Goal: Task Accomplishment & Management: Manage account settings

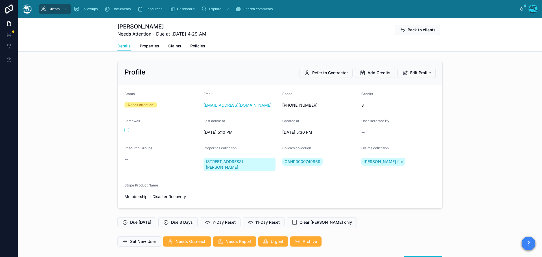
scroll to position [2473, 0]
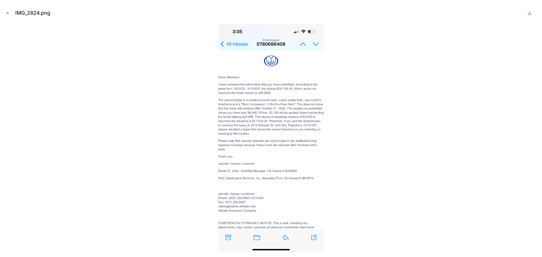
scroll to position [975, 0]
click at [8, 11] on icon "Close modal" at bounding box center [8, 13] width 4 height 4
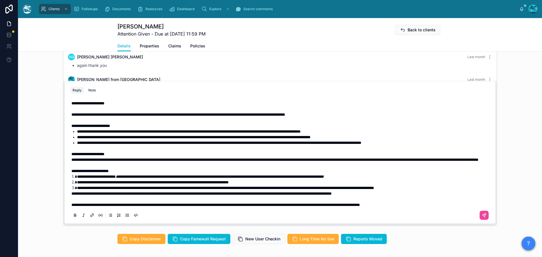
click at [81, 105] on span "**********" at bounding box center [87, 103] width 33 height 4
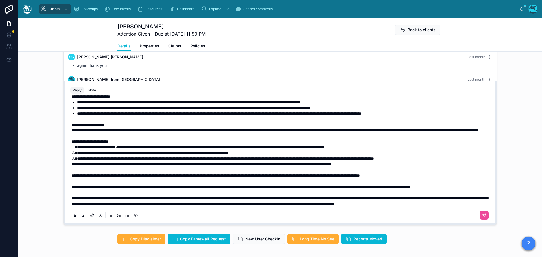
scroll to position [46, 0]
click at [480, 219] on button at bounding box center [484, 215] width 9 height 9
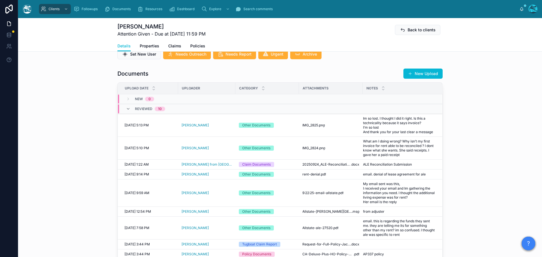
scroll to position [164, 0]
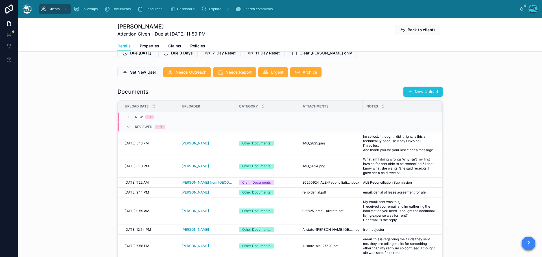
click at [420, 97] on button "New Upload" at bounding box center [422, 92] width 39 height 10
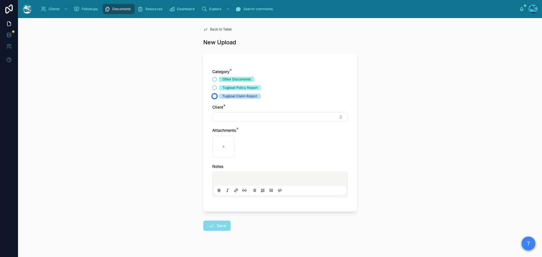
click at [213, 96] on button "Tugboat Claim Report" at bounding box center [214, 96] width 5 height 5
click at [225, 116] on button "Select Button" at bounding box center [280, 117] width 136 height 10
type input "****"
click at [219, 27] on div "Back to Table New Upload Category * Other Documents Tugboat Policy Report Tugbo…" at bounding box center [280, 142] width 163 height 249
click at [204, 30] on icon at bounding box center [205, 29] width 5 height 5
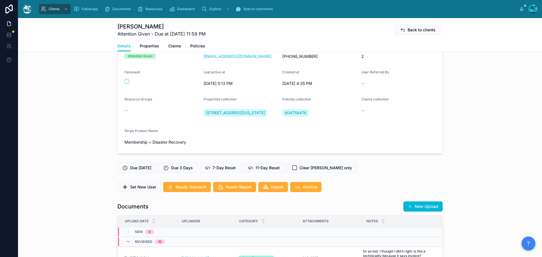
scroll to position [56, 0]
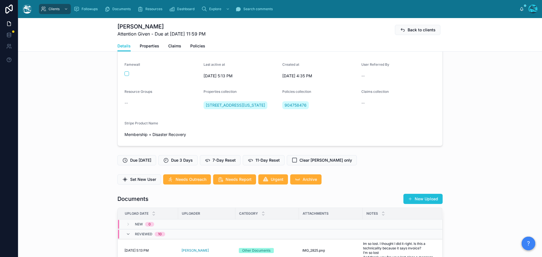
click at [421, 204] on button "New Upload" at bounding box center [422, 199] width 39 height 10
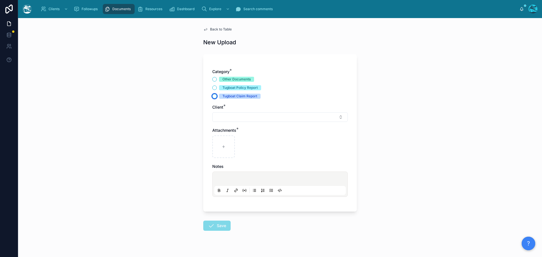
click at [212, 96] on button "Tugboat Claim Report" at bounding box center [214, 96] width 5 height 5
click at [215, 117] on button "Select Button" at bounding box center [280, 117] width 136 height 10
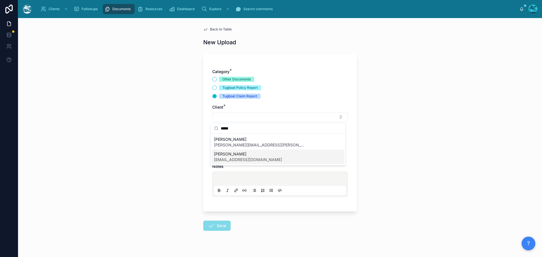
type input "*****"
click at [228, 157] on span "shellyg22@gmail.com" at bounding box center [248, 160] width 68 height 6
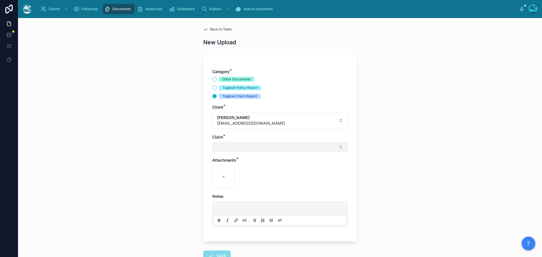
click at [220, 147] on button "Select Button" at bounding box center [280, 147] width 136 height 10
click at [213, 78] on button "Other Documents" at bounding box center [214, 79] width 5 height 5
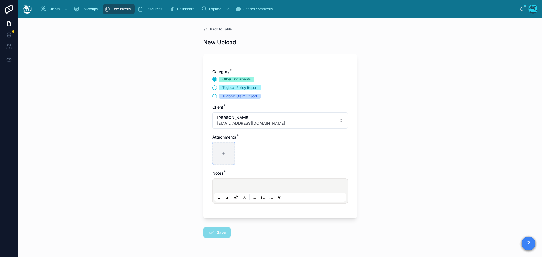
click at [221, 157] on div at bounding box center [223, 153] width 23 height 23
type input "**********"
click at [225, 185] on p at bounding box center [281, 187] width 132 height 6
click at [211, 234] on icon at bounding box center [211, 232] width 7 height 7
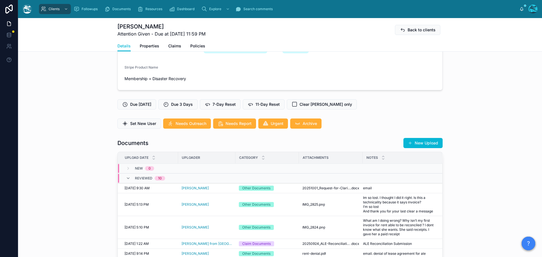
scroll to position [113, 0]
click at [373, 190] on div "email email" at bounding box center [399, 188] width 72 height 5
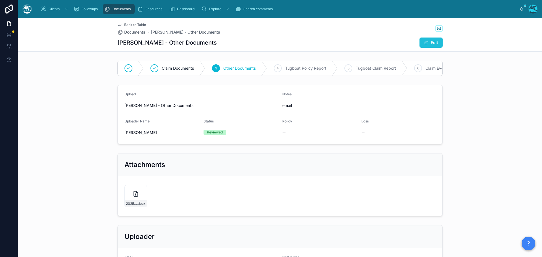
click at [436, 43] on button "Edit" at bounding box center [431, 43] width 23 height 10
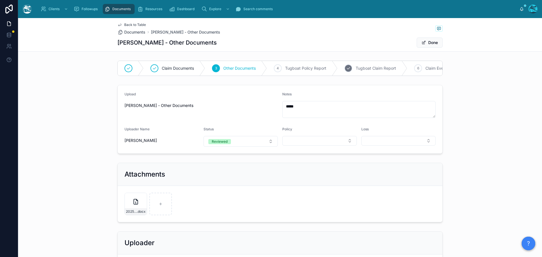
click at [371, 70] on span "Tugboat Claim Report" at bounding box center [376, 69] width 40 height 6
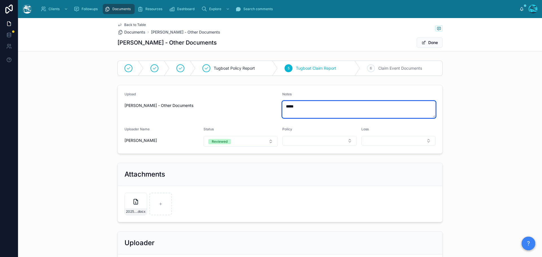
drag, startPoint x: 296, startPoint y: 106, endPoint x: 279, endPoint y: 106, distance: 17.2
click at [279, 106] on form "Upload Rachel Baker - Other Documents Notes ***** Uploader Name Rachel Baker St…" at bounding box center [280, 119] width 325 height 68
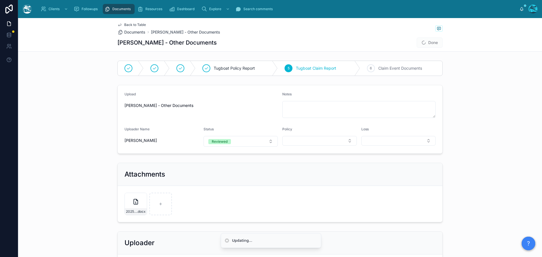
click at [425, 42] on span "Done" at bounding box center [430, 43] width 26 height 10
click at [118, 25] on icon at bounding box center [119, 25] width 3 height 2
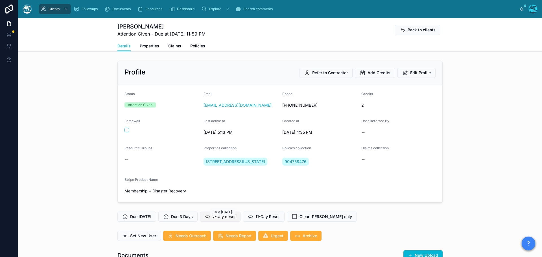
click at [225, 220] on span "7-Day Reset" at bounding box center [224, 217] width 23 height 6
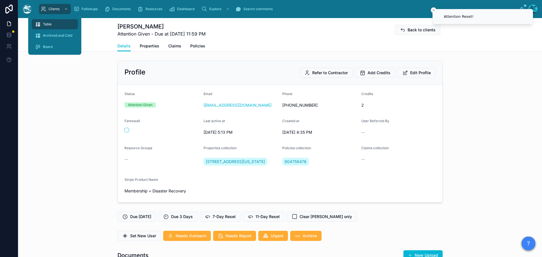
click at [45, 24] on span "Table" at bounding box center [47, 24] width 9 height 5
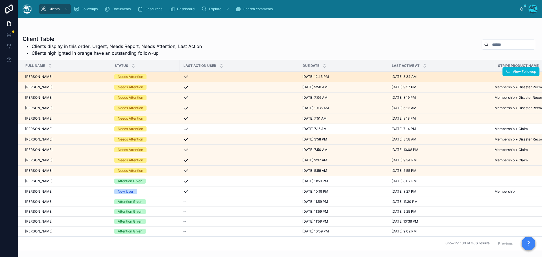
click at [163, 76] on div "Needs Attention" at bounding box center [145, 76] width 62 height 5
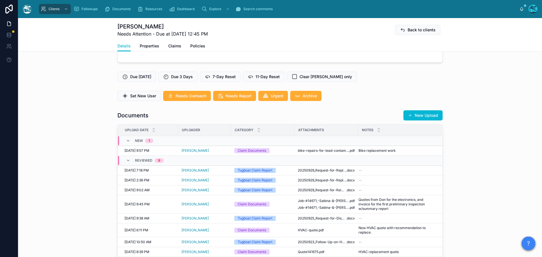
scroll to position [141, 0]
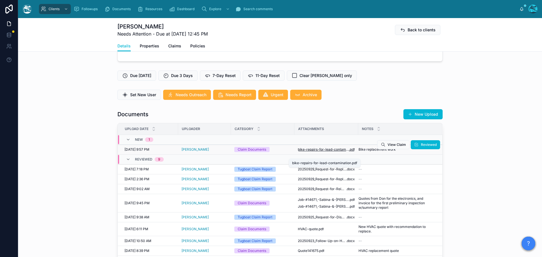
click at [322, 152] on span "bike-repairs-for-lead-contamination" at bounding box center [323, 149] width 51 height 5
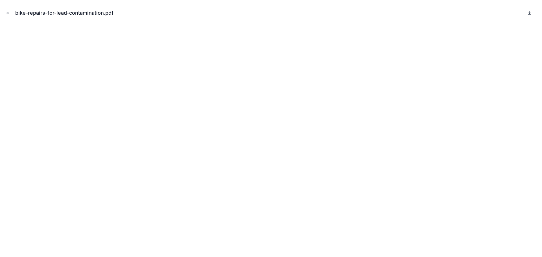
click at [530, 12] on icon at bounding box center [530, 13] width 0 height 2
click at [7, 13] on icon "Close modal" at bounding box center [8, 13] width 4 height 4
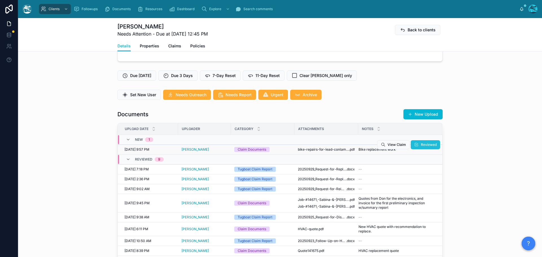
click at [423, 149] on button "Reviewed" at bounding box center [425, 144] width 29 height 9
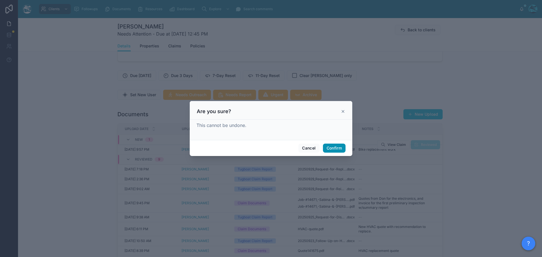
click at [332, 148] on button "Confirm" at bounding box center [334, 148] width 23 height 9
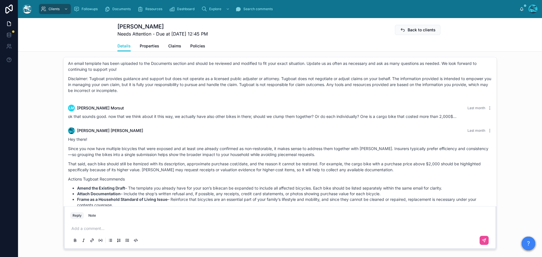
scroll to position [2168, 0]
drag, startPoint x: 394, startPoint y: 132, endPoint x: 407, endPoint y: 200, distance: 69.2
click at [407, 200] on div "Rachel Baker Last month Hey there! Since you now have multiple bicycles that we…" at bounding box center [280, 194] width 431 height 139
click at [469, 120] on div "ok that sounds good. now that we think about it this way, we actually have also…" at bounding box center [280, 118] width 424 height 6
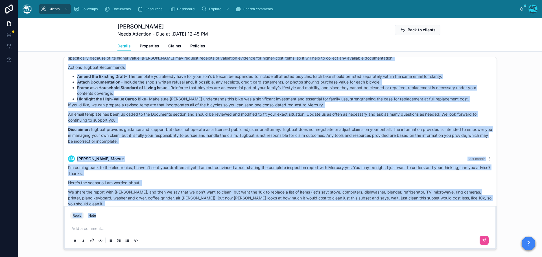
scroll to position [2564, 0]
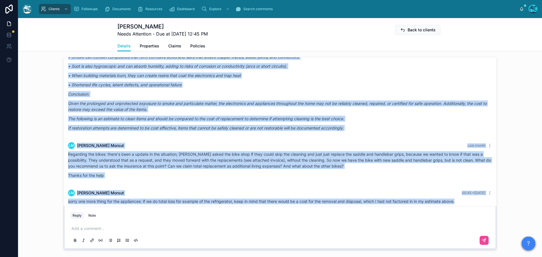
drag, startPoint x: 468, startPoint y: 123, endPoint x: 469, endPoint y: 204, distance: 81.9
copy div "Rachel Baker Last month Hey there! Since you now have multiple bicycles that we…"
click at [80, 10] on div "Followups" at bounding box center [87, 9] width 26 height 9
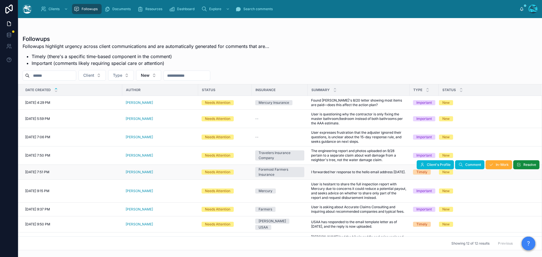
click at [156, 173] on div "[PERSON_NAME]" at bounding box center [160, 172] width 69 height 5
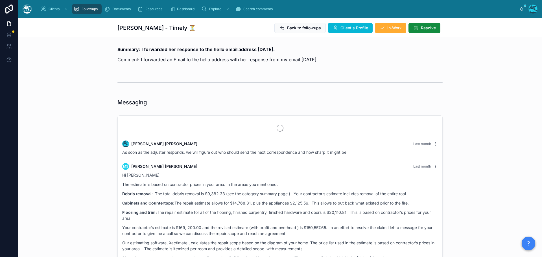
scroll to position [1576, 0]
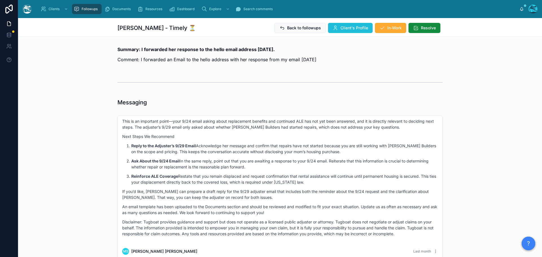
click at [350, 28] on span "Client's Profile" at bounding box center [355, 28] width 28 height 6
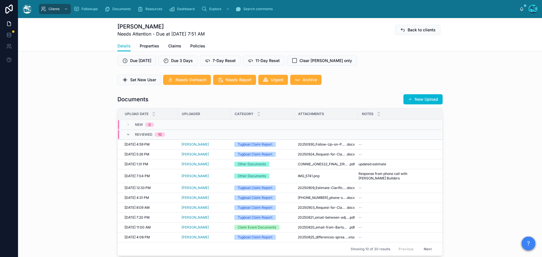
scroll to position [141, 0]
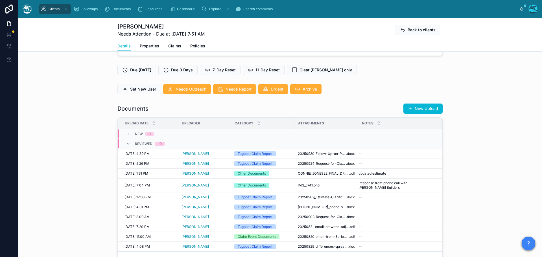
click at [430, 114] on button "New Upload" at bounding box center [422, 109] width 39 height 10
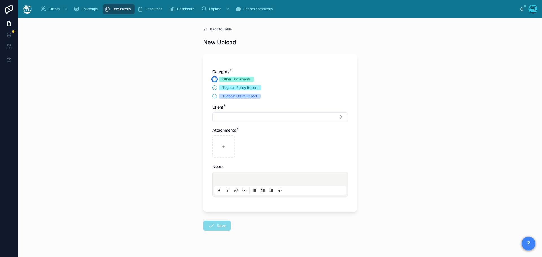
click at [213, 80] on button "Other Documents" at bounding box center [214, 79] width 5 height 5
click at [223, 117] on button "Select Button" at bounding box center [280, 117] width 136 height 10
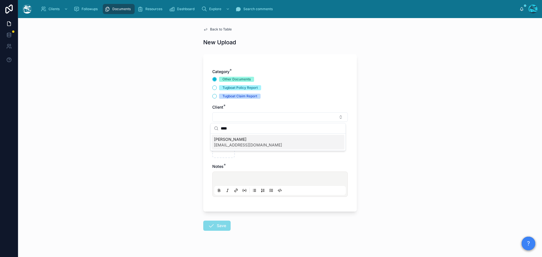
type input "****"
click at [235, 144] on span "[EMAIL_ADDRESS][DOMAIN_NAME]" at bounding box center [248, 145] width 68 height 6
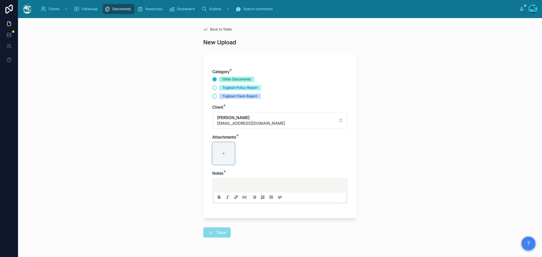
click at [221, 148] on div at bounding box center [223, 153] width 23 height 23
click at [217, 155] on div at bounding box center [223, 153] width 23 height 23
type input "**********"
click at [225, 182] on div at bounding box center [280, 190] width 132 height 21
click at [224, 185] on p at bounding box center [281, 187] width 132 height 6
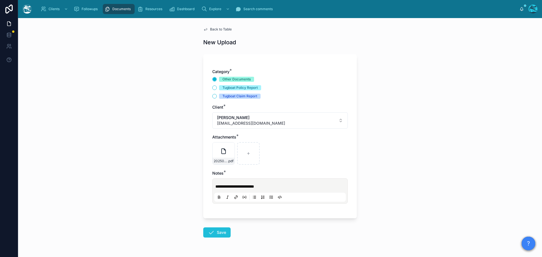
click at [220, 233] on button "Save" at bounding box center [216, 233] width 27 height 10
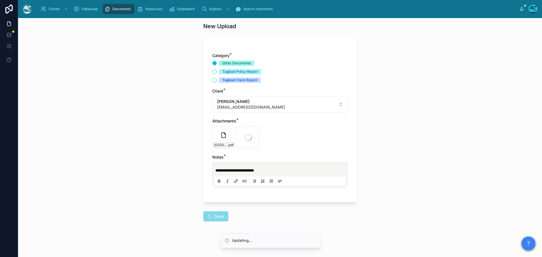
scroll to position [17, 0]
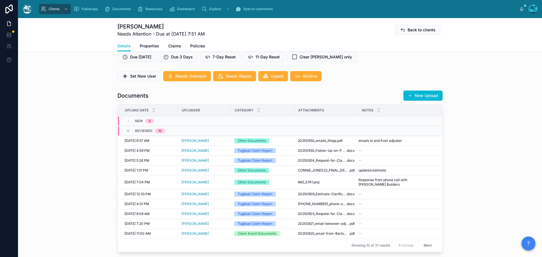
scroll to position [158, 0]
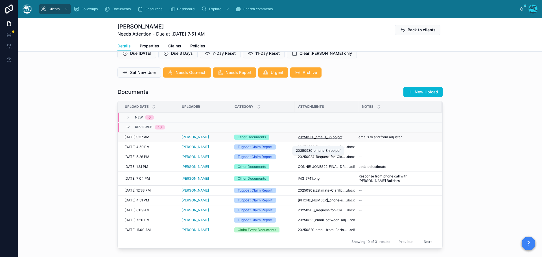
click at [332, 139] on span "20250930_emails_Shipp" at bounding box center [317, 137] width 39 height 5
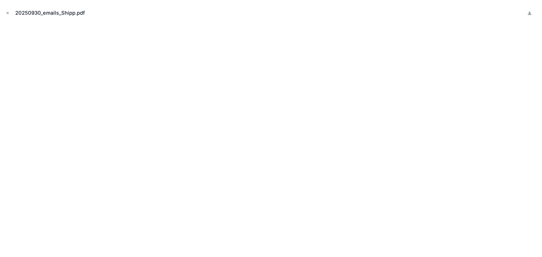
click at [530, 14] on icon at bounding box center [529, 13] width 5 height 5
click at [7, 12] on icon "Close modal" at bounding box center [8, 13] width 4 height 4
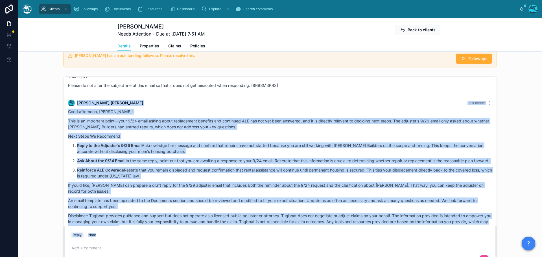
scroll to position [1524, 0]
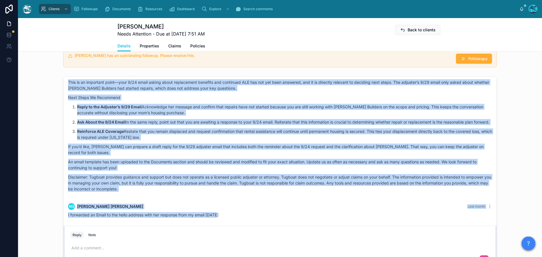
drag, startPoint x: 295, startPoint y: 127, endPoint x: 302, endPoint y: 223, distance: 96.2
copy div "Rachel Baker Last month Good afternoon, Michelle! This is an important point—yo…"
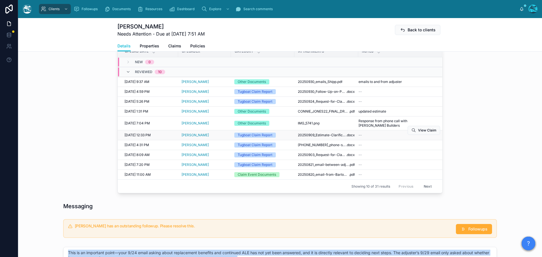
scroll to position [214, 0]
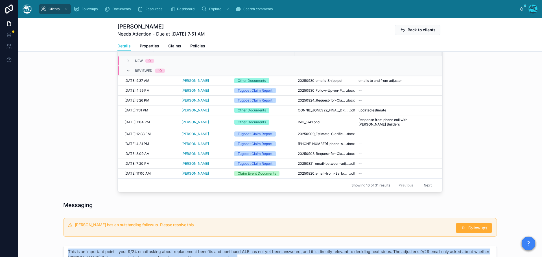
drag, startPoint x: 426, startPoint y: 186, endPoint x: 421, endPoint y: 175, distance: 11.8
click at [426, 186] on button "Next" at bounding box center [428, 185] width 16 height 9
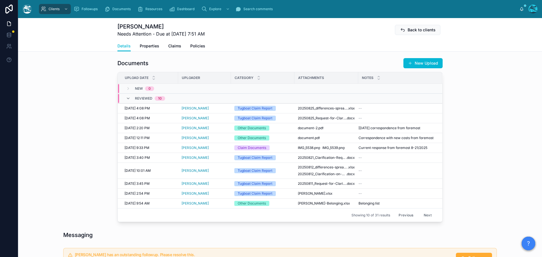
scroll to position [186, 0]
click at [426, 220] on button "Next" at bounding box center [428, 215] width 16 height 9
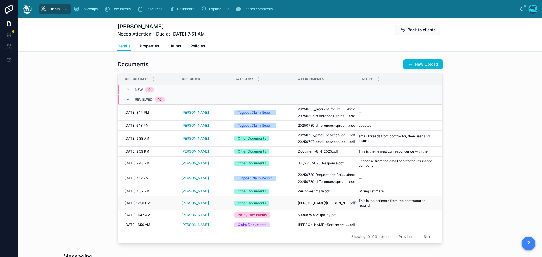
scroll to position [186, 0]
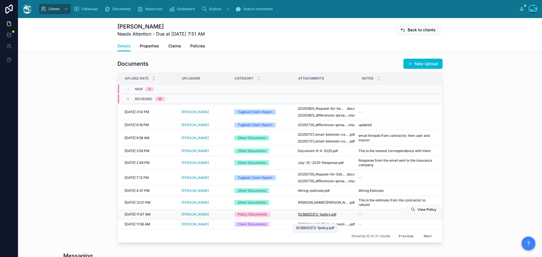
click at [328, 217] on span "5036825372-1policy" at bounding box center [314, 214] width 33 height 5
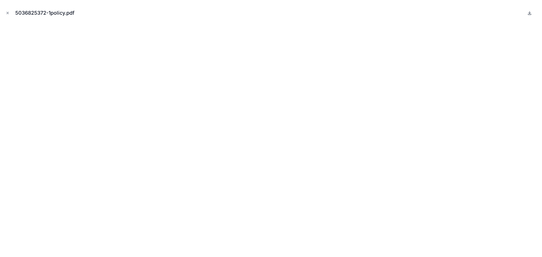
click at [531, 13] on icon at bounding box center [530, 13] width 2 height 1
click at [7, 12] on icon "Close modal" at bounding box center [8, 13] width 4 height 4
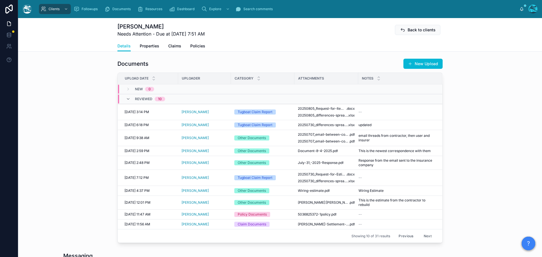
click at [407, 241] on button "Previous" at bounding box center [406, 236] width 23 height 9
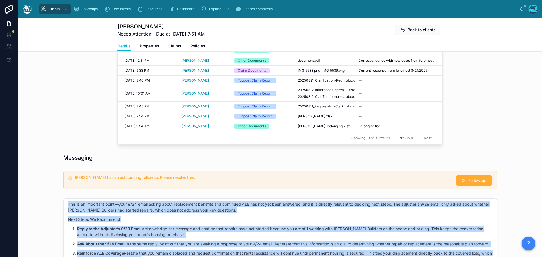
scroll to position [271, 0]
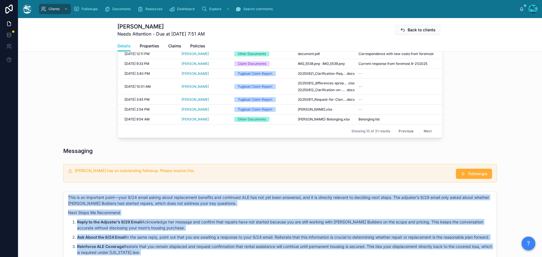
click at [405, 136] on button "Previous" at bounding box center [406, 131] width 23 height 9
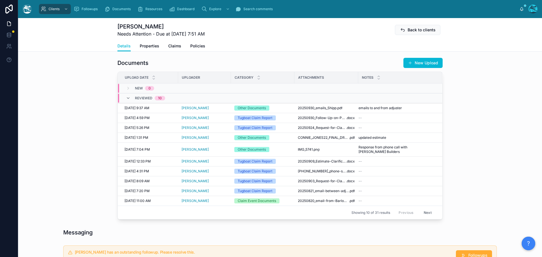
scroll to position [186, 0]
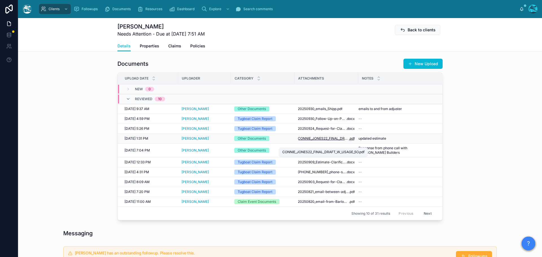
click at [331, 141] on span "CONNIE_JONES22_FINAL_DRAFT_W_USAGE_5O" at bounding box center [323, 138] width 51 height 5
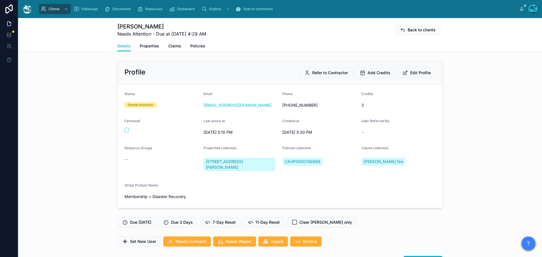
scroll to position [2473, 0]
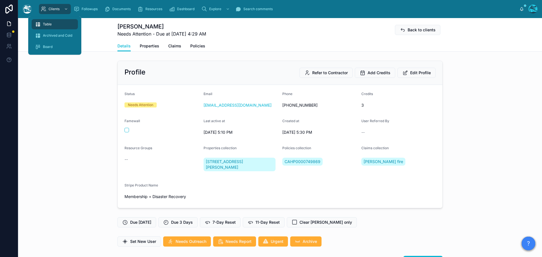
click at [51, 23] on span "Table" at bounding box center [47, 24] width 9 height 5
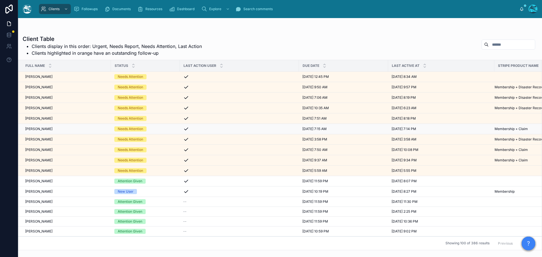
click at [90, 127] on div "Madiha Khan Madiha Khan" at bounding box center [66, 129] width 82 height 5
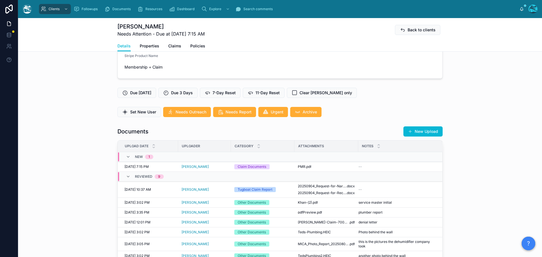
scroll to position [169, 0]
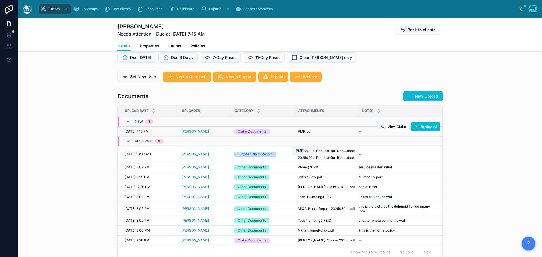
click at [302, 134] on span "PMR" at bounding box center [302, 131] width 8 height 5
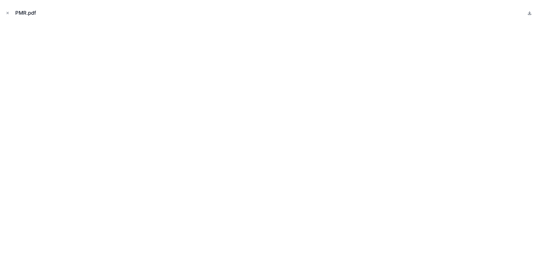
click at [531, 14] on icon at bounding box center [529, 13] width 5 height 5
click at [8, 14] on icon "Close modal" at bounding box center [8, 13] width 4 height 4
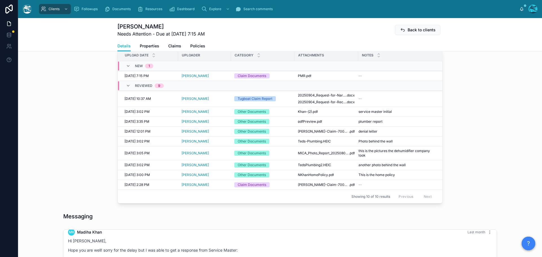
scroll to position [226, 0]
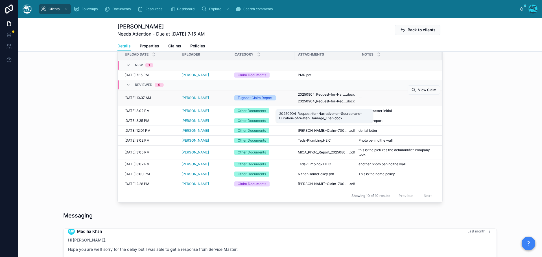
click at [331, 97] on span "20250904_Request-for-Narrative-on-Source-and-Duration-of-Water-Damage_Khan" at bounding box center [322, 94] width 48 height 5
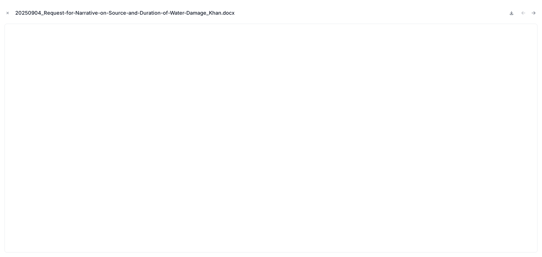
click at [511, 13] on icon at bounding box center [511, 13] width 5 height 5
click at [534, 12] on icon "Next file" at bounding box center [534, 12] width 1 height 1
click at [511, 14] on icon at bounding box center [511, 13] width 5 height 5
click at [7, 12] on icon "Close modal" at bounding box center [8, 13] width 4 height 4
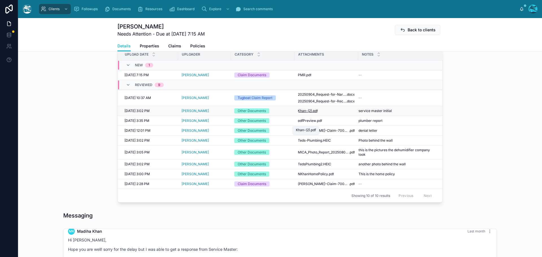
click at [312, 113] on span ".pdf" at bounding box center [315, 111] width 6 height 5
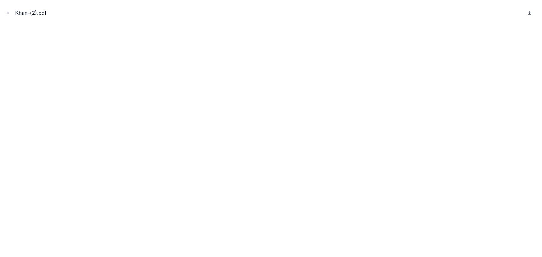
click at [530, 13] on icon at bounding box center [530, 13] width 0 height 2
drag, startPoint x: 7, startPoint y: 12, endPoint x: 43, endPoint y: 22, distance: 37.2
click at [7, 12] on icon "Close modal" at bounding box center [8, 13] width 4 height 4
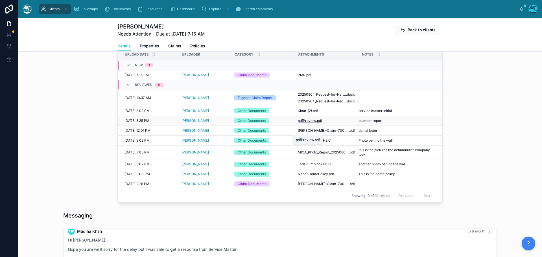
click at [307, 123] on span "pdfPreview" at bounding box center [307, 121] width 18 height 5
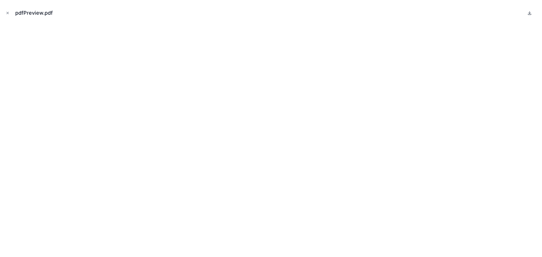
click at [530, 12] on icon at bounding box center [530, 13] width 0 height 2
drag, startPoint x: 8, startPoint y: 13, endPoint x: 77, endPoint y: 26, distance: 69.6
click at [8, 13] on icon "Close modal" at bounding box center [8, 13] width 4 height 4
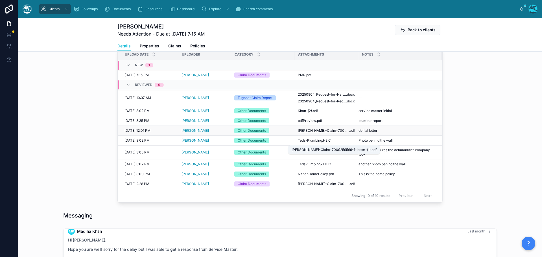
click at [317, 133] on span "Khan-Claim-7009259569-1-letter-(1)" at bounding box center [323, 130] width 51 height 5
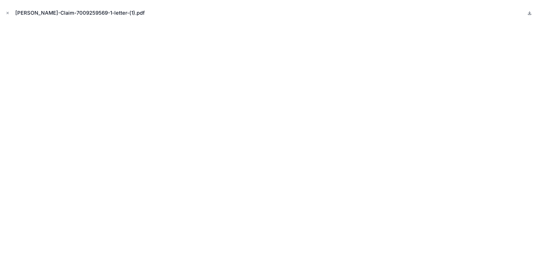
click at [529, 12] on icon at bounding box center [529, 13] width 5 height 5
click at [7, 13] on icon "Close modal" at bounding box center [8, 13] width 4 height 4
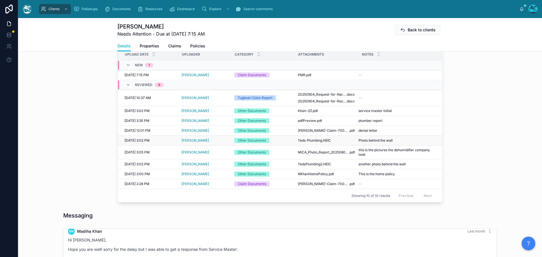
click at [316, 146] on td "Teds-Plumbing .HEIC" at bounding box center [327, 141] width 64 height 10
click at [316, 143] on span "Teds-Plumbing" at bounding box center [310, 140] width 24 height 5
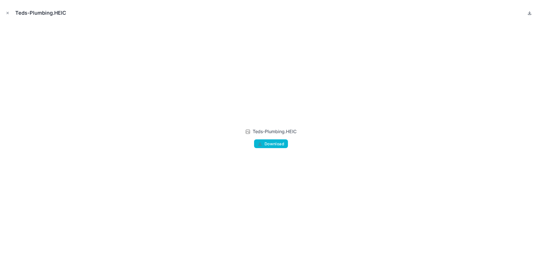
click at [530, 13] on icon at bounding box center [529, 13] width 5 height 5
click at [8, 12] on icon "Close modal" at bounding box center [8, 13] width 4 height 4
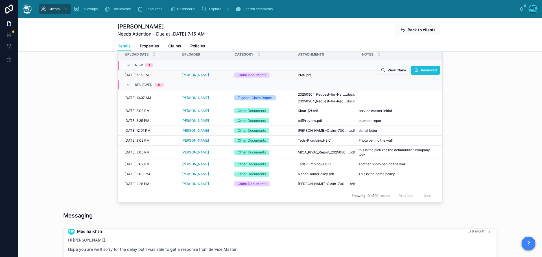
click at [415, 73] on icon at bounding box center [416, 70] width 5 height 5
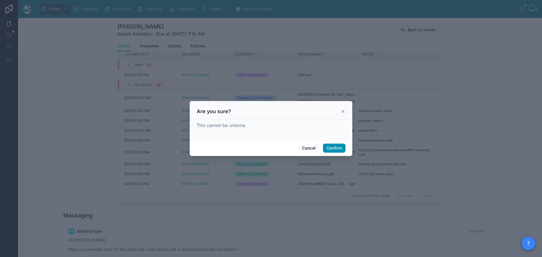
click at [333, 148] on button "Confirm" at bounding box center [334, 148] width 23 height 9
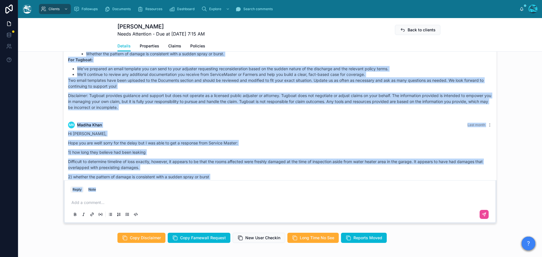
scroll to position [773, 0]
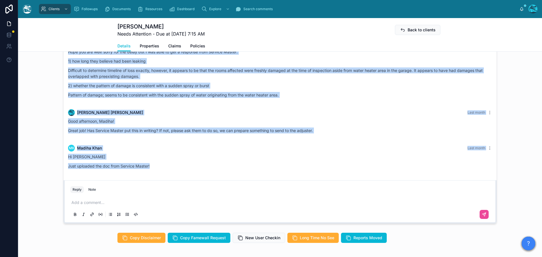
drag, startPoint x: 271, startPoint y: 108, endPoint x: 298, endPoint y: 181, distance: 77.8
copy div "MK Madiha Khan 2 months ago Hi Rachel, It was so nice speaking with you I am tr…"
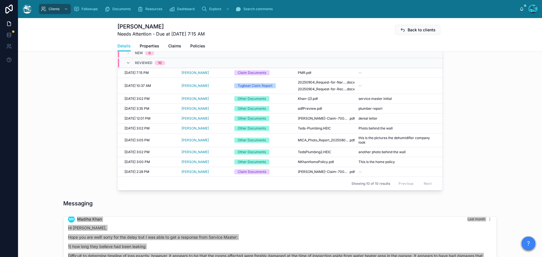
scroll to position [226, 0]
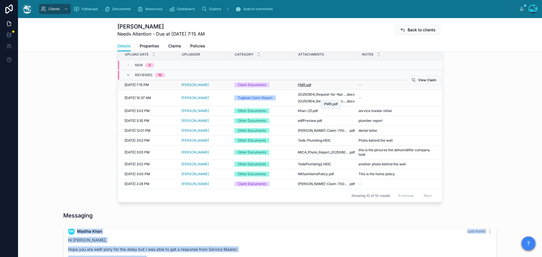
click at [306, 87] on span ".pdf" at bounding box center [309, 85] width 6 height 5
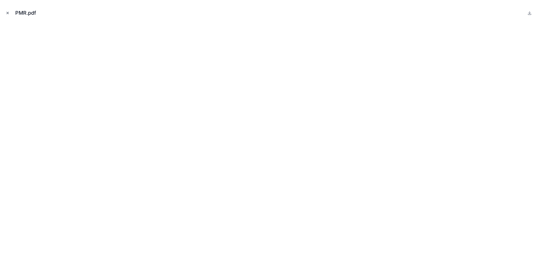
click at [7, 11] on icon "Close modal" at bounding box center [8, 13] width 4 height 4
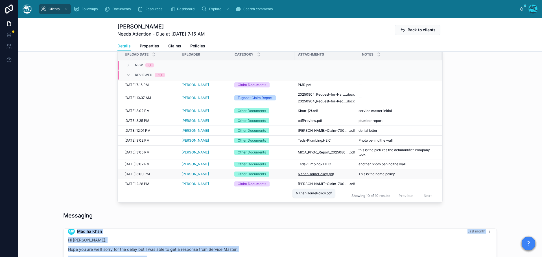
click at [328, 176] on span ".pdf" at bounding box center [331, 174] width 6 height 5
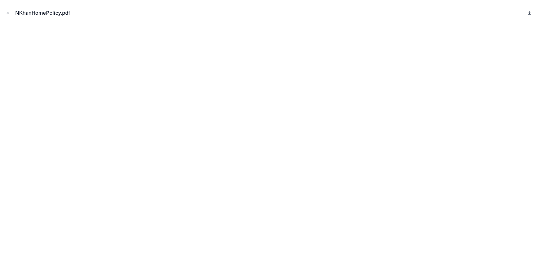
click at [529, 13] on icon at bounding box center [530, 13] width 2 height 1
drag, startPoint x: 6, startPoint y: 12, endPoint x: 255, endPoint y: 53, distance: 252.1
click at [6, 12] on icon "Close modal" at bounding box center [8, 13] width 4 height 4
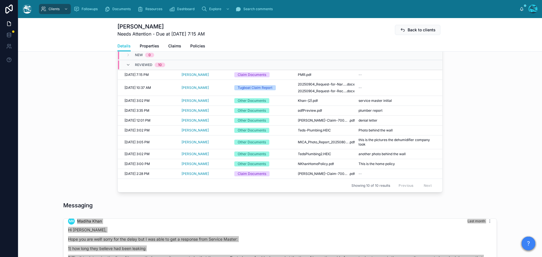
scroll to position [205, 0]
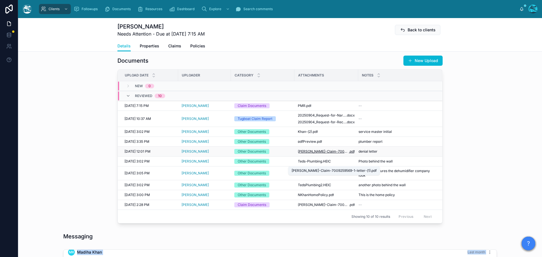
click at [313, 154] on span "Khan-Claim-7009259569-1-letter-(1)" at bounding box center [323, 151] width 51 height 5
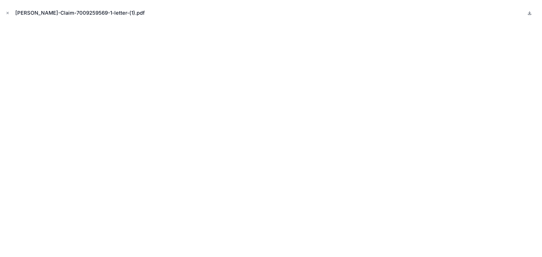
click at [529, 13] on icon at bounding box center [529, 13] width 5 height 5
drag, startPoint x: 17, startPoint y: 13, endPoint x: 97, endPoint y: 16, distance: 80.3
click at [97, 16] on div "Khan-Claim-7009259569-1-letter-(1).pdf" at bounding box center [82, 13] width 134 height 8
copy div "Khan-Claim-7009259569-1-letter"
click at [6, 13] on icon "Close modal" at bounding box center [8, 13] width 4 height 4
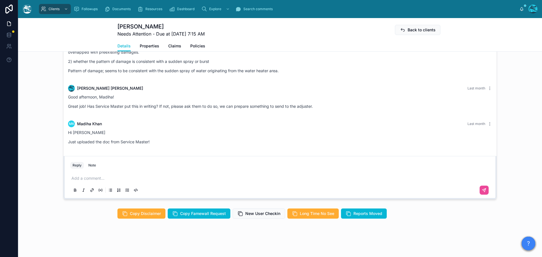
scroll to position [459, 0]
click at [78, 178] on p at bounding box center [281, 179] width 420 height 6
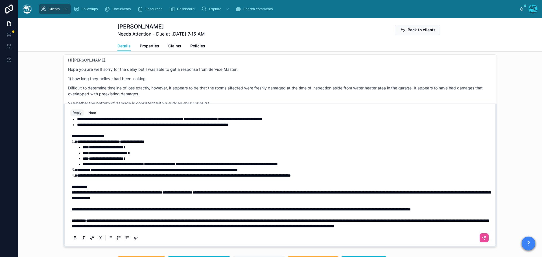
scroll to position [176, 0]
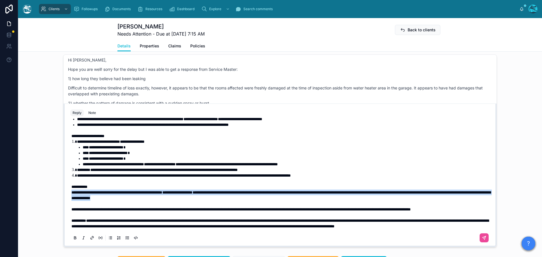
drag, startPoint x: 261, startPoint y: 198, endPoint x: 70, endPoint y: 195, distance: 191.2
click at [71, 195] on p "**********" at bounding box center [281, 195] width 420 height 11
click at [73, 240] on icon at bounding box center [75, 238] width 5 height 5
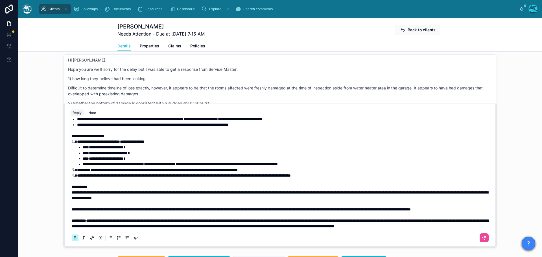
click at [73, 240] on icon at bounding box center [75, 238] width 5 height 5
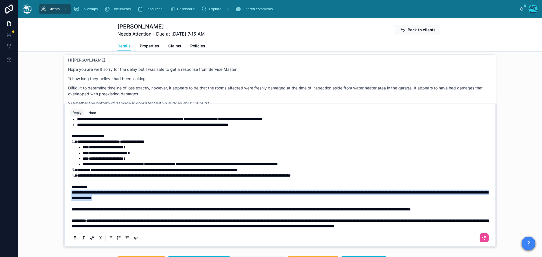
scroll to position [148, 0]
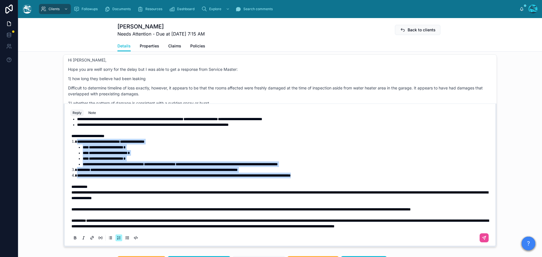
drag, startPoint x: 355, startPoint y: 204, endPoint x: 66, endPoint y: 171, distance: 291.0
click at [67, 171] on div "**********" at bounding box center [280, 181] width 426 height 129
click at [74, 238] on icon at bounding box center [75, 237] width 2 height 1
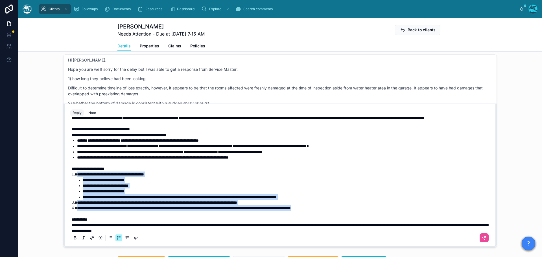
scroll to position [91, 0]
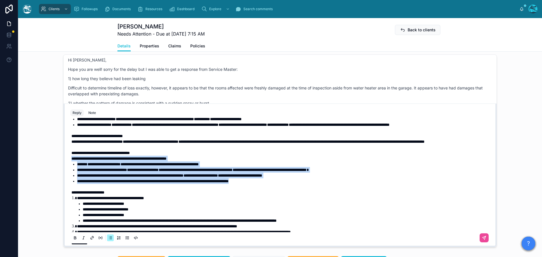
drag, startPoint x: 287, startPoint y: 209, endPoint x: 62, endPoint y: 189, distance: 226.8
click at [64, 189] on div "**********" at bounding box center [280, 176] width 433 height 144
click at [74, 240] on icon at bounding box center [75, 238] width 5 height 5
click at [73, 240] on icon at bounding box center [75, 238] width 5 height 5
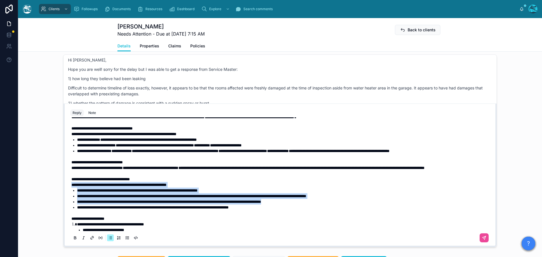
scroll to position [63, 0]
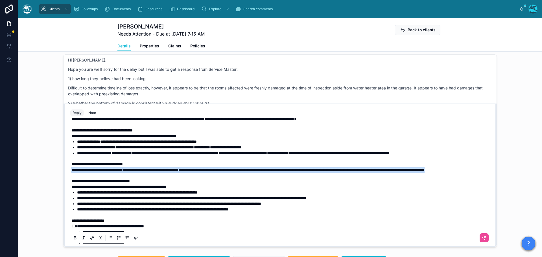
drag, startPoint x: 134, startPoint y: 197, endPoint x: 48, endPoint y: 195, distance: 86.4
click at [48, 195] on div "MK Madiha Khan 2 months ago It will be myself and my brother Shaz on the call 8…" at bounding box center [280, 150] width 524 height 197
click at [73, 240] on icon at bounding box center [75, 238] width 5 height 5
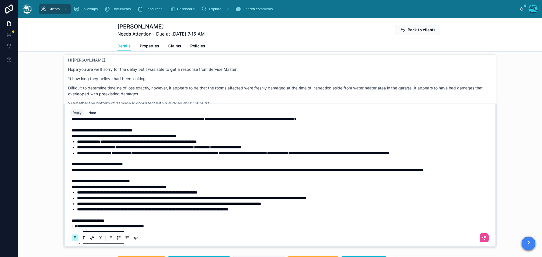
click at [73, 240] on icon at bounding box center [75, 238] width 5 height 5
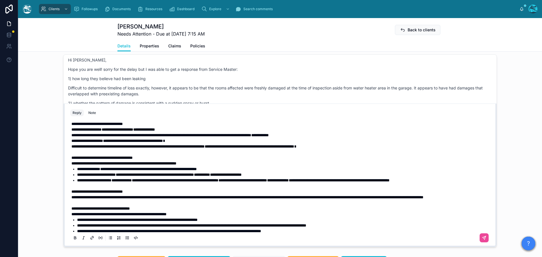
scroll to position [35, 0]
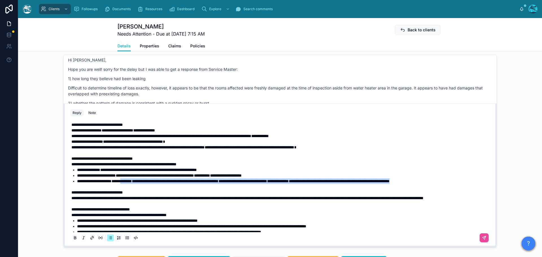
drag, startPoint x: 95, startPoint y: 205, endPoint x: 136, endPoint y: 200, distance: 41.5
click at [136, 184] on li "**********" at bounding box center [284, 181] width 414 height 6
click at [74, 240] on icon at bounding box center [75, 238] width 5 height 5
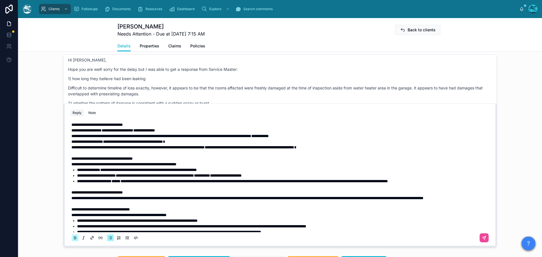
click at [74, 240] on icon at bounding box center [75, 238] width 5 height 5
drag, startPoint x: 306, startPoint y: 191, endPoint x: 150, endPoint y: 192, distance: 155.3
click at [150, 178] on li "**********" at bounding box center [284, 176] width 414 height 6
click at [73, 240] on icon at bounding box center [75, 238] width 5 height 5
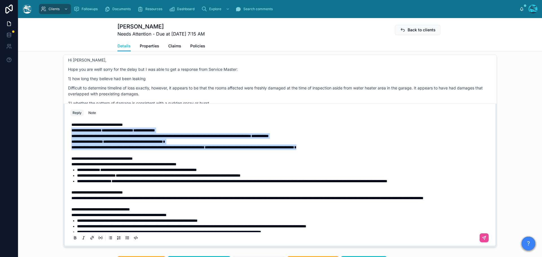
drag, startPoint x: 375, startPoint y: 164, endPoint x: 64, endPoint y: 149, distance: 312.1
click at [64, 149] on div "**********" at bounding box center [280, 176] width 433 height 144
click at [73, 240] on icon at bounding box center [75, 238] width 5 height 5
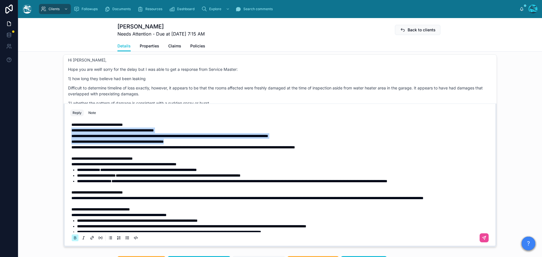
click at [73, 240] on icon at bounding box center [75, 238] width 5 height 5
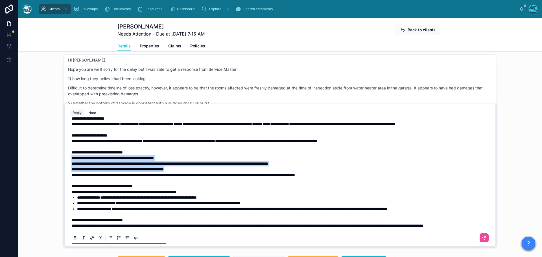
scroll to position [7, 0]
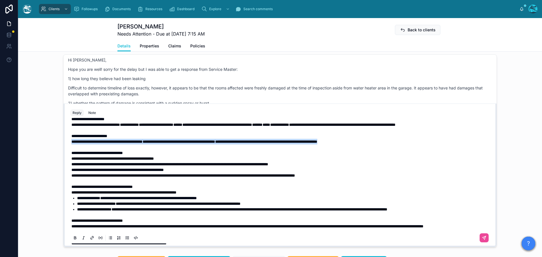
drag, startPoint x: 394, startPoint y: 160, endPoint x: 56, endPoint y: 157, distance: 338.3
click at [56, 157] on div "MK Madiha Khan 2 months ago It will be myself and my brother Shaz on the call 8…" at bounding box center [280, 150] width 524 height 197
click at [73, 240] on icon at bounding box center [75, 238] width 5 height 5
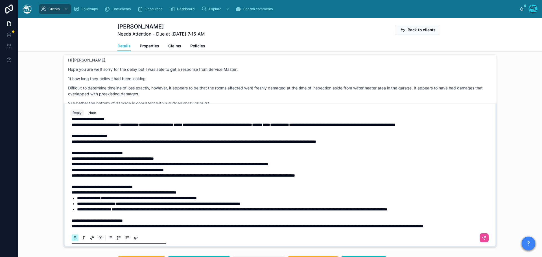
click at [73, 240] on icon at bounding box center [75, 238] width 5 height 5
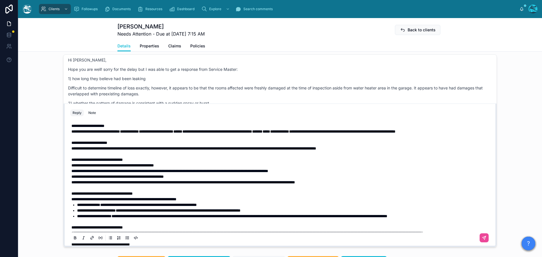
click at [118, 129] on p "**********" at bounding box center [281, 126] width 420 height 6
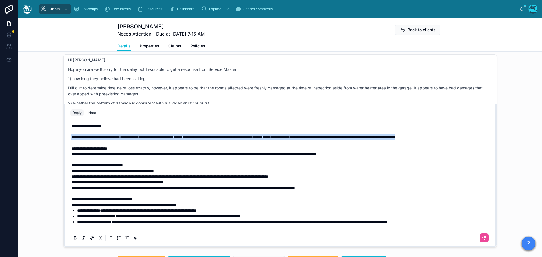
drag, startPoint x: 88, startPoint y: 153, endPoint x: 67, endPoint y: 149, distance: 22.1
click at [67, 149] on div "**********" at bounding box center [280, 181] width 426 height 129
click at [74, 238] on icon at bounding box center [75, 237] width 2 height 1
click at [389, 139] on span "**********" at bounding box center [231, 137] width 320 height 4
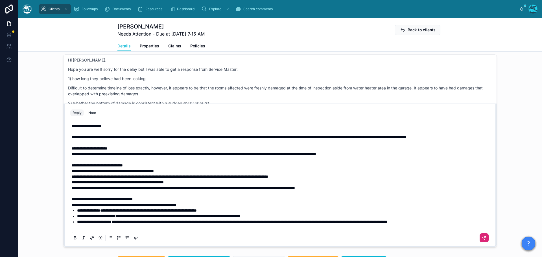
click at [482, 240] on icon at bounding box center [484, 238] width 5 height 5
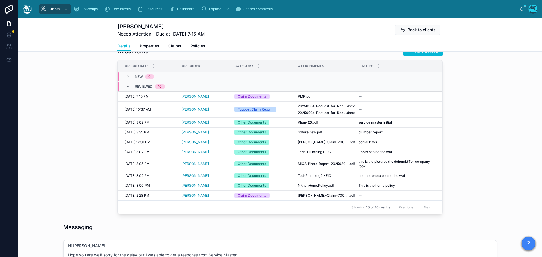
scroll to position [202, 0]
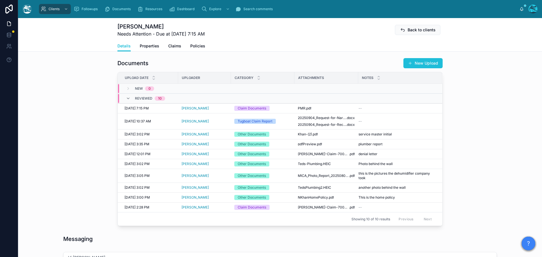
click at [427, 68] on button "New Upload" at bounding box center [422, 63] width 39 height 10
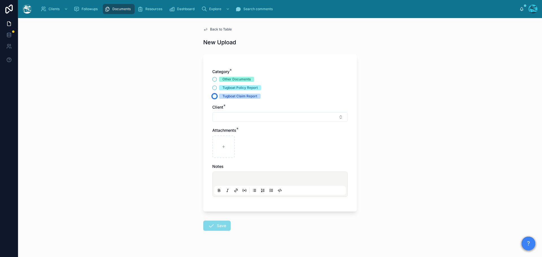
click at [213, 97] on button "Tugboat Claim Report" at bounding box center [214, 96] width 5 height 5
click at [221, 118] on button "Select Button" at bounding box center [280, 117] width 136 height 10
drag, startPoint x: 230, startPoint y: 130, endPoint x: 212, endPoint y: 130, distance: 18.1
click at [212, 130] on div "****" at bounding box center [278, 128] width 135 height 10
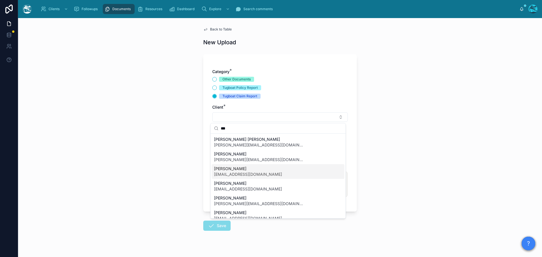
type input "***"
click at [234, 174] on span "madi@exquisevents.com" at bounding box center [248, 175] width 68 height 6
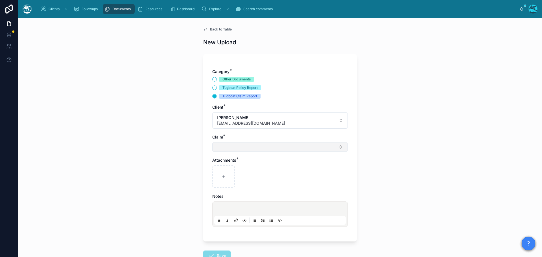
click at [223, 148] on button "Select Button" at bounding box center [280, 147] width 136 height 10
click at [226, 170] on span "Water Damage" at bounding box center [228, 170] width 28 height 6
click at [222, 177] on icon at bounding box center [224, 178] width 4 height 4
type input "**********"
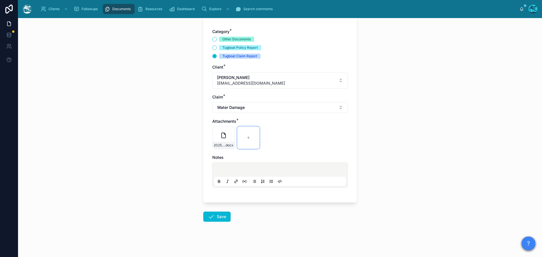
scroll to position [41, 0]
click at [210, 216] on icon at bounding box center [211, 216] width 7 height 7
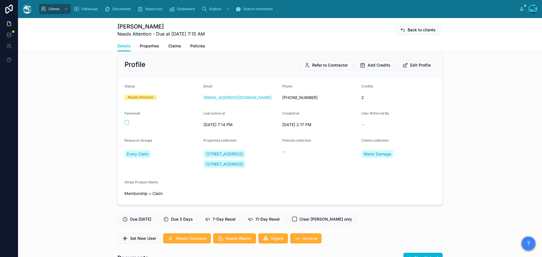
scroll to position [7, 0]
click at [231, 222] on span "7-Day Reset" at bounding box center [224, 220] width 23 height 6
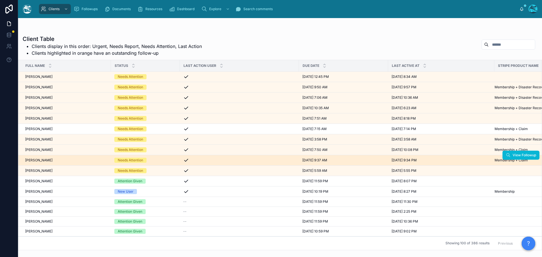
click at [67, 160] on div "Amitabha Mazumder Amitabha Mazumder" at bounding box center [66, 160] width 82 height 5
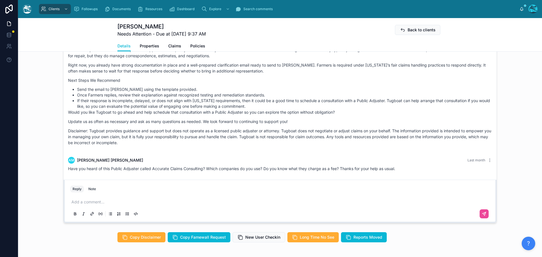
scroll to position [480, 0]
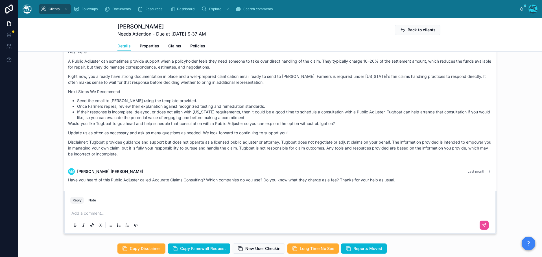
click at [93, 211] on p at bounding box center [281, 214] width 420 height 6
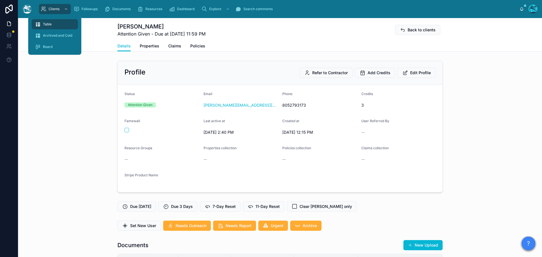
scroll to position [1794, 0]
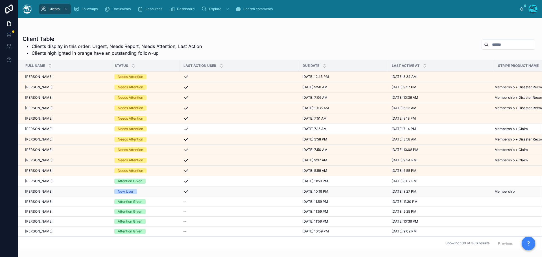
click at [71, 191] on div "[PERSON_NAME] [PERSON_NAME]" at bounding box center [66, 191] width 82 height 5
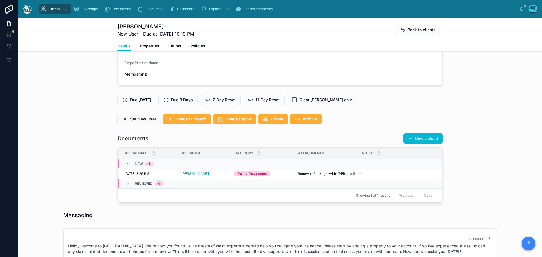
scroll to position [141, 0]
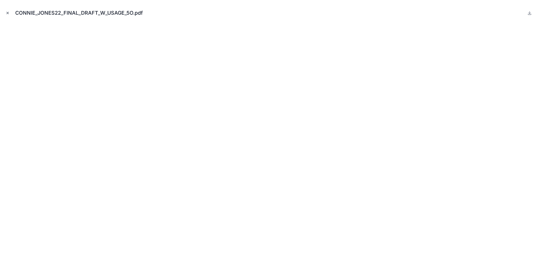
scroll to position [1524, 0]
click at [7, 14] on icon "Close modal" at bounding box center [8, 13] width 4 height 4
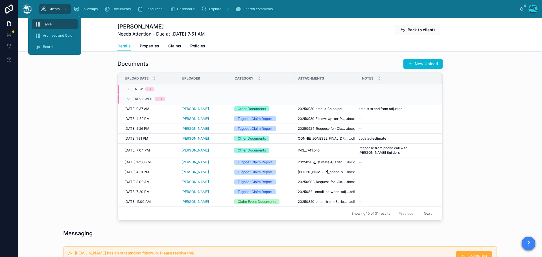
click at [50, 22] on div "Table" at bounding box center [55, 24] width 40 height 9
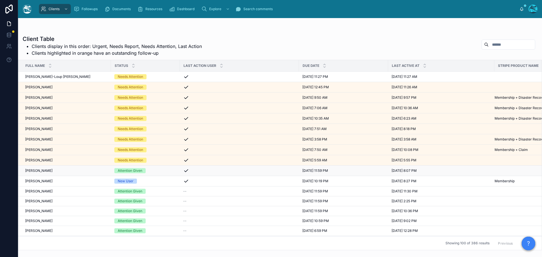
click at [66, 170] on div "Emily Bush Emily Bush" at bounding box center [66, 171] width 82 height 5
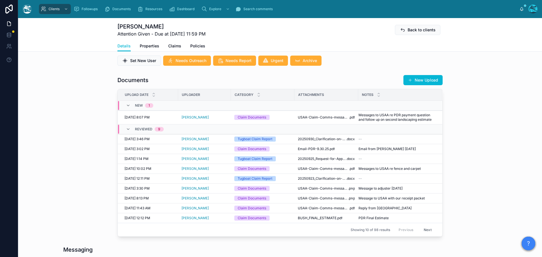
scroll to position [169, 0]
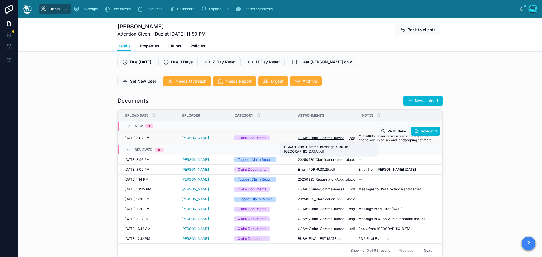
click at [335, 139] on span "USAA-Claim-Comms-message-9.30-to-USAA" at bounding box center [323, 138] width 51 height 5
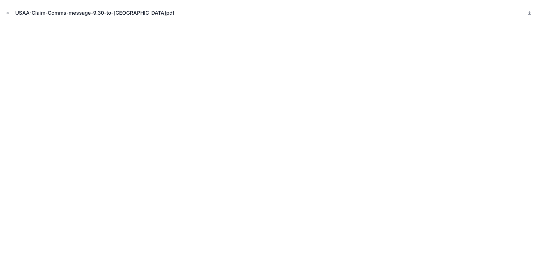
click at [7, 12] on icon "Close modal" at bounding box center [8, 13] width 4 height 4
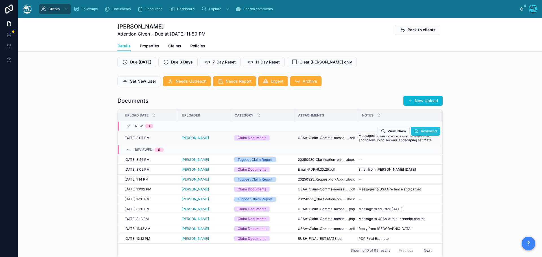
click at [414, 130] on button "Reviewed" at bounding box center [425, 131] width 29 height 9
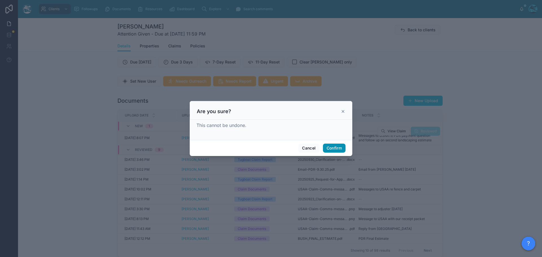
click at [337, 148] on button "Confirm" at bounding box center [334, 148] width 23 height 9
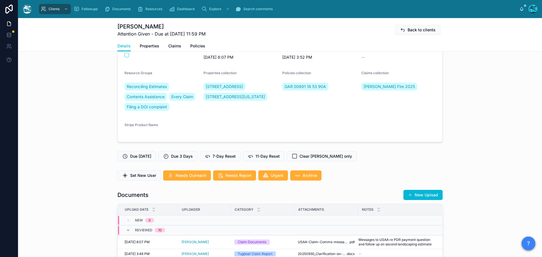
scroll to position [56, 0]
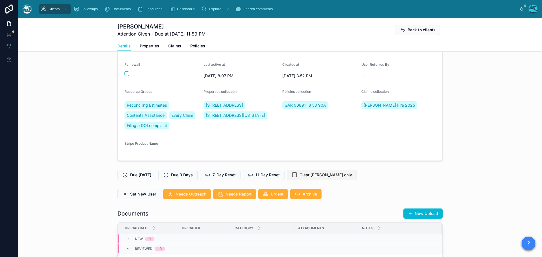
click at [316, 177] on span "Clear [PERSON_NAME] only" at bounding box center [326, 175] width 53 height 6
click at [221, 176] on span "7-Day Reset" at bounding box center [224, 175] width 23 height 6
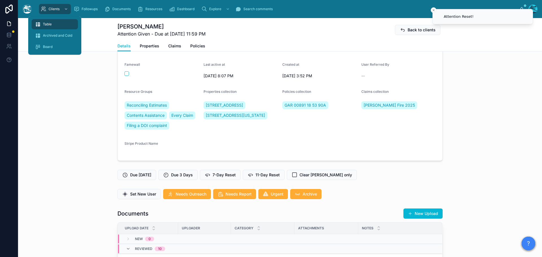
click at [46, 25] on span "Table" at bounding box center [47, 24] width 9 height 5
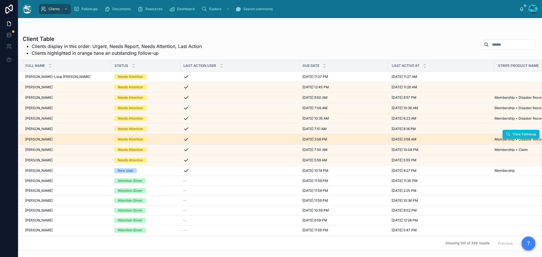
click at [75, 142] on td "Jeff Sedlik Jeff Sedlik" at bounding box center [64, 139] width 93 height 10
click at [103, 141] on div "Jeff Sedlik Jeff Sedlik" at bounding box center [66, 139] width 82 height 5
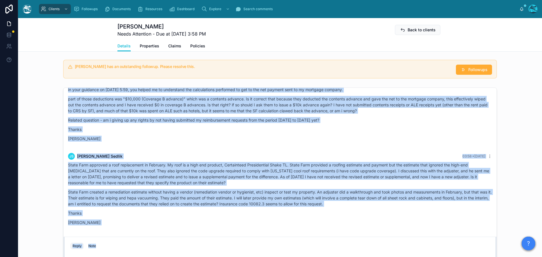
scroll to position [5194, 0]
drag, startPoint x: 147, startPoint y: 176, endPoint x: 190, endPoint y: 225, distance: 65.2
copy div "JS Jeff Sedlik Last month Thanks very much. On initial cursory review the 2 dra…"
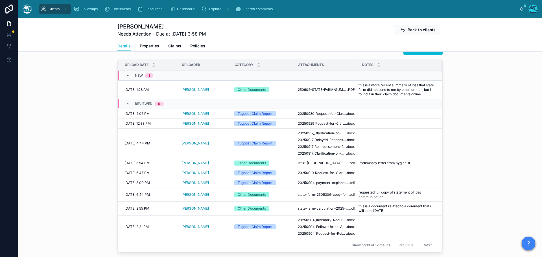
scroll to position [198, 0]
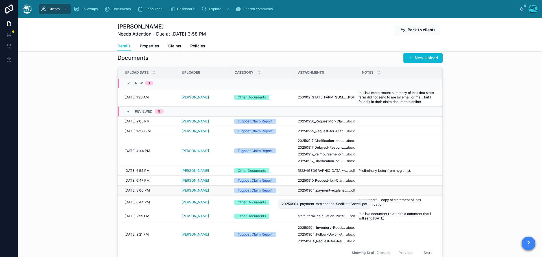
click at [334, 193] on span "20250904_payment-explanation_Sedlik---Sheet1" at bounding box center [323, 190] width 51 height 5
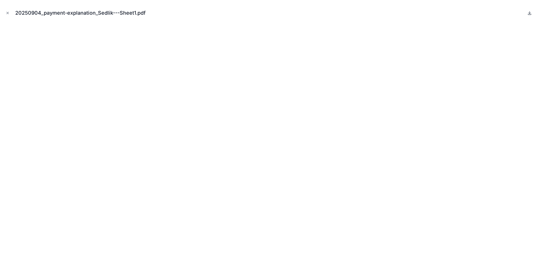
click at [529, 12] on icon at bounding box center [529, 13] width 5 height 5
drag, startPoint x: 7, startPoint y: 12, endPoint x: 27, endPoint y: 30, distance: 27.0
click at [7, 12] on icon "Close modal" at bounding box center [8, 13] width 4 height 4
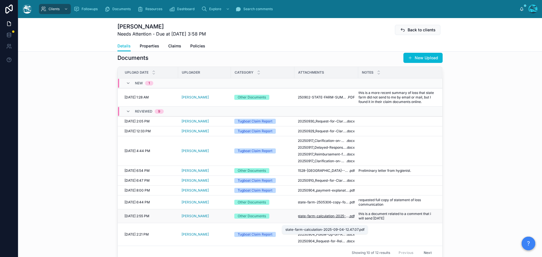
click at [329, 219] on span "state-farm-calculation-2025-09-04-12.47.07" at bounding box center [323, 216] width 51 height 5
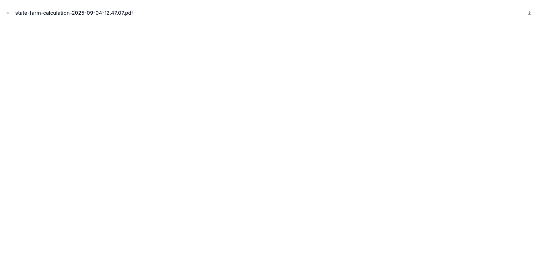
drag, startPoint x: 6, startPoint y: 12, endPoint x: 148, endPoint y: 49, distance: 147.0
click at [6, 12] on icon "Close modal" at bounding box center [8, 13] width 4 height 4
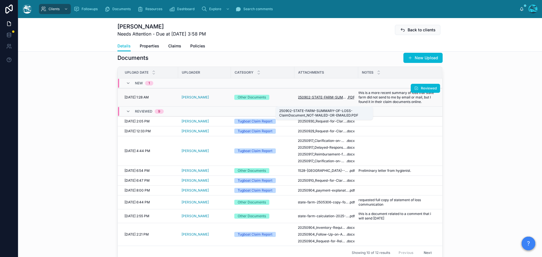
click at [322, 100] on span "250902-STATE-FARM-SUMMARY-OF-LOSS-ClaimDocument_NOT-MAILED-OR-EMAILED" at bounding box center [322, 97] width 49 height 5
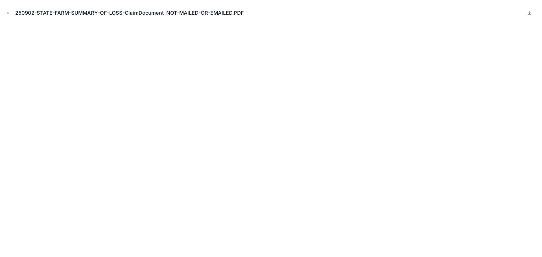
drag, startPoint x: 7, startPoint y: 13, endPoint x: 149, endPoint y: 78, distance: 156.1
click at [7, 13] on icon "Close modal" at bounding box center [8, 13] width 4 height 4
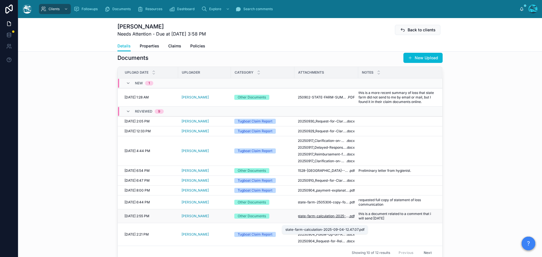
click at [324, 219] on span "state-farm-calculation-2025-09-04-12.47.07" at bounding box center [323, 216] width 51 height 5
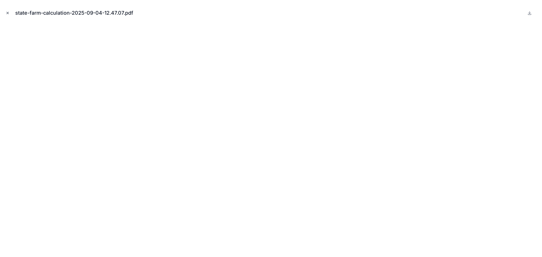
click at [6, 12] on icon "Close modal" at bounding box center [8, 13] width 4 height 4
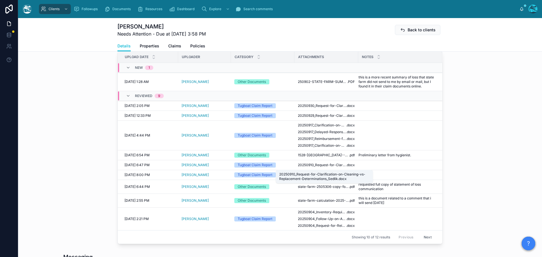
scroll to position [226, 0]
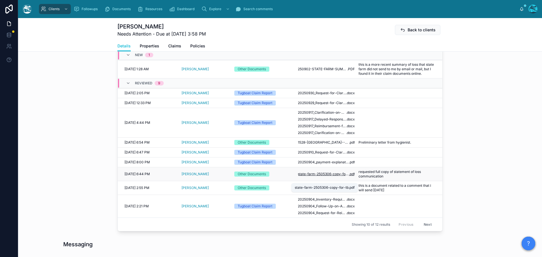
click at [329, 176] on span "state-farm-2505306-copy-for-tb" at bounding box center [323, 174] width 51 height 5
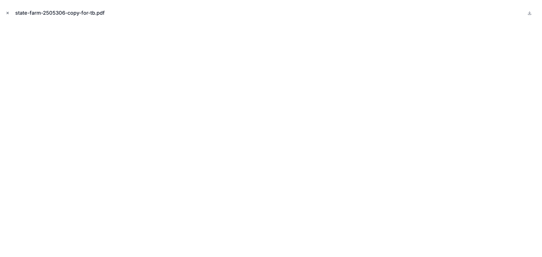
click at [6, 13] on icon "Close modal" at bounding box center [8, 13] width 4 height 4
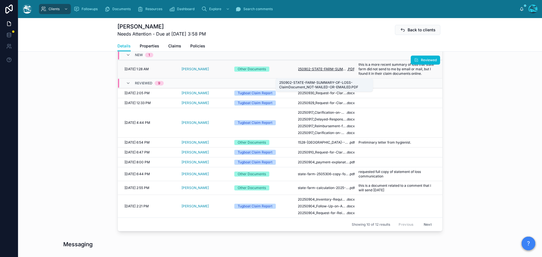
click at [324, 71] on span "250902-STATE-FARM-SUMMARY-OF-LOSS-ClaimDocument_NOT-MAILED-OR-EMAILED" at bounding box center [322, 69] width 49 height 5
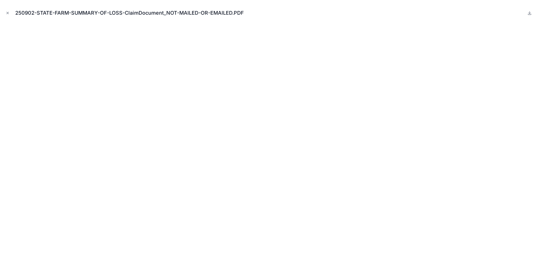
drag, startPoint x: 7, startPoint y: 11, endPoint x: 75, endPoint y: 31, distance: 71.0
click at [7, 11] on icon "Close modal" at bounding box center [8, 13] width 4 height 4
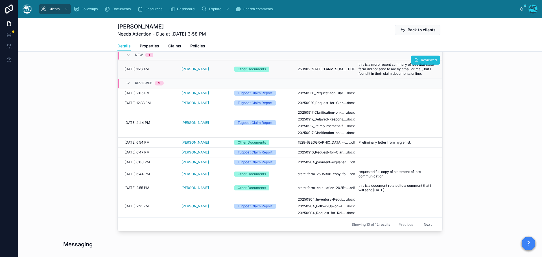
click at [425, 62] on span "Reviewed" at bounding box center [429, 60] width 16 height 5
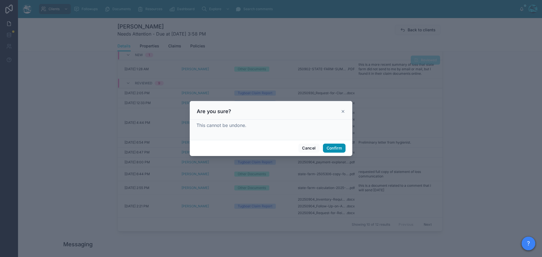
click at [332, 150] on button "Confirm" at bounding box center [334, 148] width 23 height 9
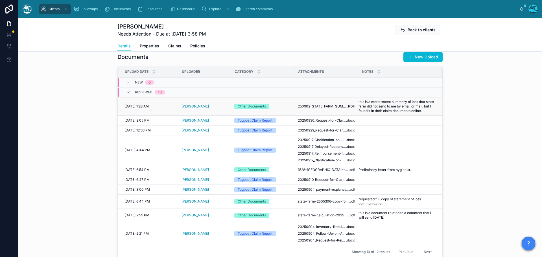
scroll to position [198, 0]
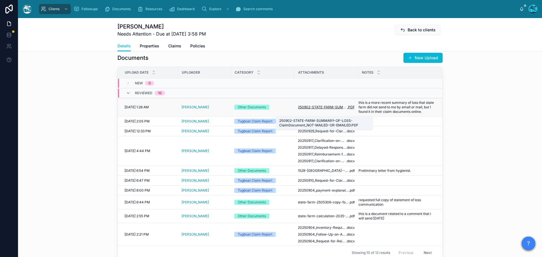
click at [328, 110] on span "250902-STATE-FARM-SUMMARY-OF-LOSS-ClaimDocument_NOT-MAILED-OR-EMAILED" at bounding box center [322, 107] width 49 height 5
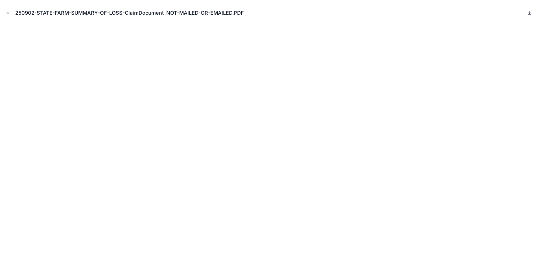
click at [531, 12] on icon at bounding box center [529, 13] width 5 height 5
click at [8, 12] on icon "Close modal" at bounding box center [8, 13] width 4 height 4
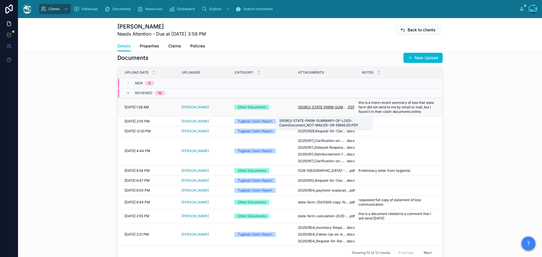
click at [331, 110] on span "250902-STATE-FARM-SUMMARY-OF-LOSS-ClaimDocument_NOT-MAILED-OR-EMAILED" at bounding box center [322, 107] width 49 height 5
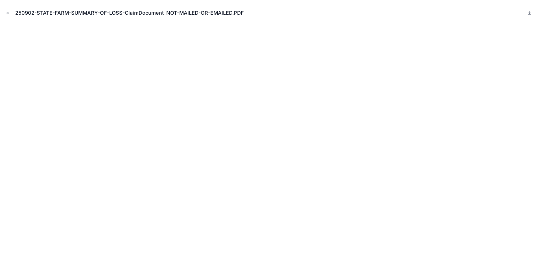
drag, startPoint x: 8, startPoint y: 12, endPoint x: 19, endPoint y: 20, distance: 13.7
click at [8, 12] on icon "Close modal" at bounding box center [8, 13] width 4 height 4
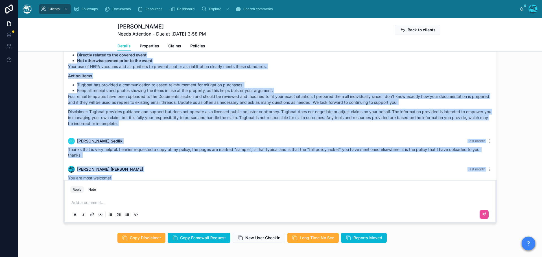
scroll to position [5194, 0]
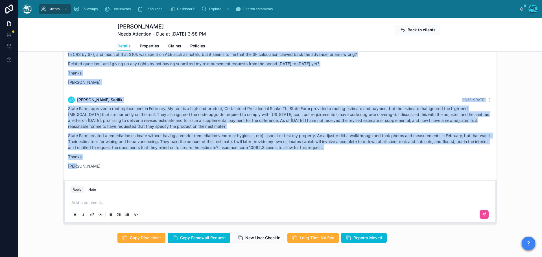
click at [386, 150] on p "State Farm created a remediation estimate without having a vendor (remediation …" at bounding box center [280, 142] width 424 height 18
click at [349, 127] on div "JS Jeff Sedlik 03:58 • Today State Farm approved a roof replacement in February…" at bounding box center [280, 134] width 431 height 83
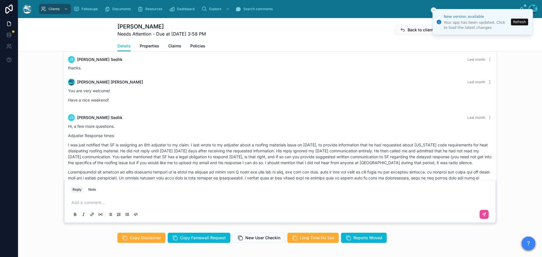
scroll to position [2281, 0]
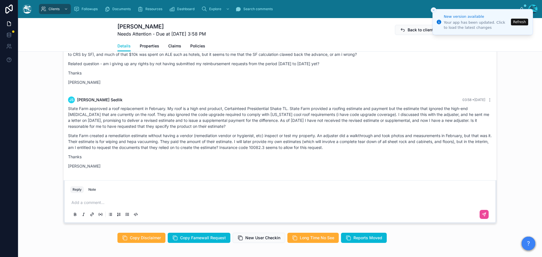
click at [520, 22] on button "Refresh" at bounding box center [519, 22] width 17 height 7
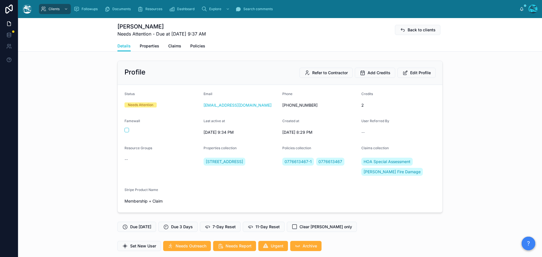
scroll to position [1225, 0]
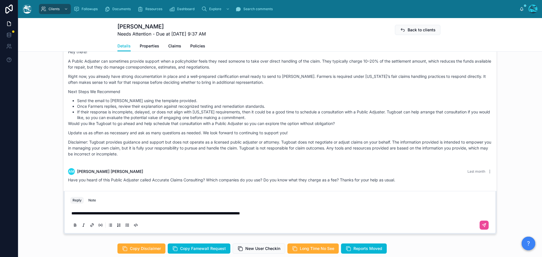
click at [291, 212] on p "**********" at bounding box center [281, 214] width 420 height 6
click at [411, 212] on p "**********" at bounding box center [281, 214] width 420 height 6
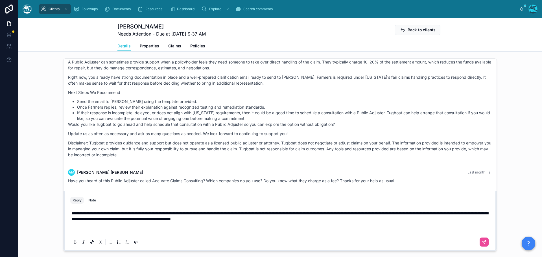
scroll to position [1242, 0]
click at [336, 219] on p "**********" at bounding box center [281, 222] width 420 height 23
click at [75, 229] on p "**********" at bounding box center [281, 222] width 420 height 23
click at [482, 242] on icon at bounding box center [484, 242] width 5 height 5
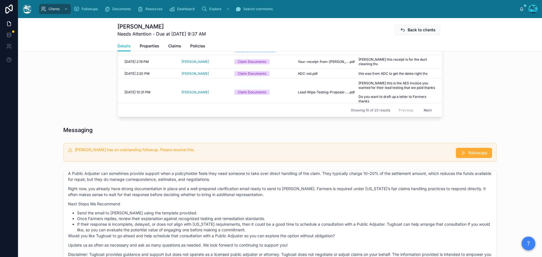
scroll to position [322, 0]
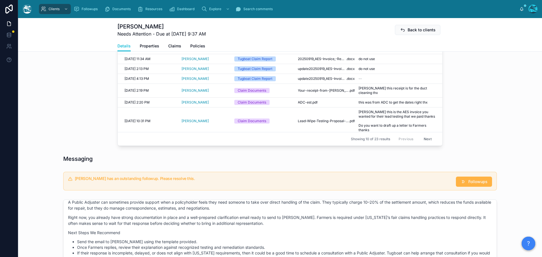
click at [468, 179] on span "Followups" at bounding box center [477, 182] width 19 height 6
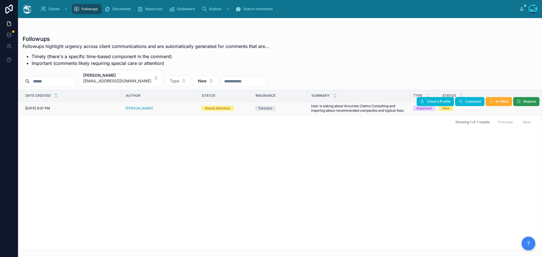
click at [527, 101] on span "Resolve" at bounding box center [529, 101] width 13 height 5
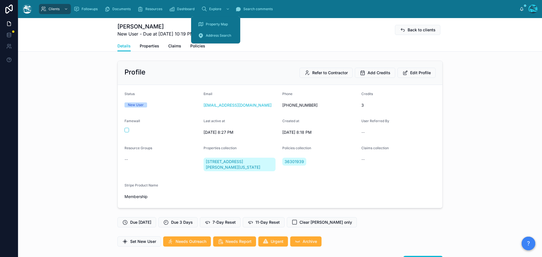
scroll to position [141, 0]
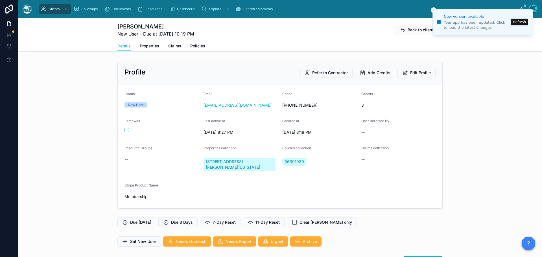
scroll to position [141, 0]
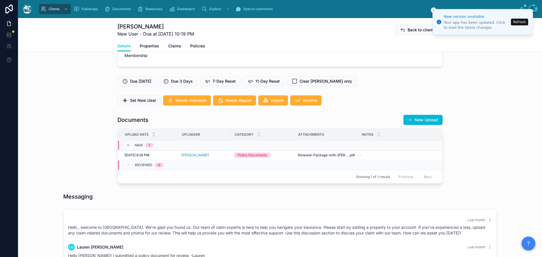
click at [519, 21] on button "Refresh" at bounding box center [519, 22] width 17 height 7
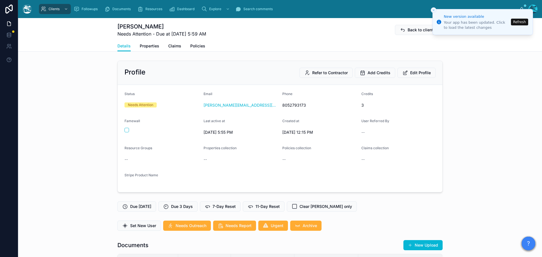
scroll to position [1858, 0]
click at [520, 24] on button "Refresh" at bounding box center [519, 22] width 17 height 7
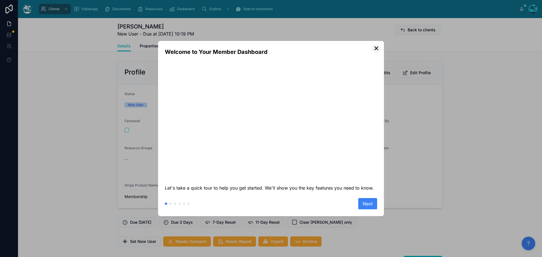
click at [377, 47] on button "✕" at bounding box center [376, 48] width 8 height 8
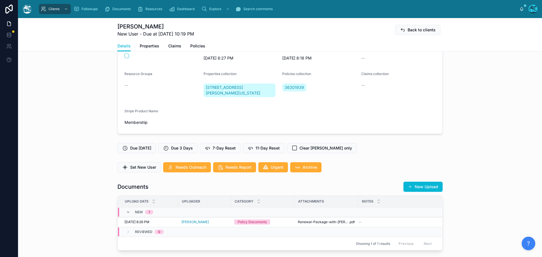
scroll to position [85, 0]
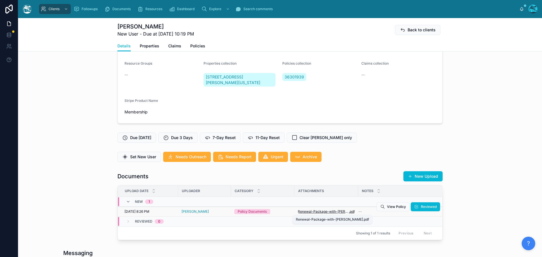
click at [320, 212] on span "Renewal-Package-with-[PERSON_NAME]" at bounding box center [323, 212] width 51 height 5
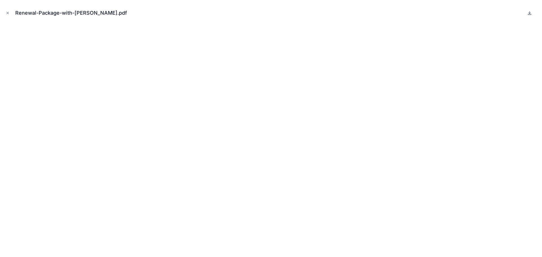
click at [530, 12] on icon at bounding box center [529, 13] width 5 height 5
click at [6, 12] on icon "Close modal" at bounding box center [8, 13] width 4 height 4
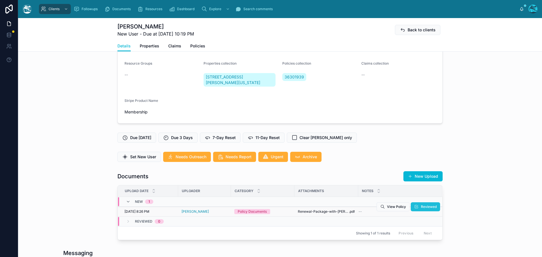
click at [421, 207] on span "Reviewed" at bounding box center [429, 207] width 16 height 5
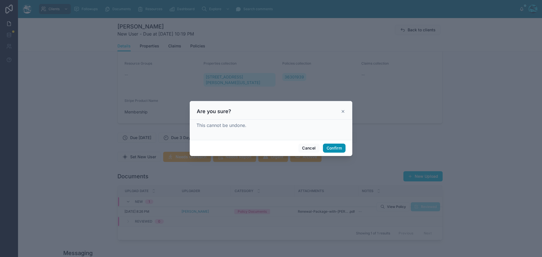
click at [332, 149] on button "Confirm" at bounding box center [334, 148] width 23 height 9
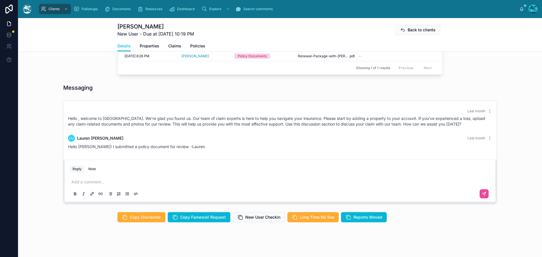
scroll to position [254, 0]
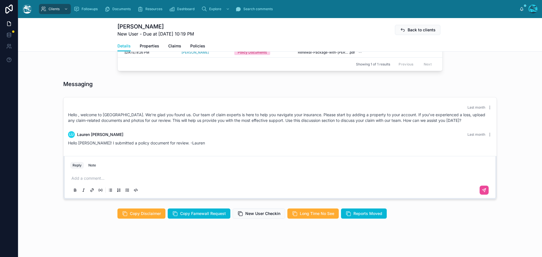
click at [103, 178] on p at bounding box center [281, 179] width 420 height 6
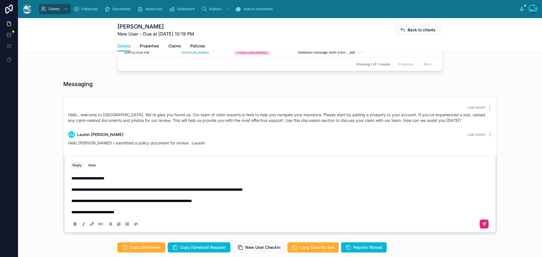
click at [483, 225] on icon at bounding box center [484, 223] width 3 height 3
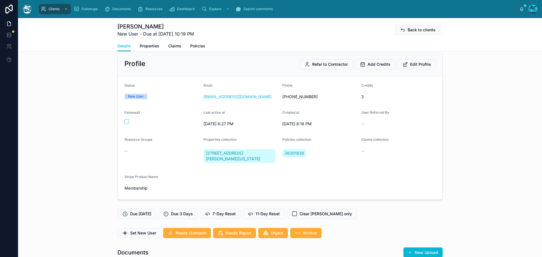
scroll to position [0, 0]
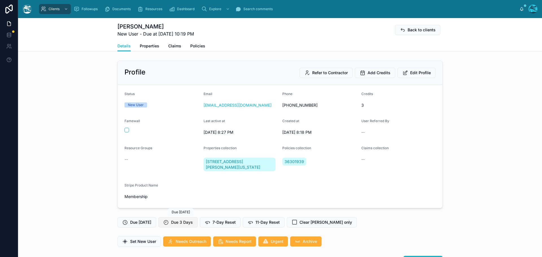
click at [169, 222] on icon at bounding box center [166, 223] width 6 height 6
click at [140, 242] on span "Set New User" at bounding box center [143, 242] width 26 height 6
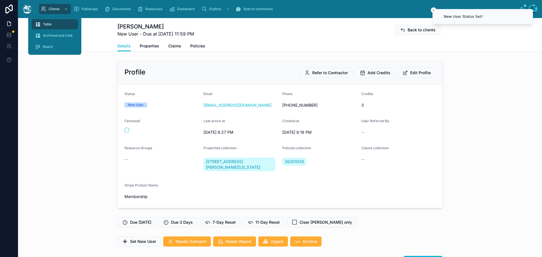
click at [45, 25] on span "Table" at bounding box center [47, 24] width 9 height 5
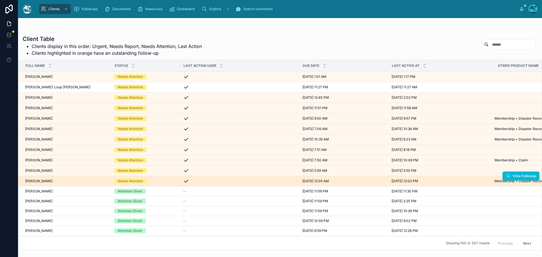
click at [76, 182] on div "linda marais linda marais" at bounding box center [66, 181] width 82 height 5
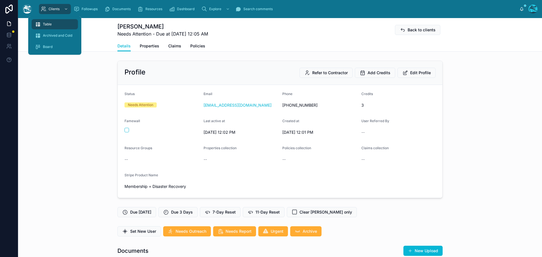
drag, startPoint x: 46, startPoint y: 24, endPoint x: 65, endPoint y: 20, distance: 19.3
click at [46, 24] on span "Table" at bounding box center [47, 24] width 9 height 5
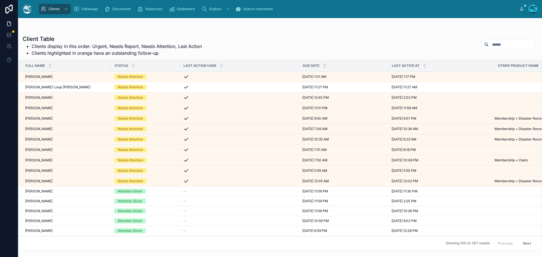
click at [501, 44] on input "text" at bounding box center [512, 45] width 46 height 8
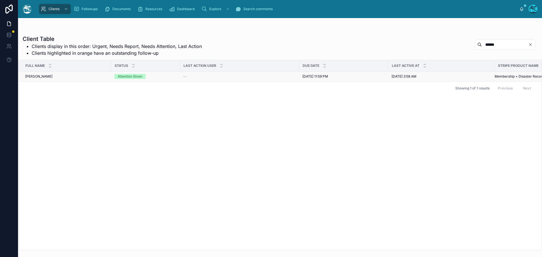
type input "******"
click at [91, 78] on div "Jeff Sedlik Jeff Sedlik" at bounding box center [66, 76] width 82 height 5
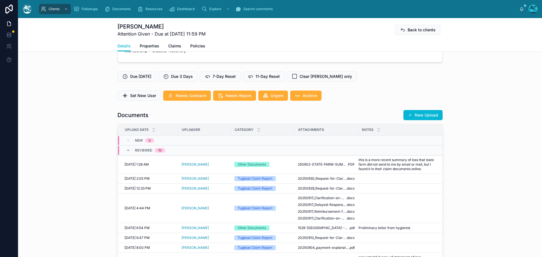
scroll to position [141, 0]
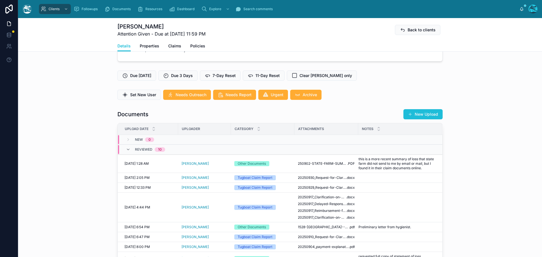
click at [420, 119] on button "New Upload" at bounding box center [422, 114] width 39 height 10
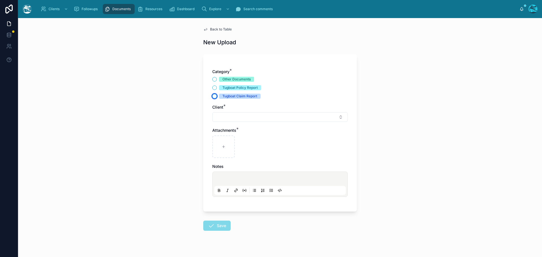
click at [212, 97] on button "Tugboat Claim Report" at bounding box center [214, 96] width 5 height 5
click at [217, 116] on button "Select Button" at bounding box center [280, 117] width 136 height 10
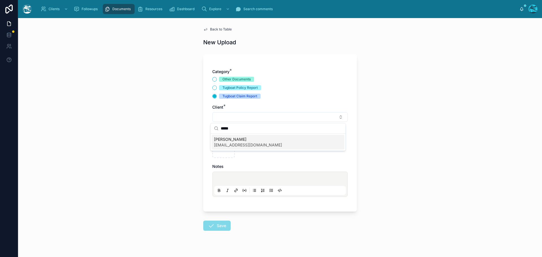
type input "*****"
click at [230, 142] on span "[PERSON_NAME]" at bounding box center [248, 140] width 68 height 6
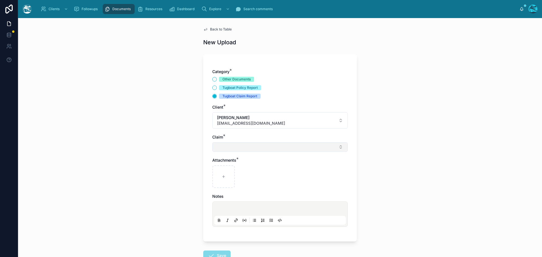
click at [224, 148] on button "Select Button" at bounding box center [280, 147] width 136 height 10
click at [212, 79] on button "Other Documents" at bounding box center [214, 79] width 5 height 5
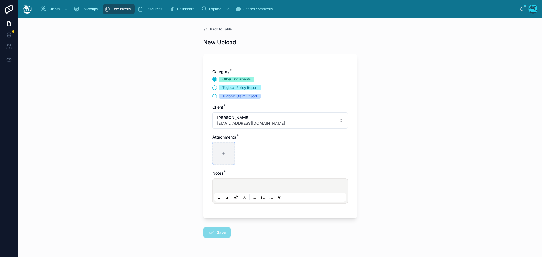
click at [221, 149] on div at bounding box center [223, 153] width 23 height 23
type input "**********"
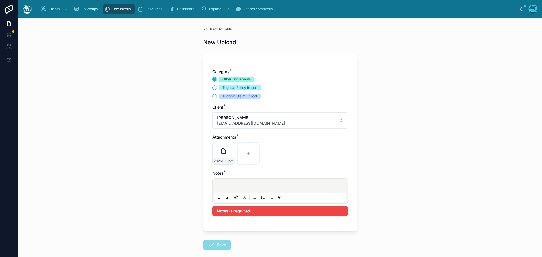
click at [216, 185] on p at bounding box center [281, 187] width 132 height 6
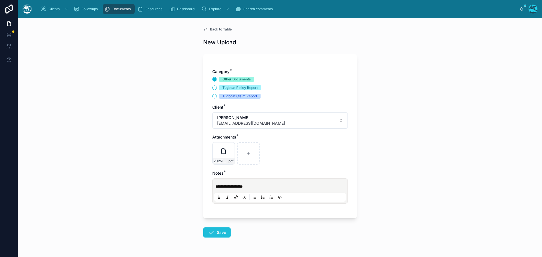
click at [218, 231] on button "Save" at bounding box center [216, 233] width 27 height 10
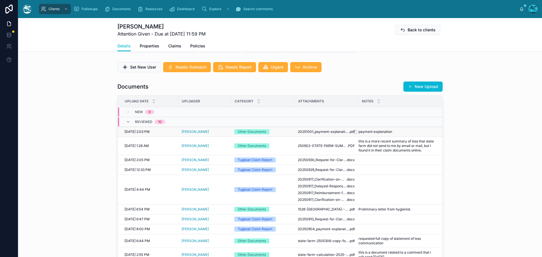
scroll to position [169, 0]
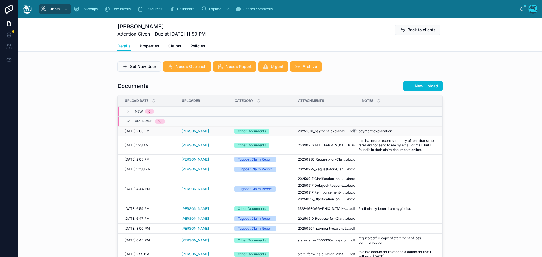
click at [375, 134] on span "payment explanation" at bounding box center [376, 131] width 34 height 5
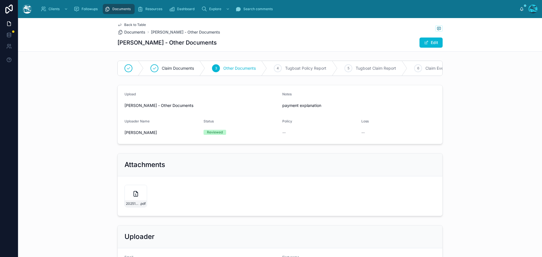
click at [282, 108] on span "payment explanation" at bounding box center [358, 106] width 153 height 6
click at [425, 42] on span at bounding box center [426, 42] width 5 height 5
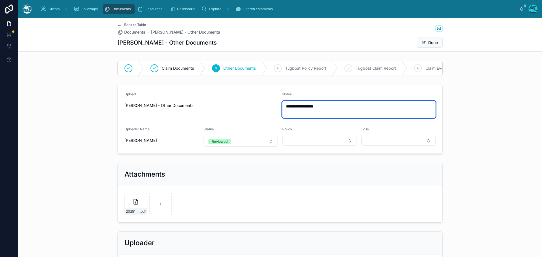
click at [284, 112] on textarea "**********" at bounding box center [358, 109] width 153 height 17
type textarea "**********"
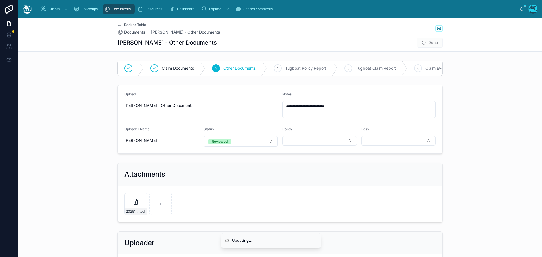
click at [435, 41] on span "Done" at bounding box center [430, 43] width 26 height 10
click at [426, 44] on button "Done" at bounding box center [430, 43] width 26 height 10
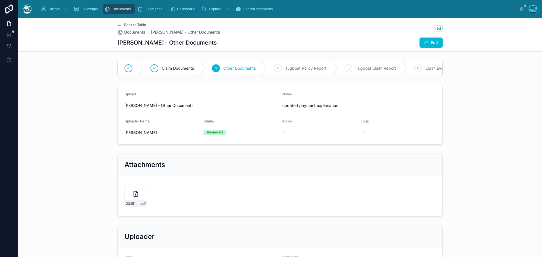
click at [133, 25] on span "Back to Table" at bounding box center [135, 25] width 22 height 5
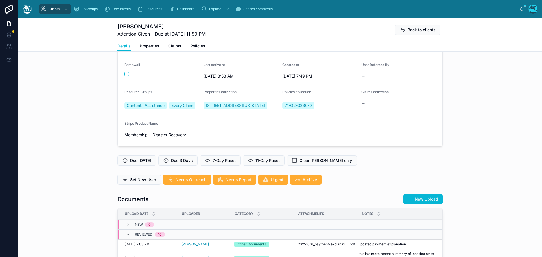
scroll to position [28, 0]
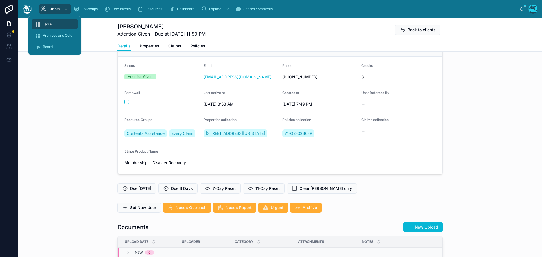
click at [47, 24] on span "Table" at bounding box center [47, 24] width 9 height 5
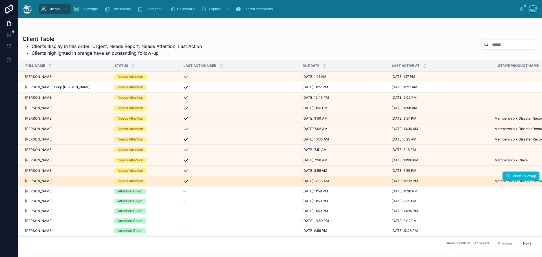
click at [54, 183] on div "linda marais linda marais" at bounding box center [66, 181] width 82 height 5
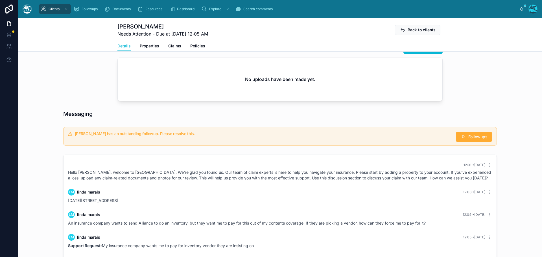
scroll to position [254, 0]
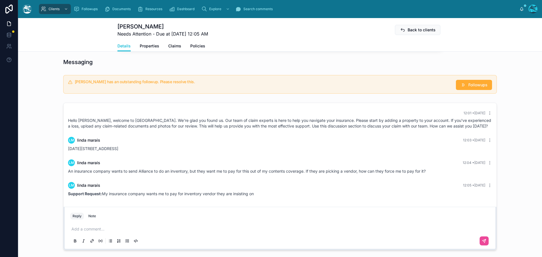
drag, startPoint x: 458, startPoint y: 129, endPoint x: 453, endPoint y: 198, distance: 69.1
click at [453, 198] on div "12:01 • Today Hello linda, welcome to Tugboat. We're glad you found us. Our tea…" at bounding box center [280, 154] width 433 height 102
copy div "lm linda marais 12:03 • Today 2060 Mar Vista Ave., Altadena lm linda marais 12:…"
click at [81, 230] on p at bounding box center [281, 229] width 420 height 6
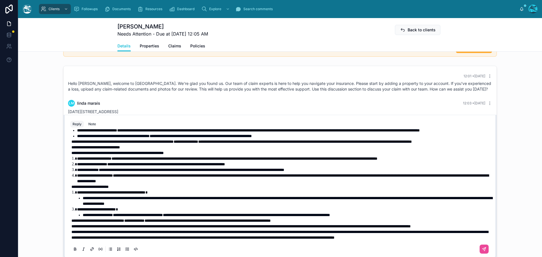
scroll to position [69, 0]
click at [125, 224] on p "**********" at bounding box center [281, 227] width 420 height 6
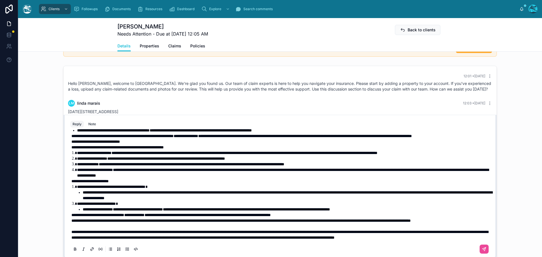
click at [71, 219] on span "**********" at bounding box center [240, 221] width 339 height 4
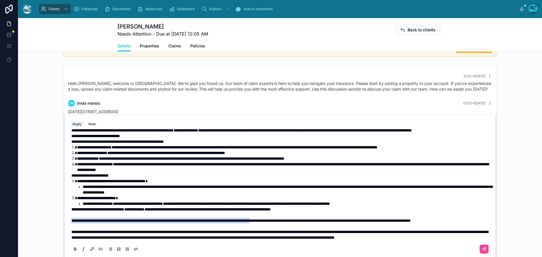
drag, startPoint x: 70, startPoint y: 222, endPoint x: 310, endPoint y: 220, distance: 240.3
click at [310, 220] on span "**********" at bounding box center [240, 221] width 339 height 4
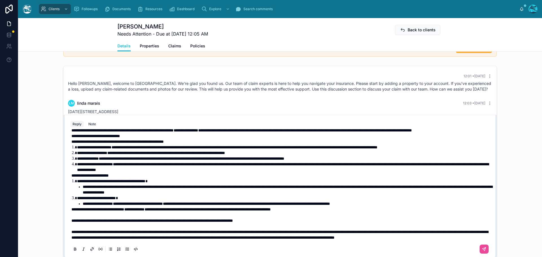
click at [71, 210] on span "**********" at bounding box center [97, 210] width 53 height 4
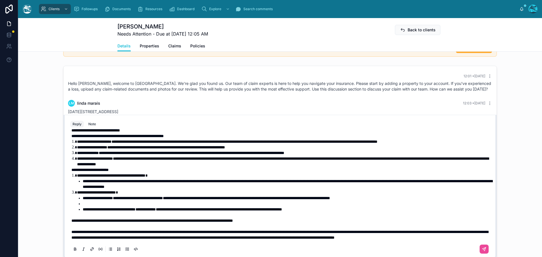
click at [74, 218] on p at bounding box center [281, 215] width 420 height 6
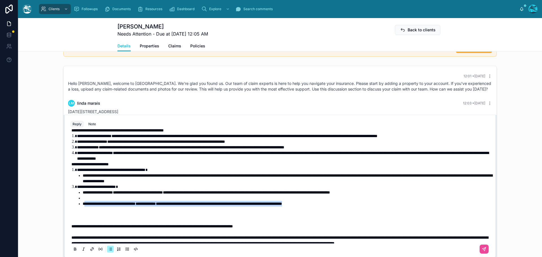
drag, startPoint x: 341, startPoint y: 216, endPoint x: 84, endPoint y: 216, distance: 256.9
click at [84, 207] on li "**********" at bounding box center [287, 204] width 408 height 6
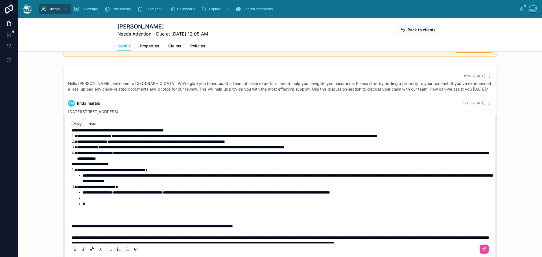
click at [71, 218] on p at bounding box center [281, 215] width 420 height 6
click at [91, 207] on li "*" at bounding box center [287, 204] width 408 height 6
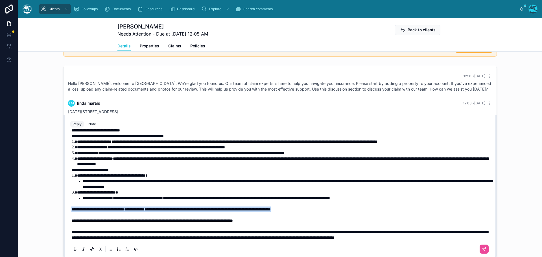
drag, startPoint x: 336, startPoint y: 215, endPoint x: 62, endPoint y: 216, distance: 274.2
click at [64, 216] on div "**********" at bounding box center [280, 187] width 433 height 144
click at [74, 250] on icon at bounding box center [75, 249] width 2 height 1
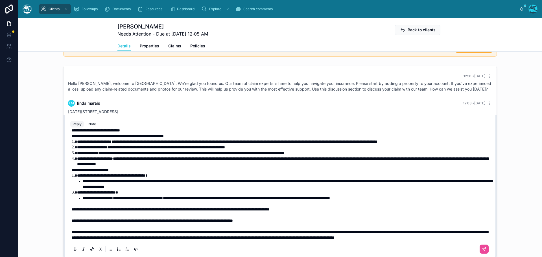
click at [71, 172] on span "**********" at bounding box center [89, 170] width 37 height 4
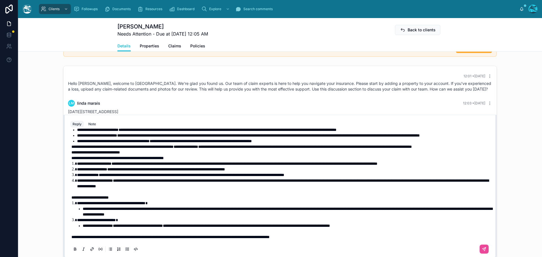
scroll to position [41, 0]
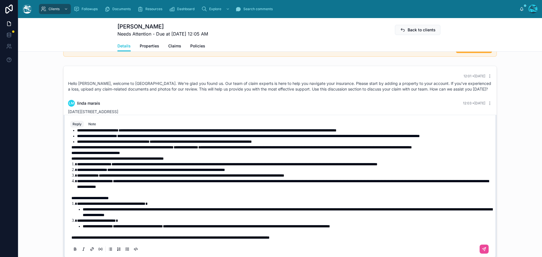
click at [71, 155] on span "**********" at bounding box center [95, 153] width 49 height 4
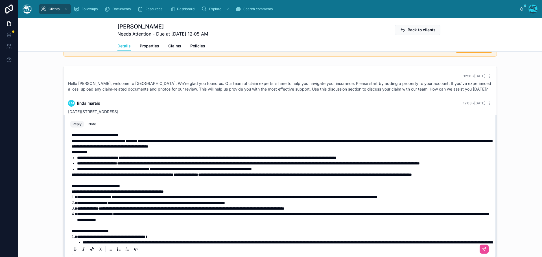
scroll to position [12, 0]
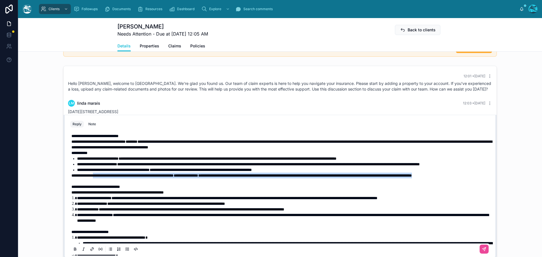
drag, startPoint x: 120, startPoint y: 187, endPoint x: 101, endPoint y: 182, distance: 19.2
click at [101, 178] on p "**********" at bounding box center [281, 176] width 420 height 6
click at [74, 248] on icon at bounding box center [75, 248] width 2 height 1
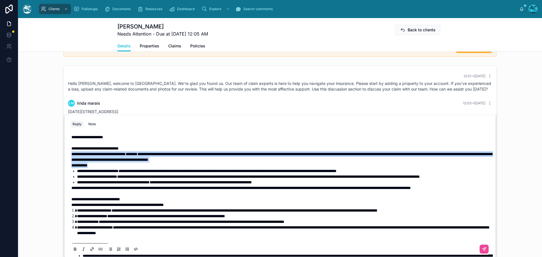
drag, startPoint x: 91, startPoint y: 165, endPoint x: 66, endPoint y: 156, distance: 26.2
click at [67, 156] on div "**********" at bounding box center [280, 193] width 426 height 129
click at [73, 248] on icon at bounding box center [75, 249] width 5 height 5
click at [77, 152] on span "**********" at bounding box center [279, 157] width 417 height 10
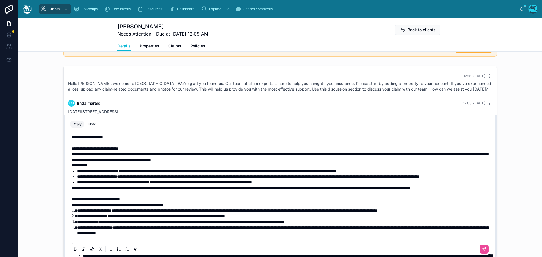
click at [71, 154] on span "**********" at bounding box center [279, 157] width 417 height 10
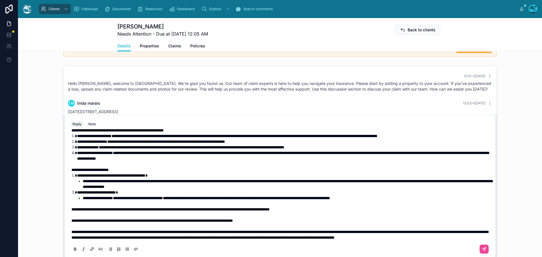
scroll to position [97, 0]
drag, startPoint x: 253, startPoint y: 192, endPoint x: 83, endPoint y: 195, distance: 170.0
click at [83, 195] on li "**********" at bounding box center [287, 198] width 408 height 6
click at [73, 249] on icon at bounding box center [75, 249] width 5 height 5
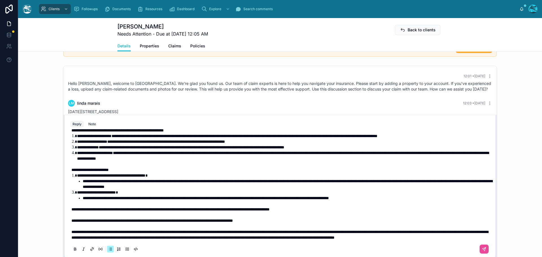
click at [427, 224] on p at bounding box center [281, 227] width 420 height 6
click at [483, 248] on icon at bounding box center [484, 249] width 3 height 3
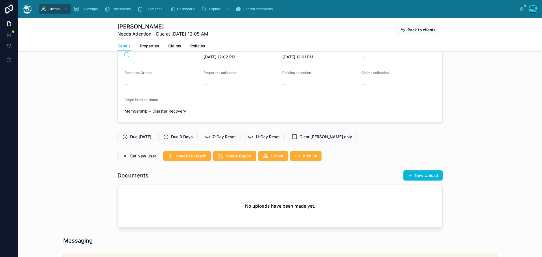
scroll to position [113, 0]
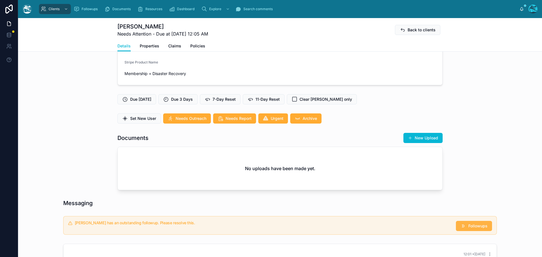
click at [477, 226] on span "Followups" at bounding box center [477, 226] width 19 height 6
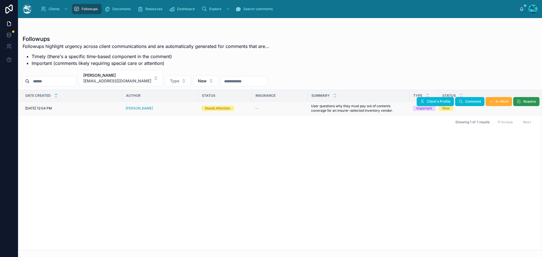
click at [525, 100] on span "Resolve" at bounding box center [529, 101] width 13 height 5
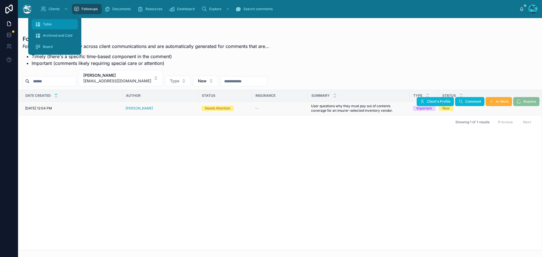
click at [46, 23] on span "Table" at bounding box center [47, 24] width 9 height 5
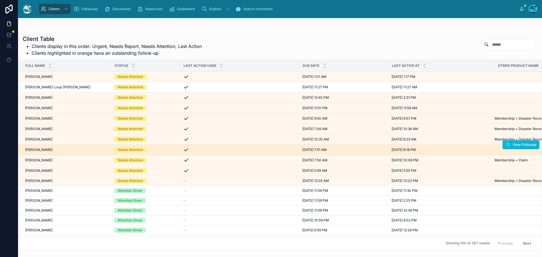
click at [54, 151] on div "Michelle Shipp Michelle Shipp" at bounding box center [66, 150] width 82 height 5
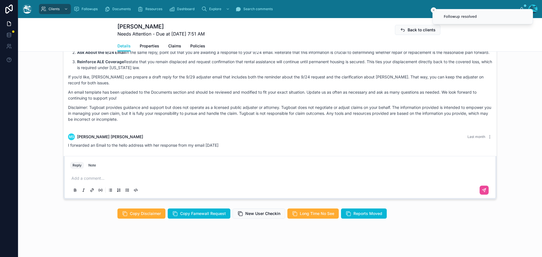
scroll to position [455, 0]
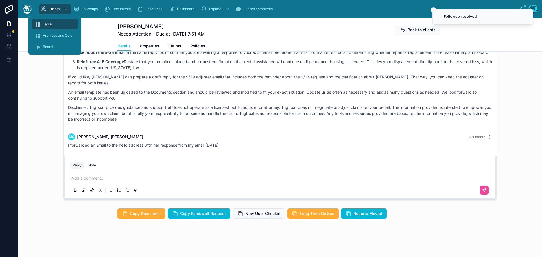
click at [45, 23] on span "Table" at bounding box center [47, 24] width 9 height 5
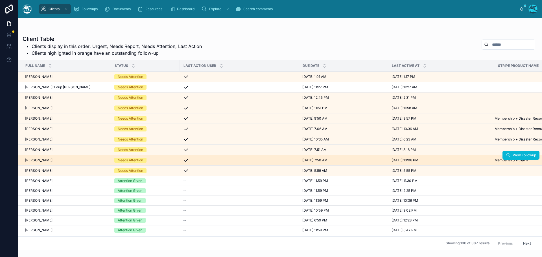
click at [59, 160] on div "Nicholas Tobey Nicholas Tobey" at bounding box center [66, 160] width 82 height 5
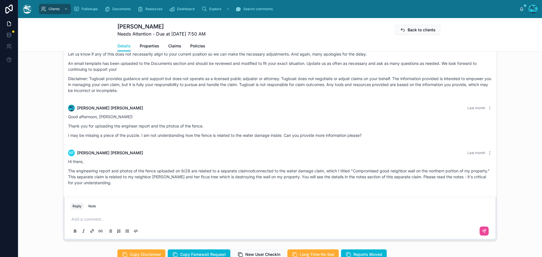
scroll to position [480, 0]
click at [79, 222] on p at bounding box center [281, 219] width 420 height 6
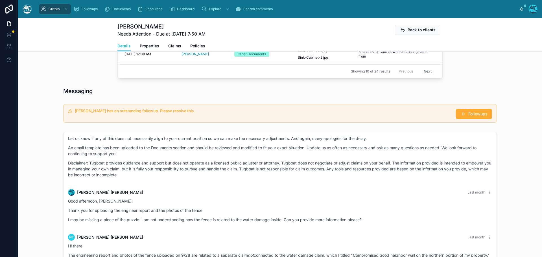
scroll to position [526, 0]
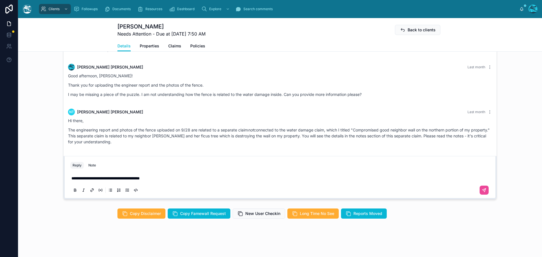
click at [175, 176] on p "**********" at bounding box center [281, 179] width 420 height 6
click at [484, 192] on icon at bounding box center [484, 190] width 5 height 5
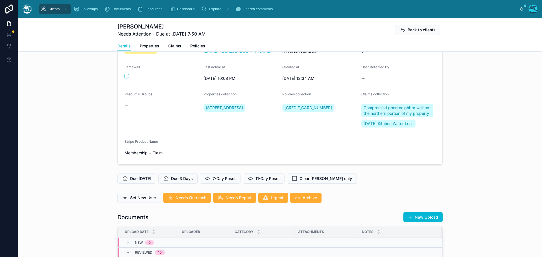
scroll to position [46, 0]
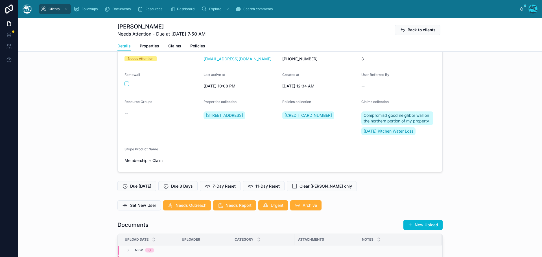
click at [388, 118] on span "Compromisd good neighbor wall on the northern portion of my property" at bounding box center [398, 118] width 68 height 11
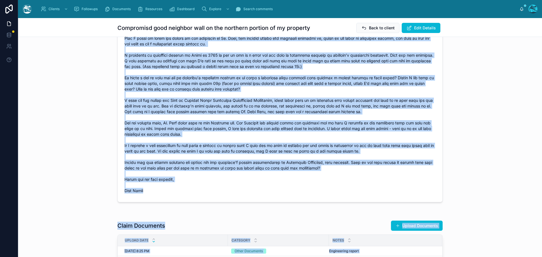
scroll to position [201, 0]
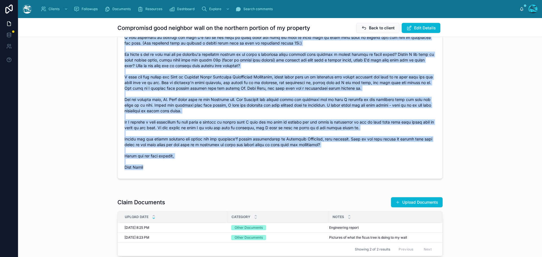
drag, startPoint x: 122, startPoint y: 69, endPoint x: 172, endPoint y: 179, distance: 120.7
click at [172, 179] on form "Claim Status Considering whether to file Date of Loss 4/1/2024 Claim Number -- …" at bounding box center [280, 23] width 325 height 311
copy span "I have a good neighbor wall on the northern portion of my property. My neighbor…"
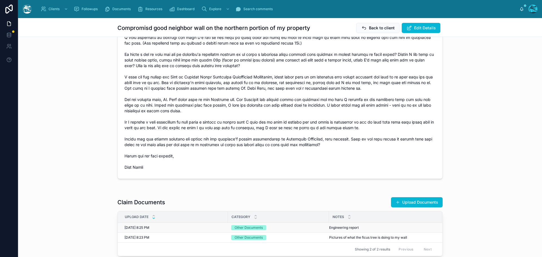
click at [338, 230] on span "Engineering report" at bounding box center [344, 228] width 30 height 5
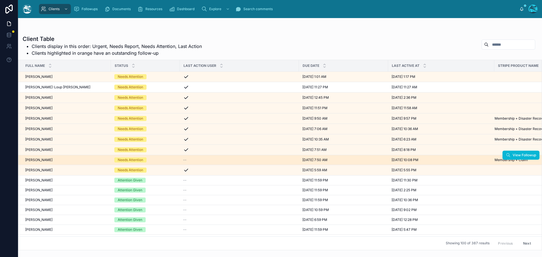
click at [54, 161] on div "Nicholas Tobey Nicholas Tobey" at bounding box center [66, 160] width 82 height 5
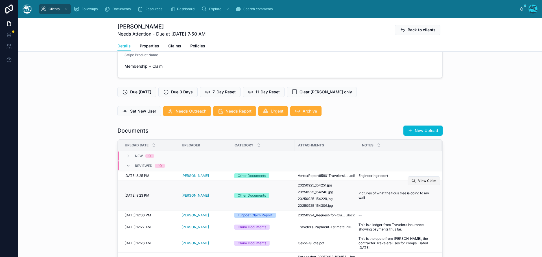
scroll to position [141, 0]
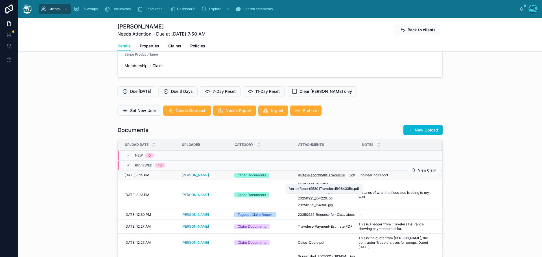
click at [318, 178] on span "VertexReport95801TravelersIRG8433Be" at bounding box center [323, 175] width 51 height 5
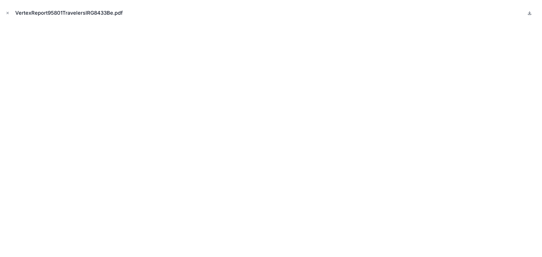
click at [530, 13] on icon at bounding box center [529, 13] width 5 height 5
drag, startPoint x: 8, startPoint y: 12, endPoint x: 44, endPoint y: 23, distance: 38.2
click at [8, 12] on icon "Close modal" at bounding box center [8, 13] width 4 height 4
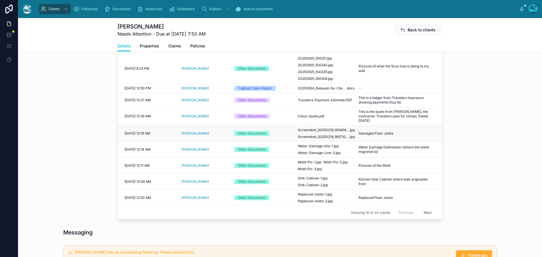
scroll to position [254, 0]
drag, startPoint x: 421, startPoint y: 217, endPoint x: 418, endPoint y: 216, distance: 3.8
click at [421, 217] on button "Next" at bounding box center [428, 212] width 16 height 9
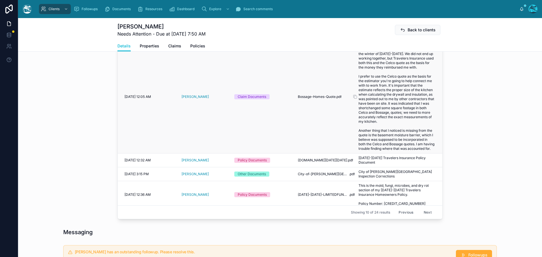
scroll to position [56, 0]
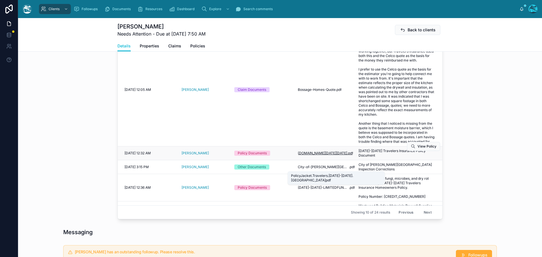
click at [315, 156] on span "PolicyJacket.Travelers.2020-2021.CA" at bounding box center [322, 153] width 49 height 5
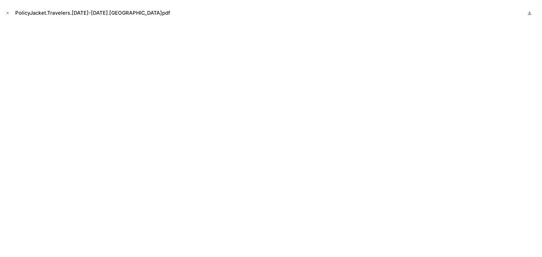
click at [530, 12] on icon at bounding box center [530, 13] width 0 height 2
click at [7, 12] on icon "Close modal" at bounding box center [8, 13] width 2 height 2
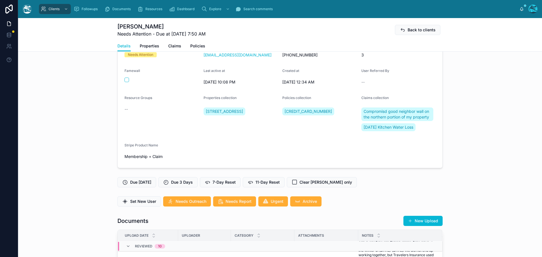
scroll to position [46, 0]
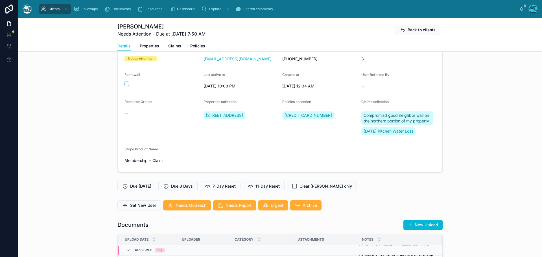
click at [381, 116] on span "Compromisd good neighbor wall on the northern portion of my property" at bounding box center [398, 118] width 68 height 11
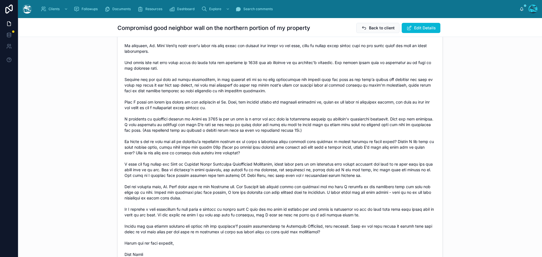
scroll to position [113, 0]
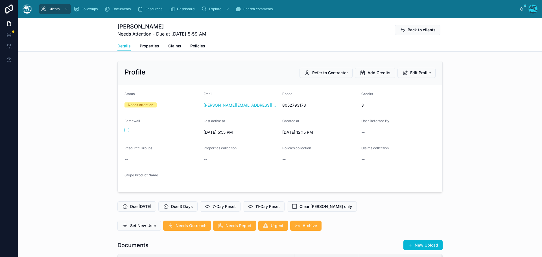
scroll to position [1858, 0]
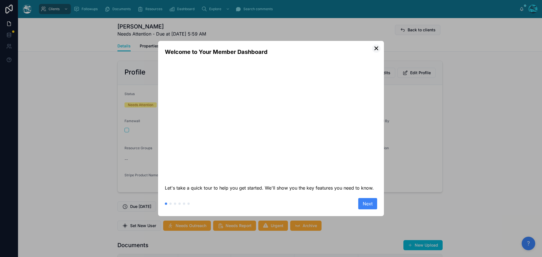
click at [376, 47] on button "✕" at bounding box center [376, 48] width 8 height 8
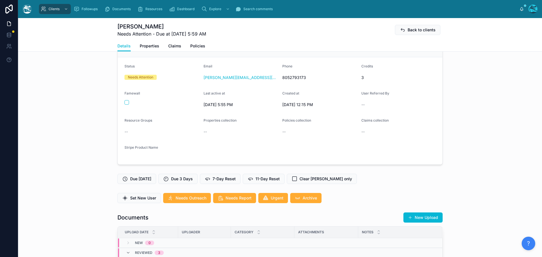
scroll to position [0, 0]
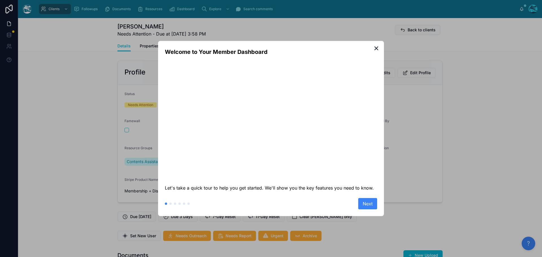
scroll to position [2281, 0]
click at [365, 204] on button "Next" at bounding box center [367, 203] width 19 height 11
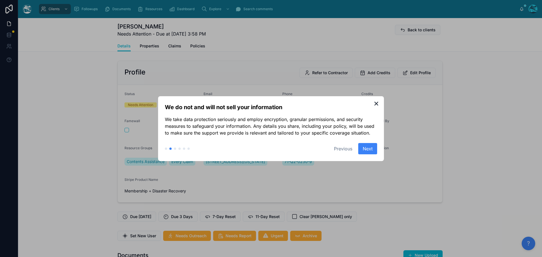
click at [369, 145] on button "Next" at bounding box center [367, 148] width 19 height 11
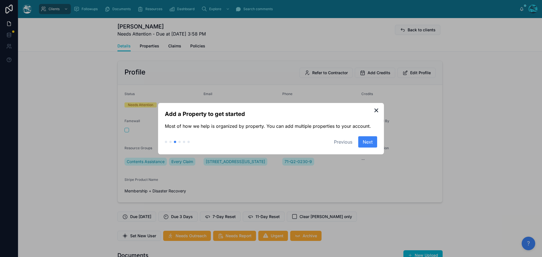
click at [369, 145] on button "Next" at bounding box center [367, 141] width 19 height 11
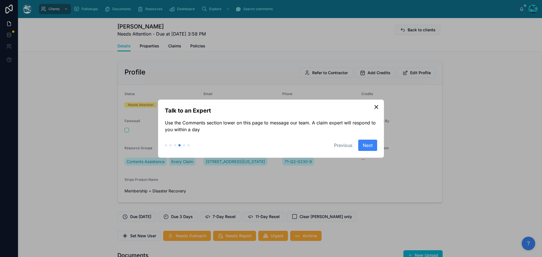
click at [368, 145] on button "Next" at bounding box center [367, 145] width 19 height 11
click at [368, 145] on button "Finish" at bounding box center [366, 145] width 21 height 11
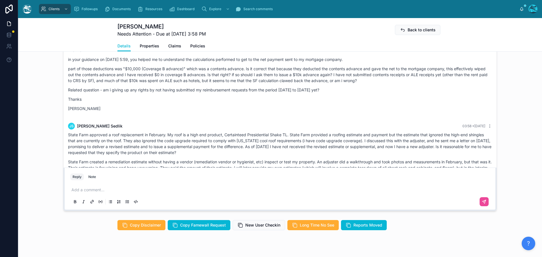
scroll to position [508, 0]
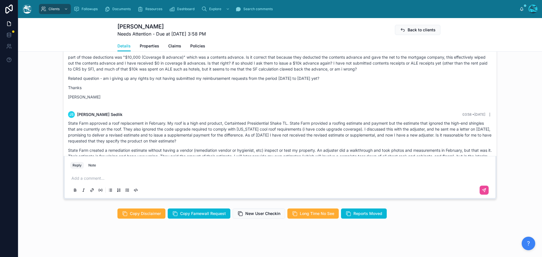
click at [88, 180] on p at bounding box center [281, 179] width 420 height 6
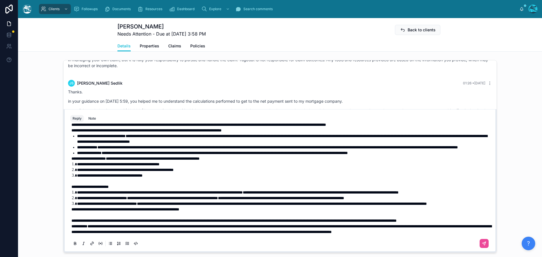
scroll to position [120, 0]
click at [99, 220] on p "**********" at bounding box center [281, 221] width 420 height 6
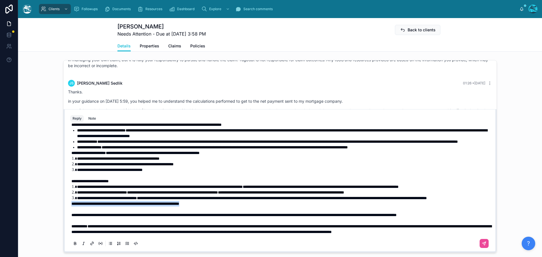
drag, startPoint x: 219, startPoint y: 203, endPoint x: 60, endPoint y: 205, distance: 159.6
click at [60, 205] on div "JS Jeff Sedlik Last month thanks. Rachel Baker Last month You are very welcome!…" at bounding box center [280, 156] width 524 height 197
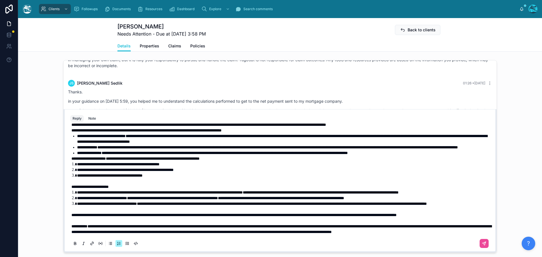
click at [71, 213] on span "**********" at bounding box center [233, 215] width 325 height 4
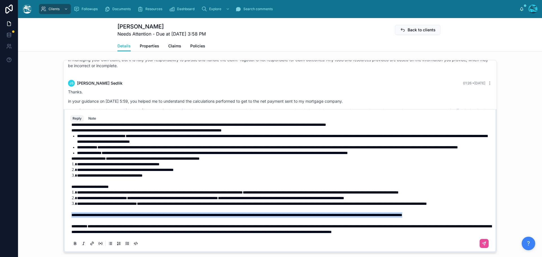
drag, startPoint x: 120, startPoint y: 214, endPoint x: 61, endPoint y: 207, distance: 59.4
click at [61, 207] on div "JS Jeff Sedlik Last month thanks. Rachel Baker Last month You are very welcome!…" at bounding box center [280, 156] width 524 height 197
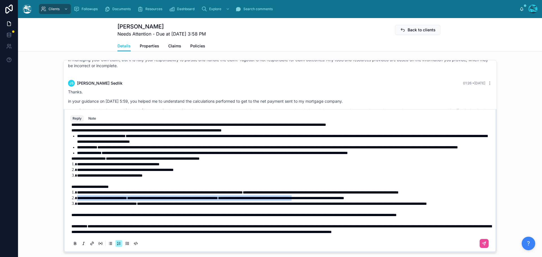
drag, startPoint x: 367, startPoint y: 187, endPoint x: 75, endPoint y: 186, distance: 292.0
click at [77, 195] on li "**********" at bounding box center [284, 198] width 414 height 6
click at [74, 245] on icon at bounding box center [75, 244] width 2 height 1
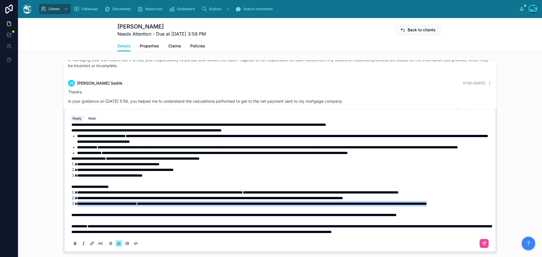
drag, startPoint x: 136, startPoint y: 198, endPoint x: 71, endPoint y: 193, distance: 65.4
click at [77, 201] on li "**********" at bounding box center [284, 204] width 414 height 6
click at [138, 201] on li "**********" at bounding box center [284, 204] width 414 height 6
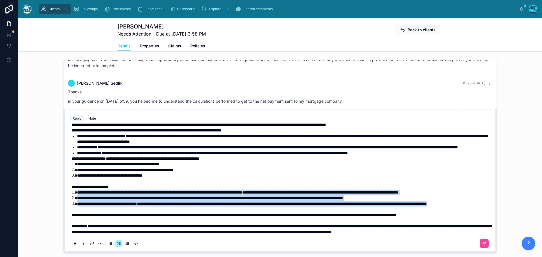
drag, startPoint x: 139, startPoint y: 199, endPoint x: 69, endPoint y: 175, distance: 74.0
click at [71, 190] on ol "**********" at bounding box center [281, 198] width 420 height 17
click at [73, 246] on icon at bounding box center [75, 243] width 5 height 5
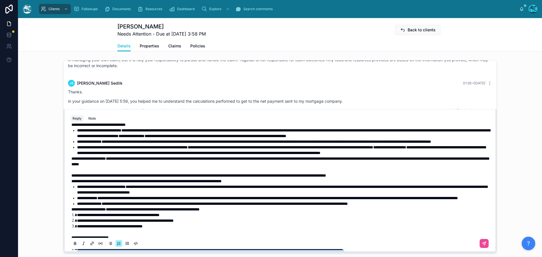
scroll to position [7, 0]
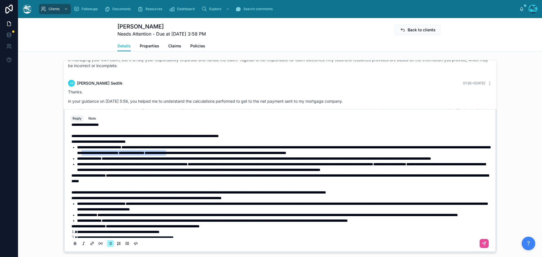
drag, startPoint x: 344, startPoint y: 159, endPoint x: 232, endPoint y: 157, distance: 111.5
click at [232, 156] on li "**********" at bounding box center [284, 150] width 414 height 11
click at [73, 246] on icon at bounding box center [75, 243] width 5 height 5
click at [162, 173] on li "**********" at bounding box center [284, 167] width 414 height 11
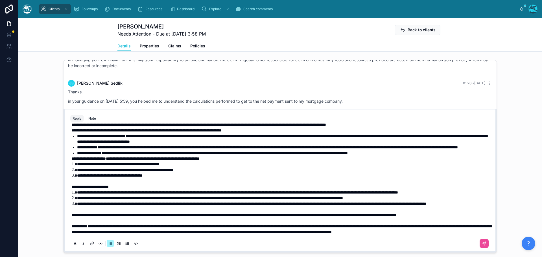
scroll to position [113, 0]
click at [483, 245] on icon at bounding box center [484, 243] width 3 height 3
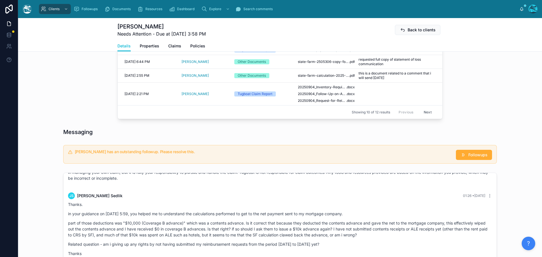
scroll to position [338, 0]
click at [478, 158] on span "Followups" at bounding box center [477, 155] width 19 height 6
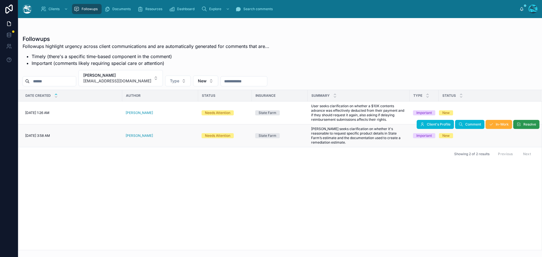
click at [534, 123] on span "Resolve" at bounding box center [529, 124] width 13 height 5
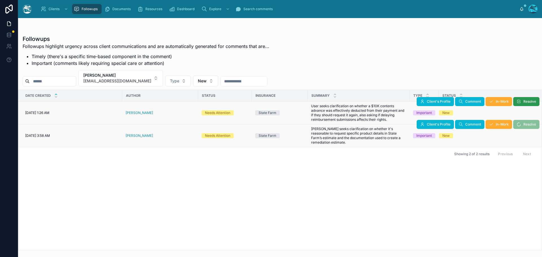
click at [528, 101] on span "Resolve" at bounding box center [529, 101] width 13 height 5
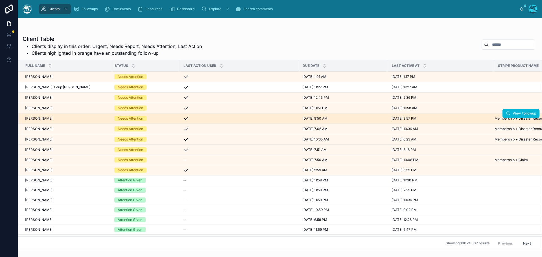
click at [49, 119] on div "[PERSON_NAME] [PERSON_NAME]" at bounding box center [66, 118] width 82 height 5
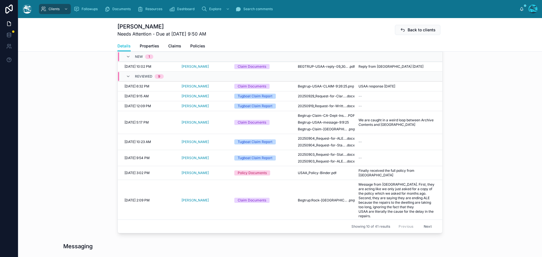
scroll to position [226, 0]
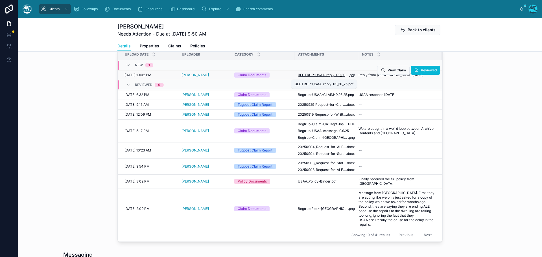
click at [337, 76] on span "BEGTRUP-USAA-reply-09_30_25" at bounding box center [323, 75] width 51 height 5
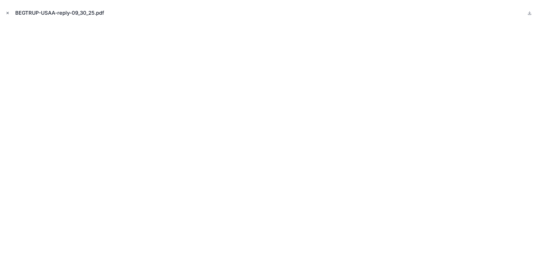
click at [7, 12] on icon "Close modal" at bounding box center [8, 13] width 4 height 4
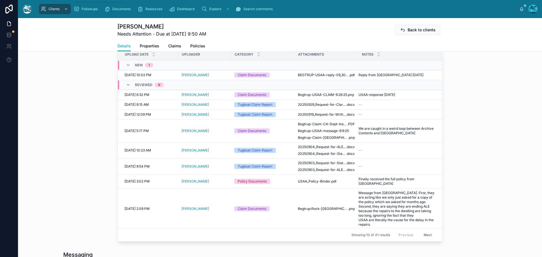
click at [52, 7] on span "Clients" at bounding box center [54, 9] width 11 height 5
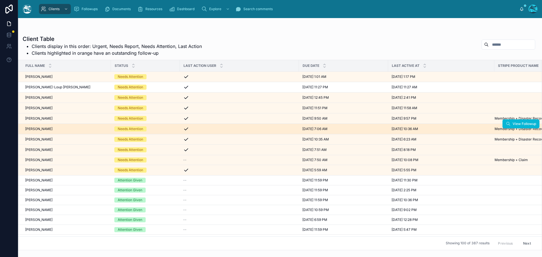
click at [65, 129] on div "[PERSON_NAME] [PERSON_NAME]" at bounding box center [66, 129] width 82 height 5
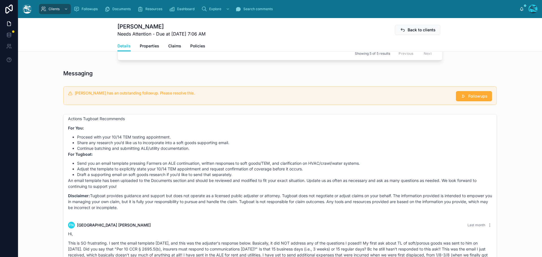
scroll to position [2072, 0]
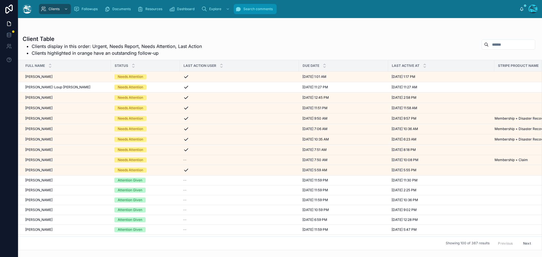
click at [248, 7] on span "Search comments" at bounding box center [257, 9] width 29 height 5
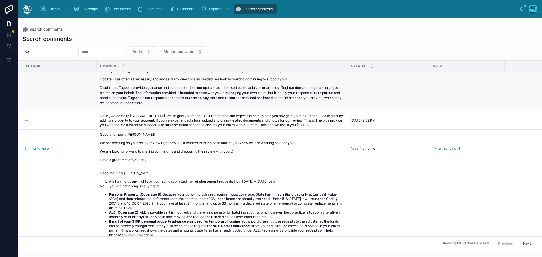
scroll to position [198, 0]
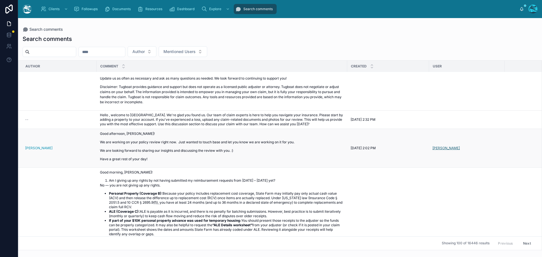
click at [438, 148] on span "[PERSON_NAME]" at bounding box center [446, 148] width 27 height 5
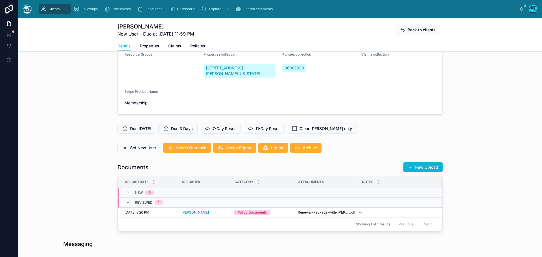
scroll to position [113, 0]
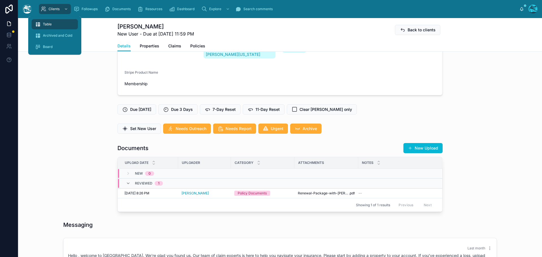
click at [48, 23] on span "Table" at bounding box center [47, 24] width 9 height 5
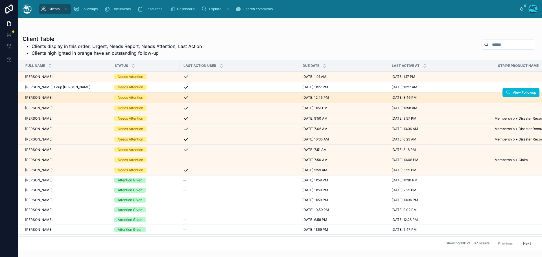
click at [65, 98] on div "[PERSON_NAME] [PERSON_NAME]" at bounding box center [66, 97] width 82 height 5
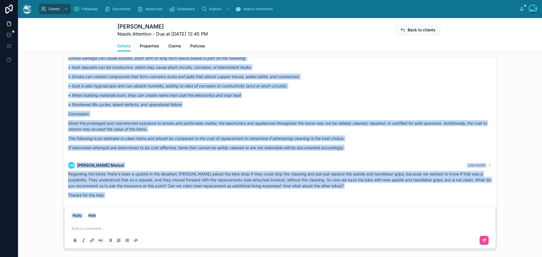
scroll to position [2564, 0]
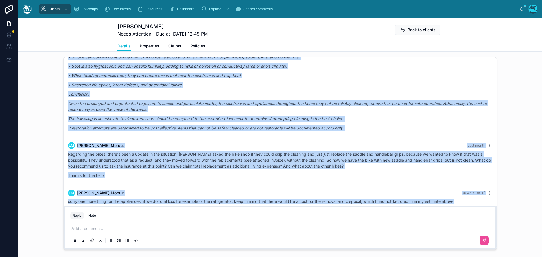
drag, startPoint x: 201, startPoint y: 89, endPoint x: 459, endPoint y: 208, distance: 284.3
copy div "Loremi Dolor Sita conse Adip elitsed, Doe! Temp in u lab etdolorem al eni admin…"
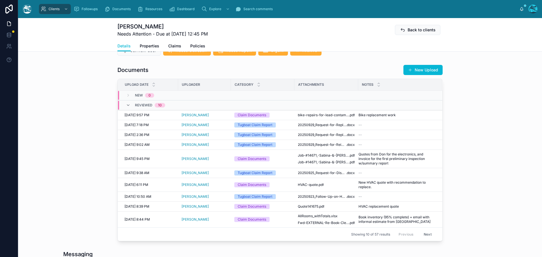
scroll to position [169, 0]
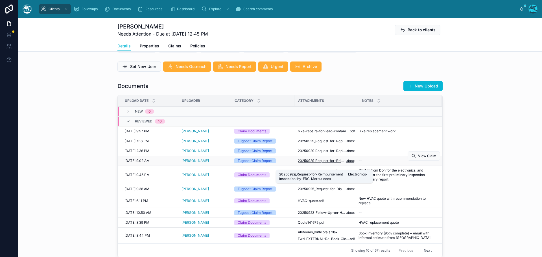
click at [313, 163] on span "20250929_Request-for-Reimbursement-–-Electronics-Inspection-by-ERC_Morsut" at bounding box center [322, 161] width 48 height 5
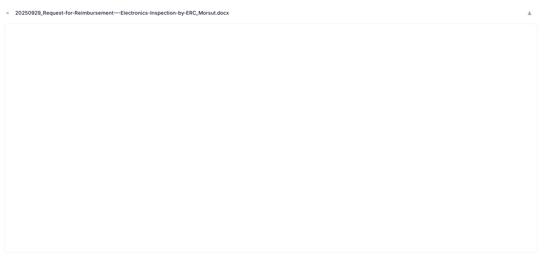
click at [530, 13] on icon at bounding box center [530, 13] width 2 height 1
click at [7, 12] on icon "Close modal" at bounding box center [8, 13] width 4 height 4
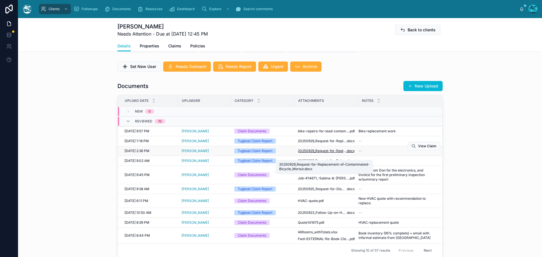
click at [325, 153] on span "20250929_Request-for-Replacement-of-Contaminated-Bicycle_Morsut" at bounding box center [322, 151] width 48 height 5
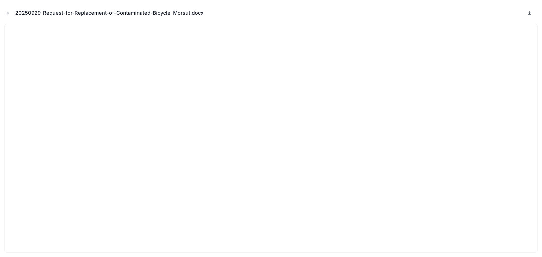
click at [531, 12] on icon at bounding box center [529, 13] width 5 height 5
click at [6, 12] on icon "Close modal" at bounding box center [8, 13] width 4 height 4
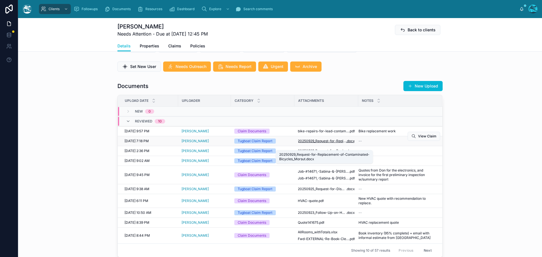
click at [317, 143] on span "20250929_Request-for-Replacement-of-Contaminated-Bicycles_Morsut" at bounding box center [322, 141] width 48 height 5
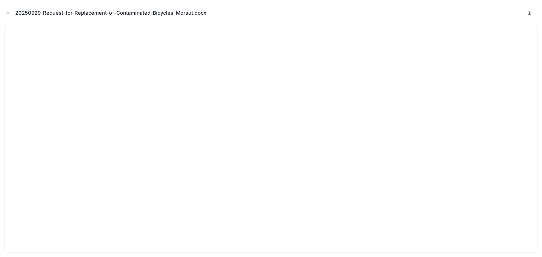
click at [530, 12] on icon at bounding box center [529, 13] width 5 height 5
click at [7, 13] on icon "Close modal" at bounding box center [8, 13] width 4 height 4
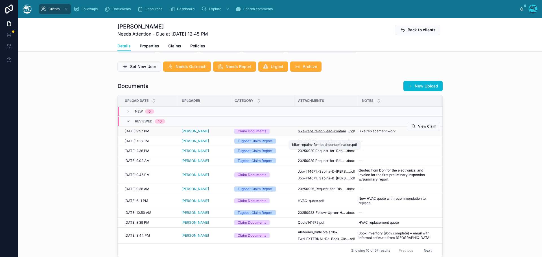
click at [339, 134] on span "bike-repairs-for-lead-contamination" at bounding box center [323, 131] width 51 height 5
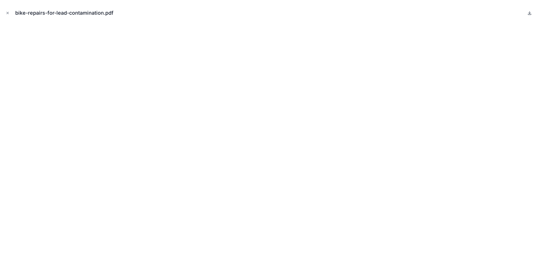
click at [529, 14] on icon at bounding box center [529, 13] width 5 height 5
click at [8, 12] on icon "Close modal" at bounding box center [8, 13] width 4 height 4
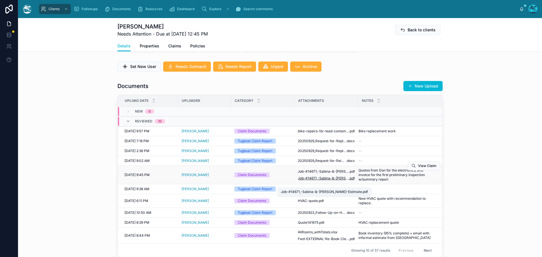
click at [317, 181] on span "Job-#14671,-Sabina-&-[PERSON_NAME]-Estimate" at bounding box center [323, 178] width 51 height 5
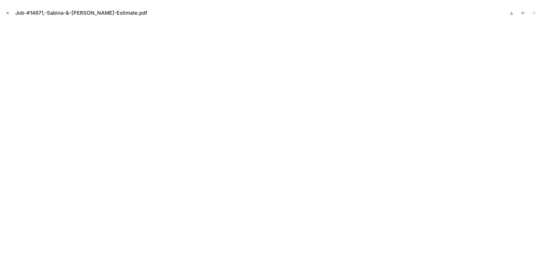
click at [7, 12] on icon "Close modal" at bounding box center [8, 13] width 4 height 4
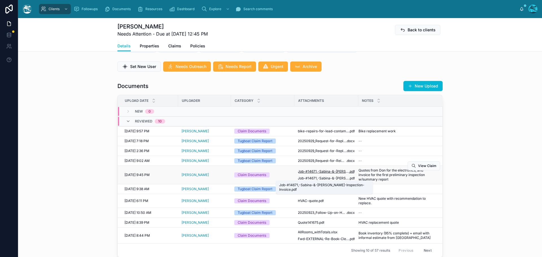
click at [314, 174] on span "Job-#14671,-Sabina-&-[PERSON_NAME]-Inspection-Invoice" at bounding box center [323, 171] width 51 height 5
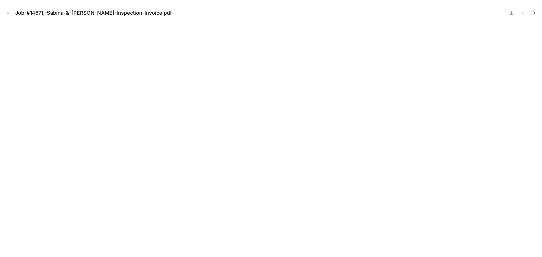
click at [534, 12] on icon "Next file" at bounding box center [534, 13] width 6 height 6
click at [9, 13] on icon "Close modal" at bounding box center [8, 13] width 4 height 4
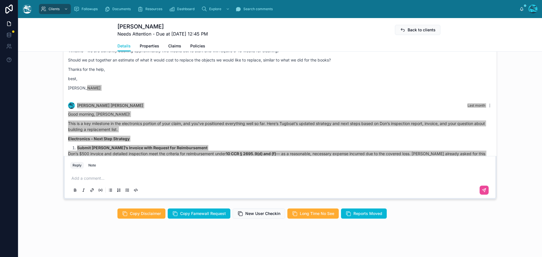
scroll to position [479, 0]
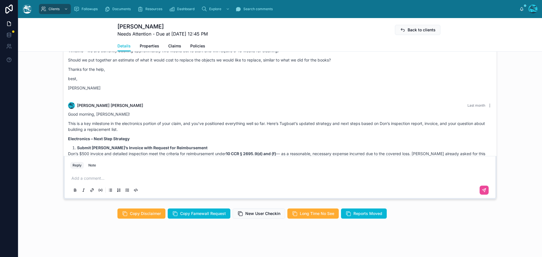
click at [86, 177] on p at bounding box center [281, 179] width 420 height 6
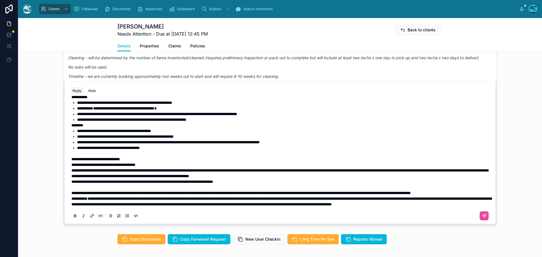
scroll to position [449, 0]
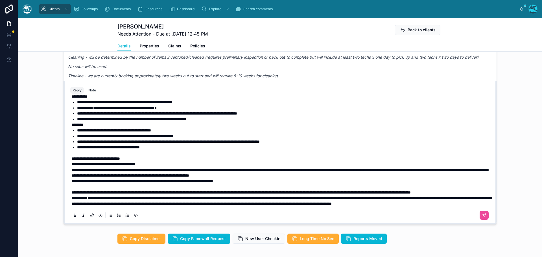
click at [137, 194] on p "**********" at bounding box center [281, 193] width 420 height 6
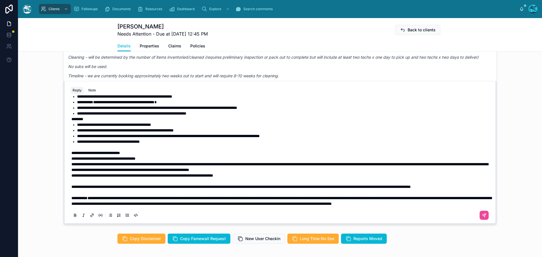
click at [71, 187] on span "**********" at bounding box center [240, 187] width 339 height 4
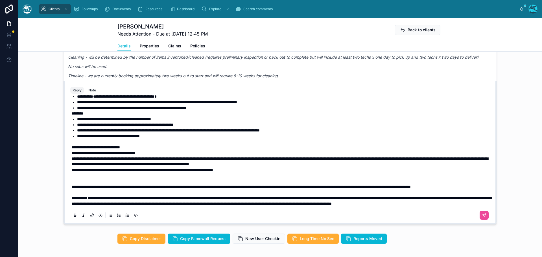
click at [72, 178] on p at bounding box center [281, 176] width 420 height 6
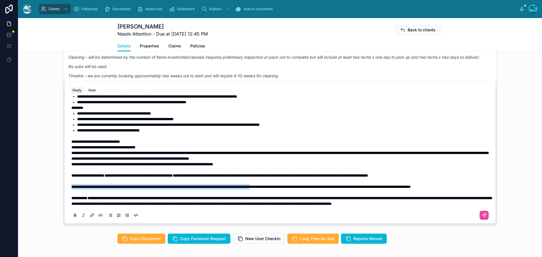
drag, startPoint x: 69, startPoint y: 198, endPoint x: 309, endPoint y: 200, distance: 239.2
click at [309, 189] on span "**********" at bounding box center [240, 187] width 339 height 4
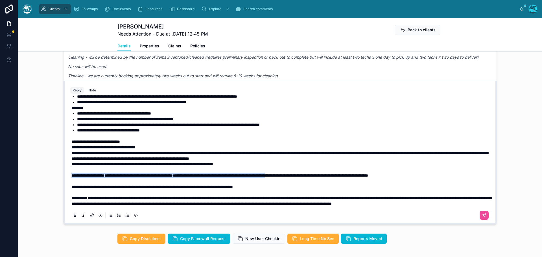
drag, startPoint x: 328, startPoint y: 187, endPoint x: 70, endPoint y: 189, distance: 258.6
click at [71, 178] on p "**********" at bounding box center [281, 176] width 420 height 6
click at [73, 218] on icon at bounding box center [75, 215] width 5 height 5
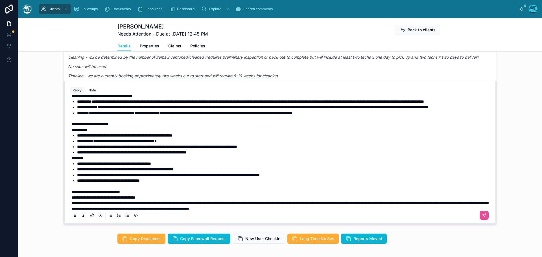
scroll to position [125, 0]
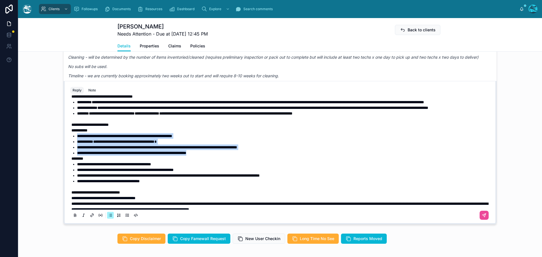
drag, startPoint x: 219, startPoint y: 169, endPoint x: 60, endPoint y: 155, distance: 159.9
click at [60, 155] on div "LM Leonardo Morsut Last month Another approach that I want us to consider here:…" at bounding box center [280, 128] width 524 height 197
click at [73, 218] on icon at bounding box center [75, 215] width 5 height 5
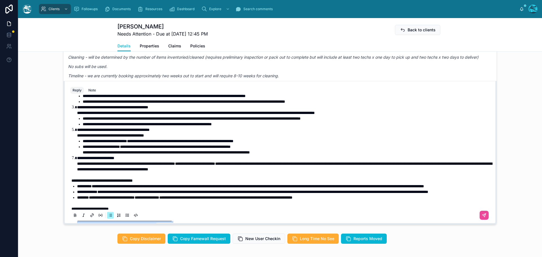
scroll to position [41, 0]
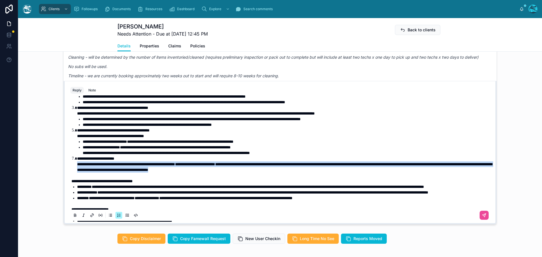
drag, startPoint x: 321, startPoint y: 176, endPoint x: 74, endPoint y: 170, distance: 246.6
click at [74, 170] on ol "**********" at bounding box center [281, 127] width 420 height 90
click at [74, 216] on icon at bounding box center [75, 214] width 2 height 1
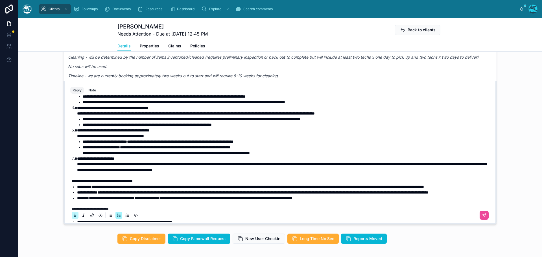
click at [74, 216] on icon at bounding box center [75, 214] width 2 height 1
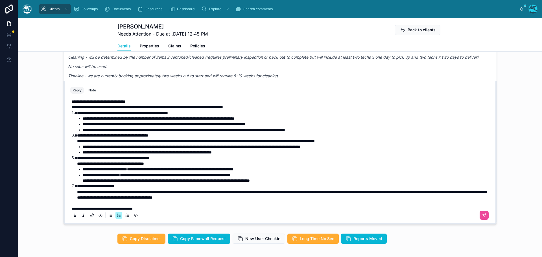
scroll to position [12, 0]
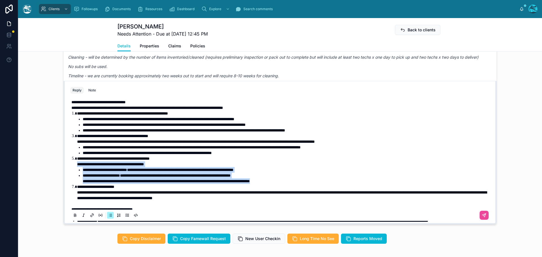
drag, startPoint x: 304, startPoint y: 187, endPoint x: 61, endPoint y: 169, distance: 243.2
click at [63, 169] on div "LM Leonardo Morsut Last month Another approach that I want us to consider here:…" at bounding box center [280, 128] width 434 height 193
click at [73, 218] on icon at bounding box center [75, 215] width 5 height 5
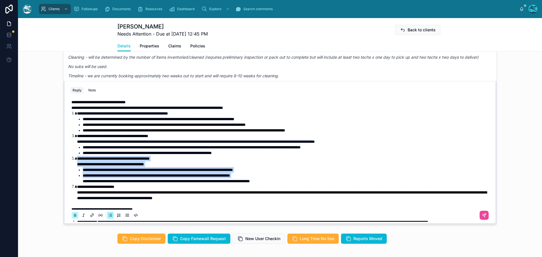
click at [73, 218] on icon at bounding box center [75, 215] width 5 height 5
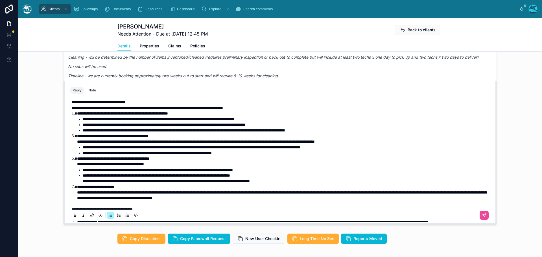
click at [260, 156] on li "**********" at bounding box center [287, 153] width 408 height 6
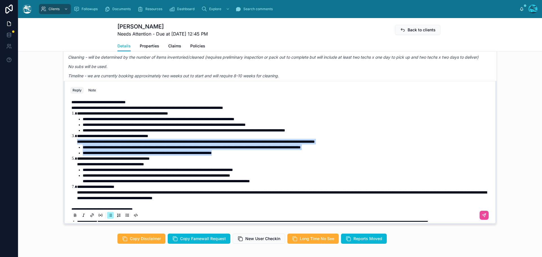
drag, startPoint x: 261, startPoint y: 158, endPoint x: 69, endPoint y: 149, distance: 191.7
click at [71, 149] on ol "**********" at bounding box center [281, 156] width 420 height 90
click at [73, 218] on icon at bounding box center [75, 215] width 5 height 5
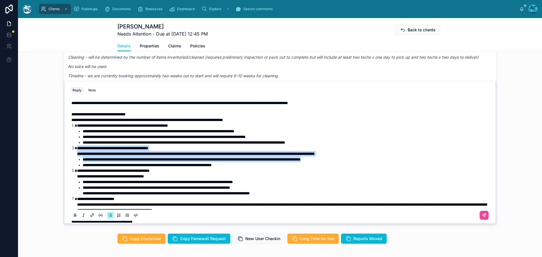
scroll to position [0, 0]
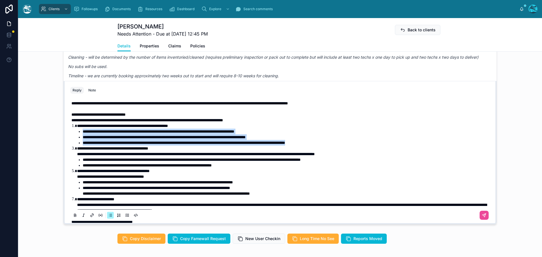
drag, startPoint x: 355, startPoint y: 148, endPoint x: 68, endPoint y: 139, distance: 287.6
click at [70, 139] on div "**********" at bounding box center [280, 247] width 420 height 300
click at [73, 218] on icon at bounding box center [75, 215] width 5 height 5
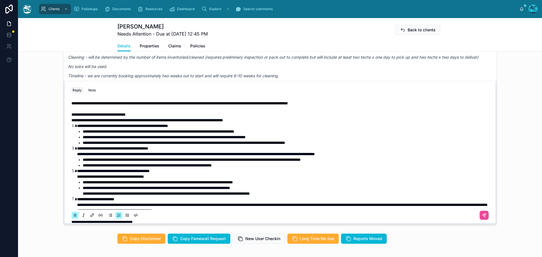
click at [150, 173] on strong "**********" at bounding box center [113, 171] width 73 height 4
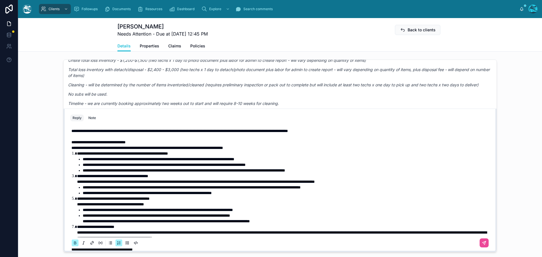
scroll to position [420, 0]
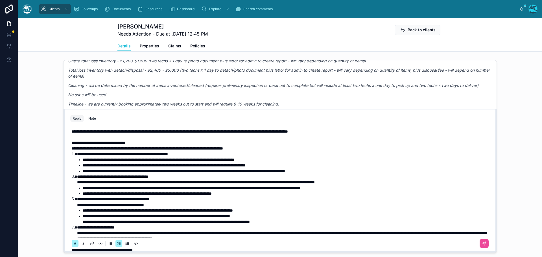
click at [87, 134] on span "**********" at bounding box center [179, 132] width 217 height 4
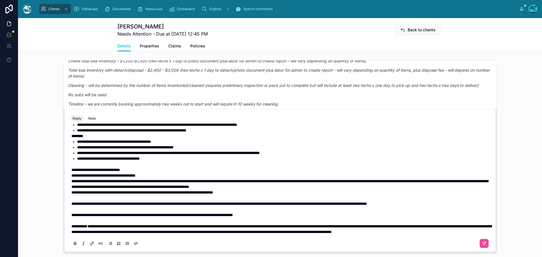
scroll to position [204, 0]
click at [482, 246] on icon at bounding box center [484, 243] width 5 height 5
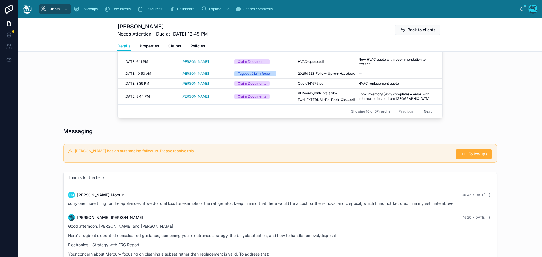
scroll to position [279, 0]
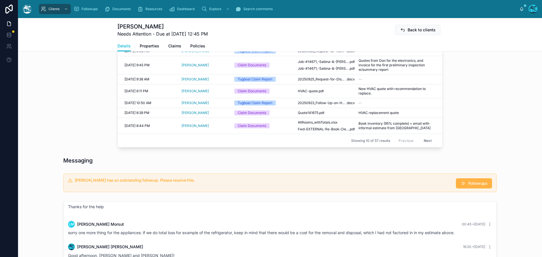
click at [468, 186] on span "Followups" at bounding box center [477, 184] width 19 height 6
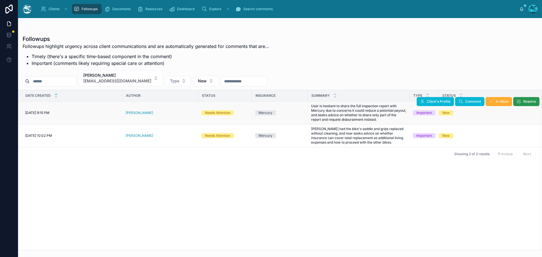
click at [530, 102] on span "Resolve" at bounding box center [529, 101] width 13 height 5
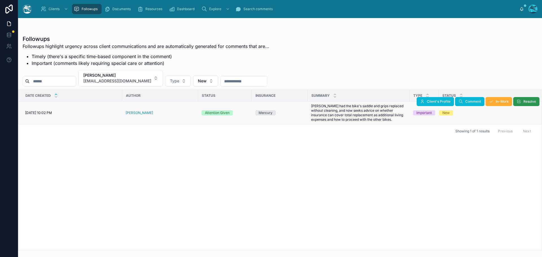
click at [525, 101] on span "Resolve" at bounding box center [529, 101] width 13 height 5
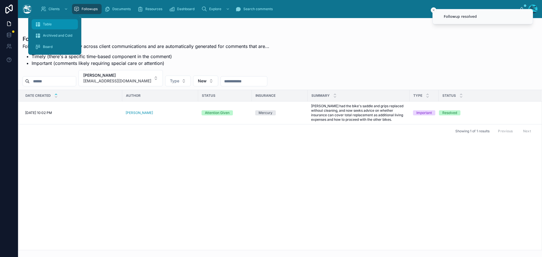
click at [44, 23] on span "Table" at bounding box center [47, 24] width 9 height 5
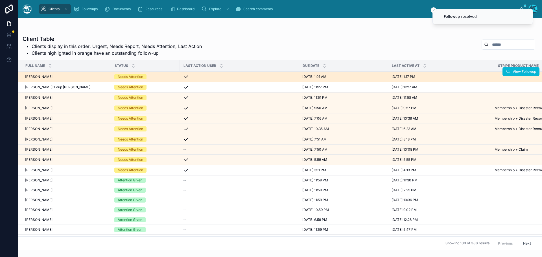
click at [55, 77] on div "Emily Bush Emily Bush" at bounding box center [66, 77] width 82 height 5
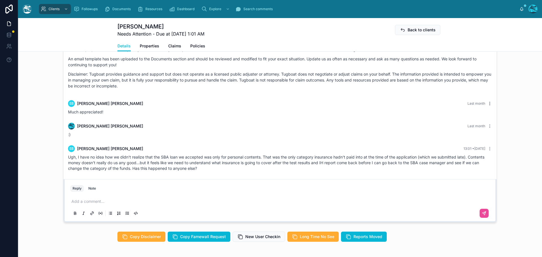
scroll to position [452, 0]
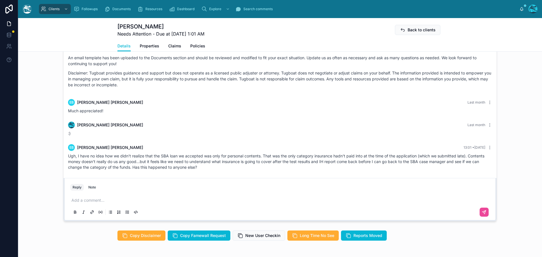
click at [88, 201] on p at bounding box center [281, 201] width 420 height 6
click at [483, 212] on icon at bounding box center [484, 212] width 3 height 3
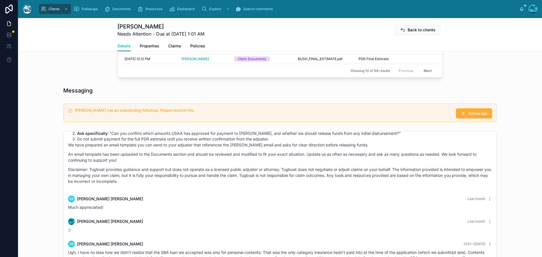
scroll to position [339, 0]
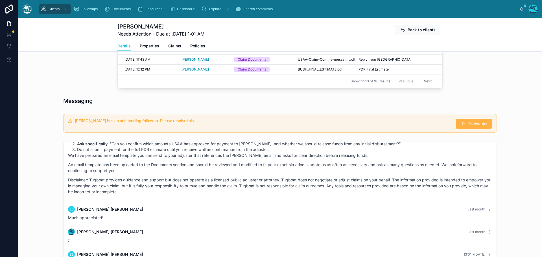
click at [472, 125] on span "Followups" at bounding box center [477, 124] width 19 height 6
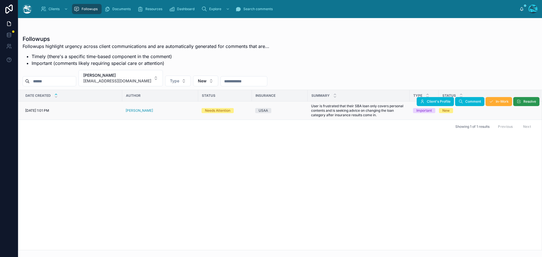
click at [522, 100] on button "Resolve" at bounding box center [526, 101] width 26 height 9
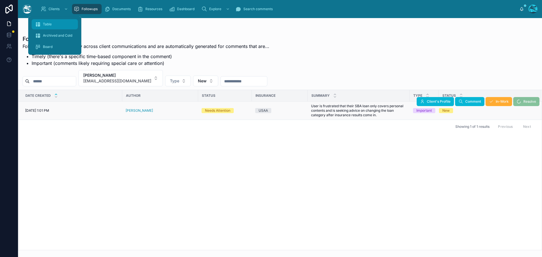
click at [48, 22] on span "Table" at bounding box center [47, 24] width 9 height 5
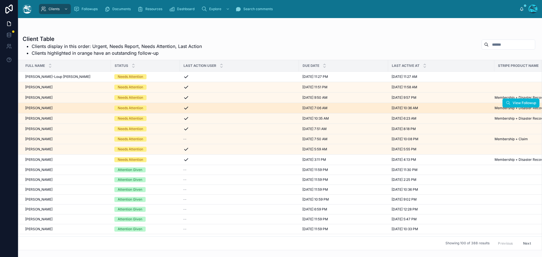
click at [68, 108] on div "Florence Nguyen-Quang Florence Nguyen-Quang" at bounding box center [66, 108] width 82 height 5
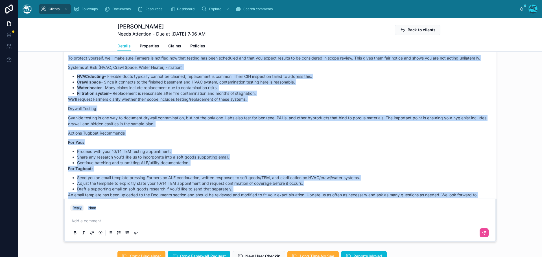
scroll to position [2241, 0]
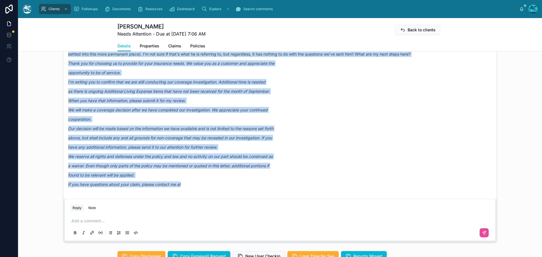
drag, startPoint x: 123, startPoint y: 115, endPoint x: 192, endPoint y: 197, distance: 107.6
copy div "Rachel Baker Last month Good evening, Florence! You are staying proactive, and …"
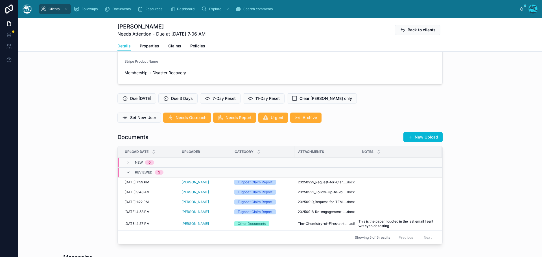
scroll to position [141, 0]
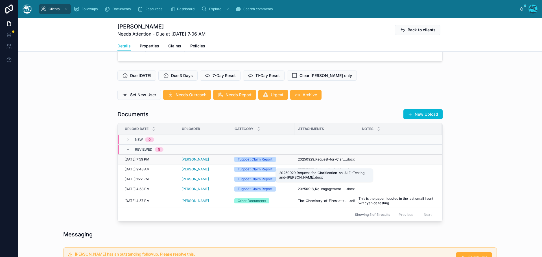
click at [334, 162] on span "20250929_Request-for-Clarification-on-ALE,-Testing,-and-[PERSON_NAME]" at bounding box center [322, 159] width 48 height 5
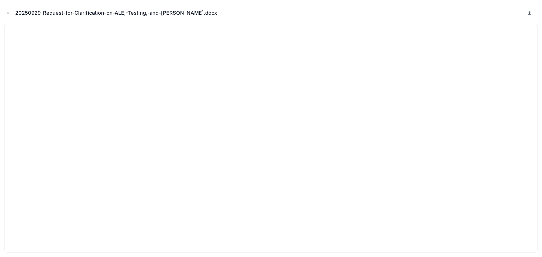
click at [530, 12] on icon at bounding box center [529, 13] width 5 height 5
click at [8, 14] on icon "Close modal" at bounding box center [8, 13] width 4 height 4
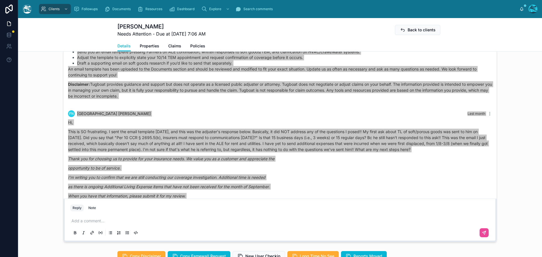
scroll to position [2128, 0]
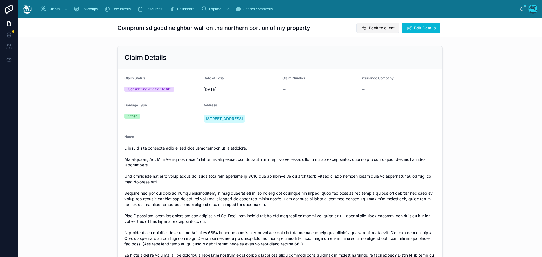
click at [382, 28] on span "Back to client" at bounding box center [382, 28] width 26 height 6
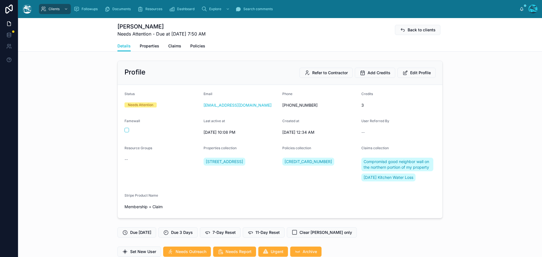
scroll to position [646, 0]
click at [386, 161] on span "Compromisd good neighbor wall on the northern portion of my property" at bounding box center [398, 164] width 68 height 11
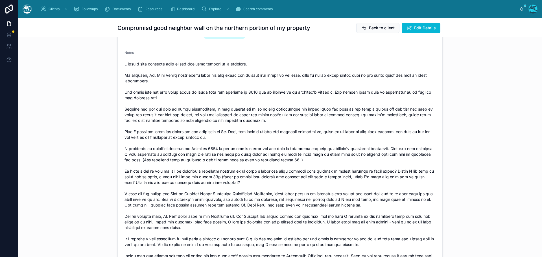
scroll to position [85, 0]
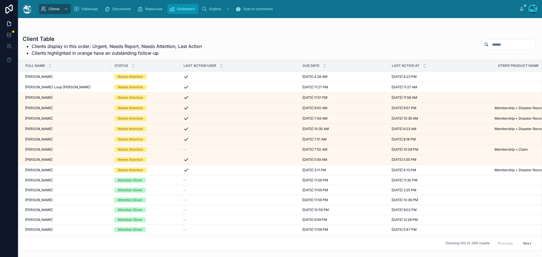
click at [51, 77] on div "[PERSON_NAME] [PERSON_NAME]" at bounding box center [66, 77] width 82 height 5
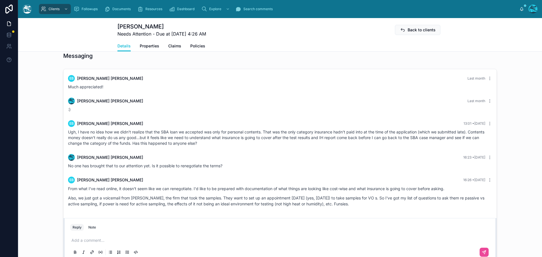
scroll to position [395, 0]
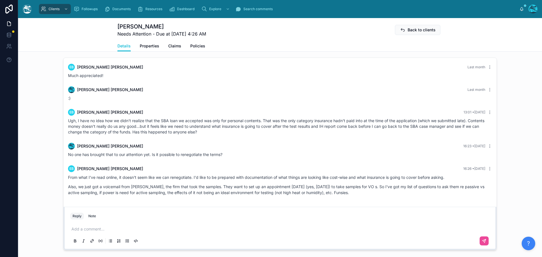
click at [85, 231] on p at bounding box center [281, 229] width 420 height 6
click at [82, 229] on p at bounding box center [281, 229] width 420 height 6
click at [77, 231] on p at bounding box center [281, 229] width 420 height 6
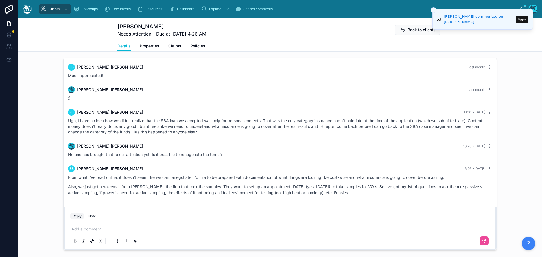
scroll to position [423, 0]
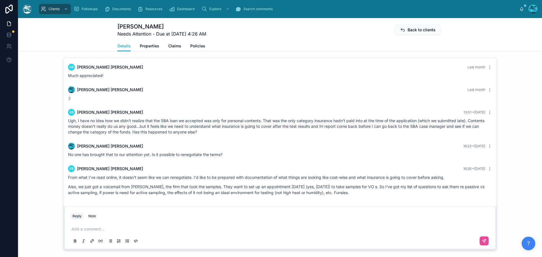
click at [90, 231] on p at bounding box center [281, 229] width 420 height 6
click at [79, 230] on p at bounding box center [281, 229] width 420 height 6
click at [96, 230] on p "**********" at bounding box center [281, 229] width 420 height 6
drag, startPoint x: 99, startPoint y: 230, endPoint x: 64, endPoint y: 231, distance: 35.0
click at [64, 231] on div "**********" at bounding box center [280, 228] width 433 height 43
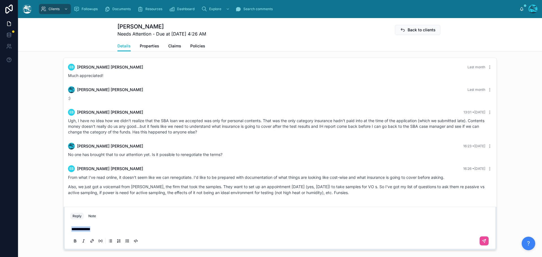
click at [109, 230] on p "**********" at bounding box center [281, 229] width 420 height 6
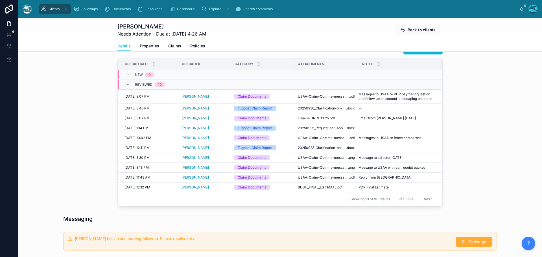
scroll to position [193, 0]
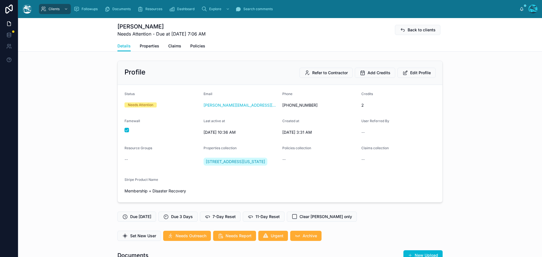
scroll to position [2072, 0]
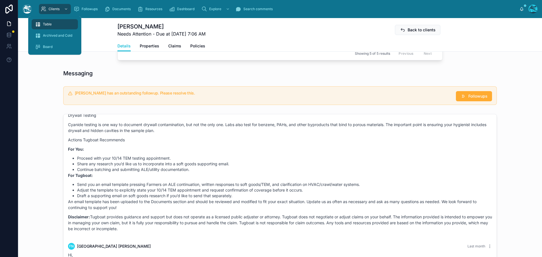
drag, startPoint x: 51, startPoint y: 21, endPoint x: 49, endPoint y: 25, distance: 5.1
click at [51, 21] on div "Table" at bounding box center [55, 24] width 40 height 9
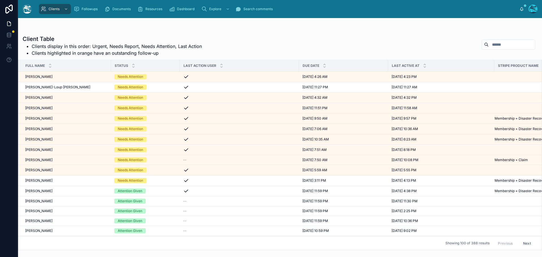
click at [495, 44] on input "text" at bounding box center [512, 45] width 46 height 8
type input "***"
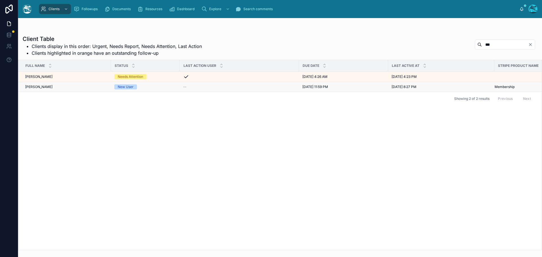
click at [52, 87] on div "[PERSON_NAME] [PERSON_NAME]" at bounding box center [66, 87] width 82 height 5
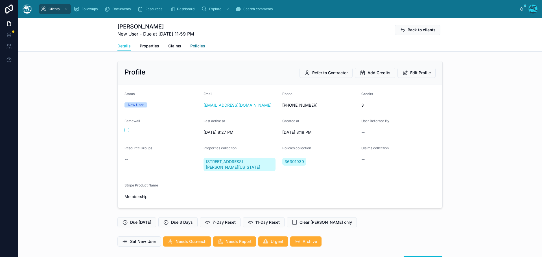
click at [197, 46] on span "Policies" at bounding box center [197, 46] width 15 height 6
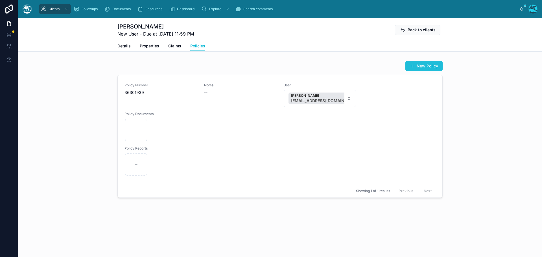
click at [421, 65] on button "New Policy" at bounding box center [423, 66] width 37 height 10
click at [139, 162] on div at bounding box center [136, 164] width 23 height 23
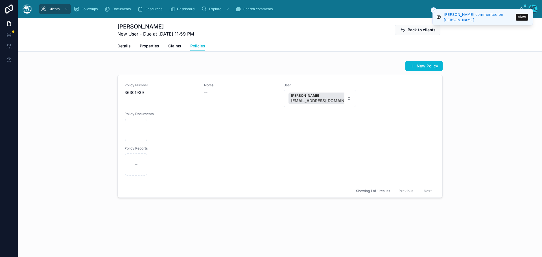
click at [433, 9] on icon "Close toast" at bounding box center [433, 9] width 3 height 3
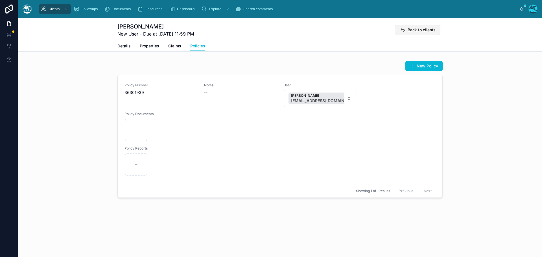
click at [424, 30] on span "Back to clients" at bounding box center [422, 30] width 28 height 6
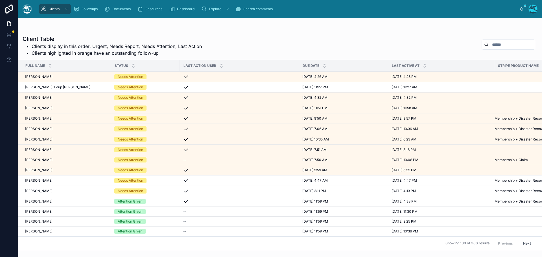
click at [489, 43] on input "text" at bounding box center [512, 45] width 46 height 8
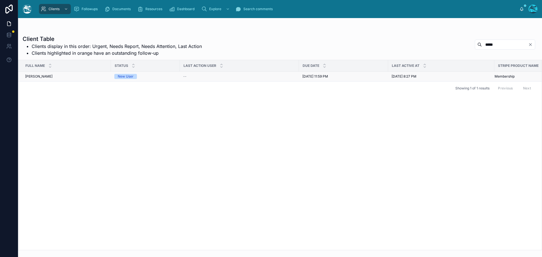
type input "*****"
click at [96, 76] on div "[PERSON_NAME] [PERSON_NAME]" at bounding box center [66, 76] width 82 height 5
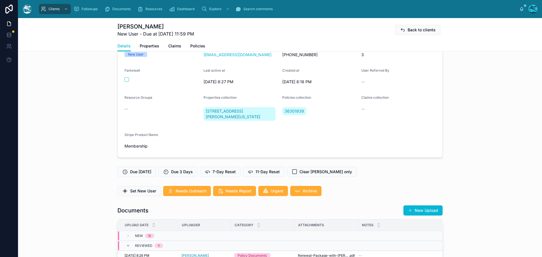
scroll to position [56, 0]
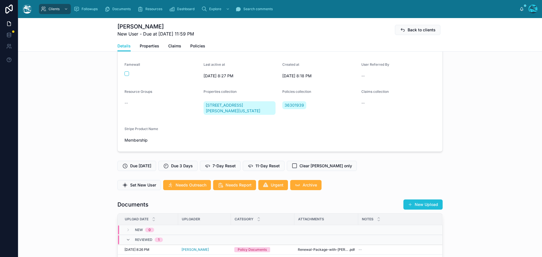
click at [424, 205] on button "New Upload" at bounding box center [422, 205] width 39 height 10
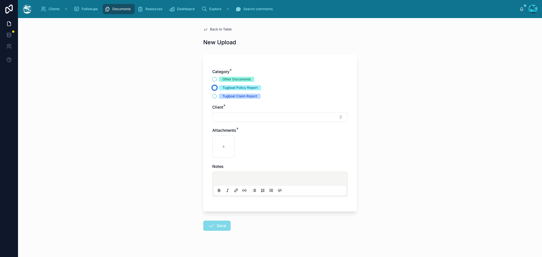
click at [213, 87] on button "Tugboat Policy Report" at bounding box center [214, 88] width 5 height 5
click at [218, 118] on button "Select Button" at bounding box center [280, 117] width 136 height 10
drag, startPoint x: 236, startPoint y: 128, endPoint x: 197, endPoint y: 130, distance: 39.6
click at [197, 130] on div "Clients Followups Documents Resources Dashboard Explore Search comments [PERSON…" at bounding box center [280, 128] width 524 height 257
type input "*****"
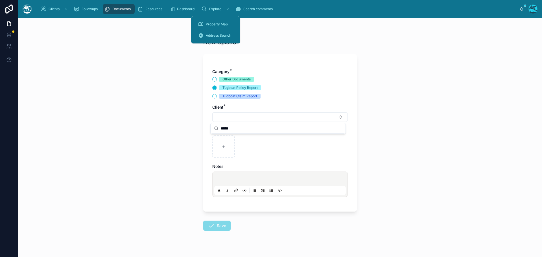
click at [153, 32] on div "Back to Table New Upload Category * Other Documents Tugboat Policy Report Tugbo…" at bounding box center [280, 137] width 524 height 239
click at [213, 29] on span "Back to Table" at bounding box center [221, 29] width 22 height 5
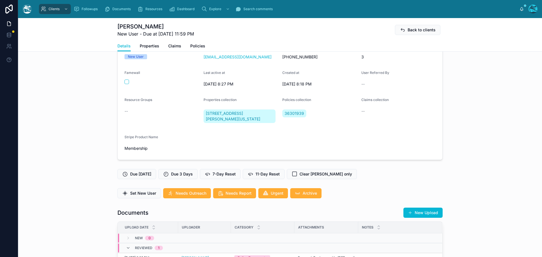
scroll to position [56, 0]
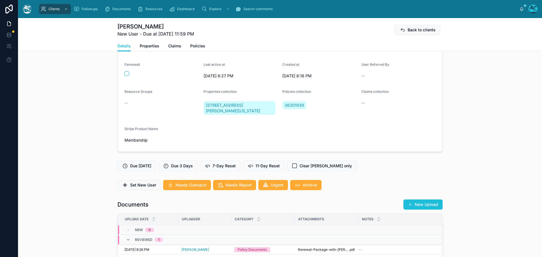
click at [426, 206] on button "New Upload" at bounding box center [422, 205] width 39 height 10
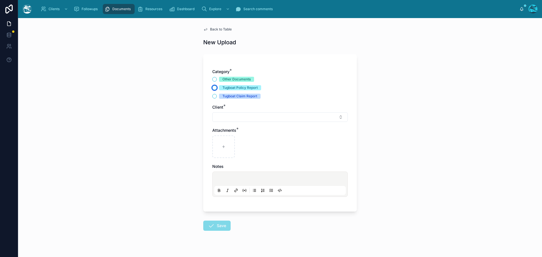
click at [212, 89] on button "Tugboat Policy Report" at bounding box center [214, 88] width 5 height 5
click at [219, 116] on button "Select Button" at bounding box center [280, 117] width 136 height 10
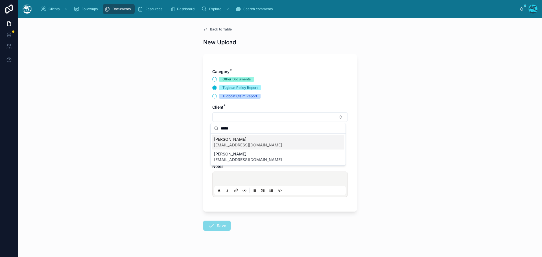
type input "*****"
click at [230, 139] on span "[PERSON_NAME]" at bounding box center [248, 140] width 68 height 6
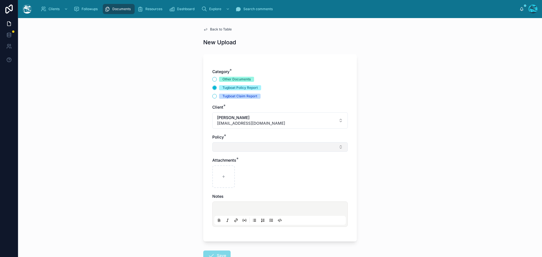
click at [225, 149] on button "Select Button" at bounding box center [280, 147] width 136 height 10
click at [224, 169] on span "36301939" at bounding box center [223, 170] width 19 height 6
click at [224, 179] on icon at bounding box center [224, 178] width 0 height 2
type input "**********"
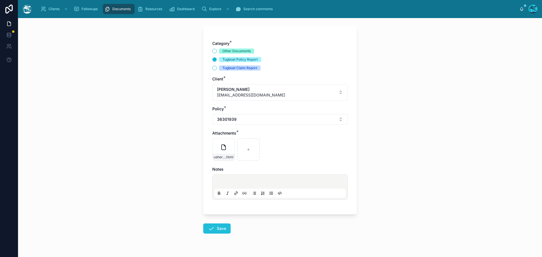
click at [216, 228] on button "Save" at bounding box center [216, 229] width 27 height 10
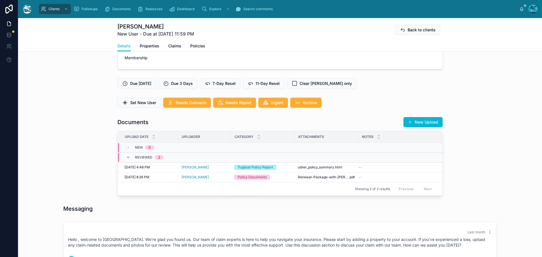
scroll to position [141, 0]
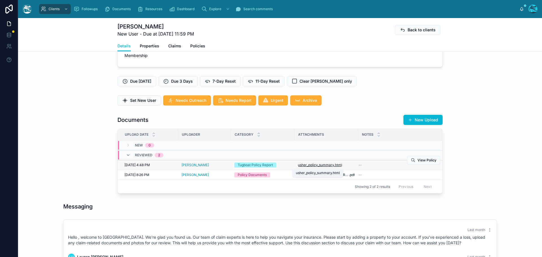
click at [311, 165] on span "usher_policy_summary" at bounding box center [316, 165] width 36 height 5
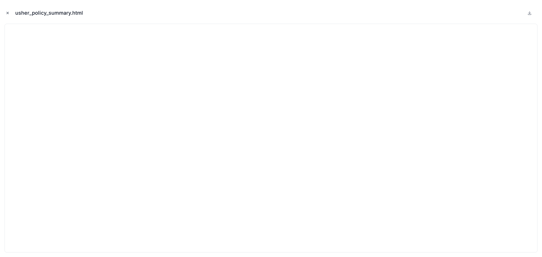
click at [8, 13] on icon "Close modal" at bounding box center [8, 13] width 2 height 2
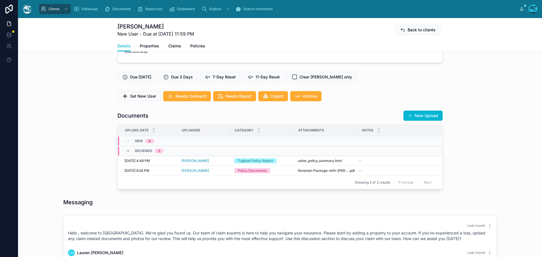
scroll to position [141, 0]
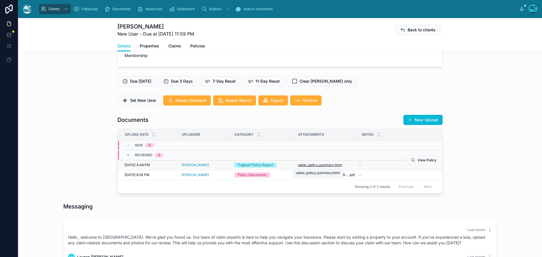
click at [324, 165] on span "usher_policy_summary" at bounding box center [316, 165] width 36 height 5
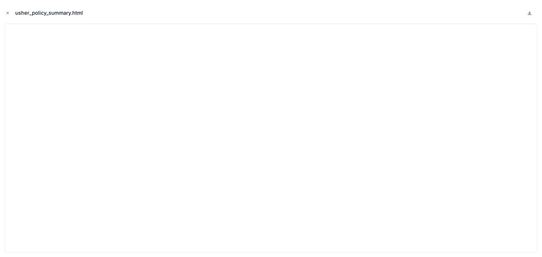
click at [529, 14] on icon at bounding box center [529, 13] width 5 height 5
click at [7, 12] on icon "Close modal" at bounding box center [8, 13] width 4 height 4
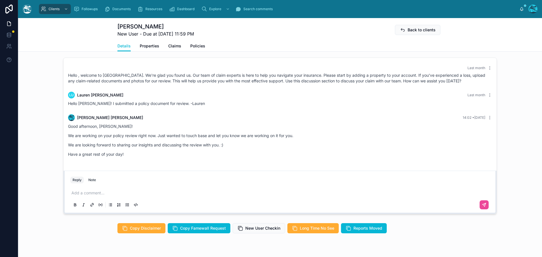
scroll to position [318, 0]
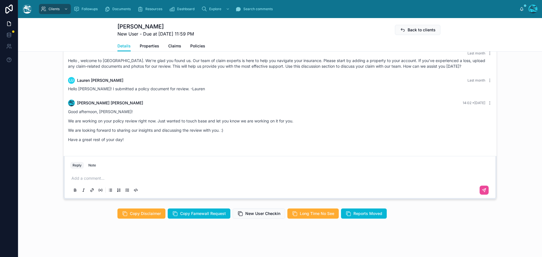
click at [88, 178] on p at bounding box center [281, 179] width 420 height 6
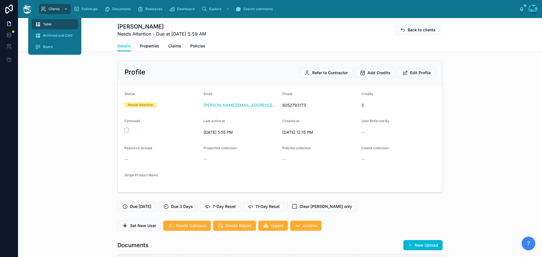
scroll to position [1858, 0]
click at [53, 24] on div "Table" at bounding box center [55, 24] width 40 height 9
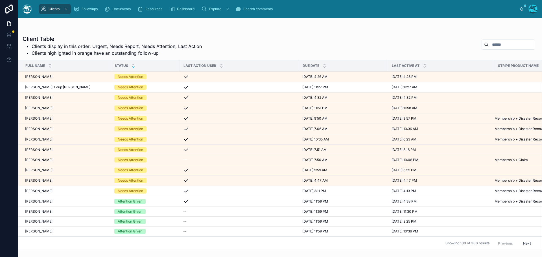
click at [133, 68] on icon at bounding box center [134, 67] width 4 height 4
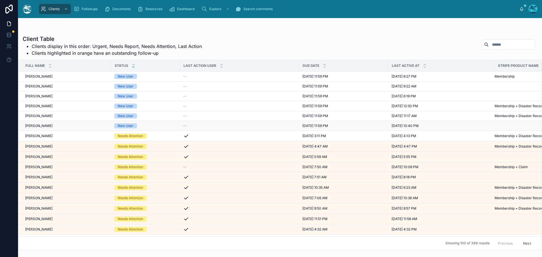
click at [68, 125] on div "[PERSON_NAME] [PERSON_NAME]" at bounding box center [66, 126] width 82 height 5
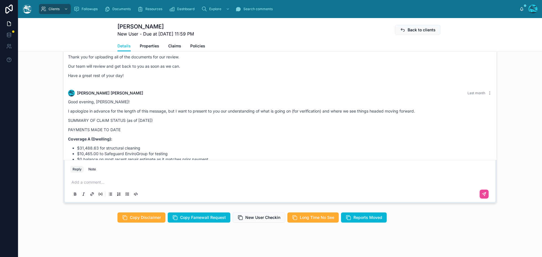
scroll to position [472, 0]
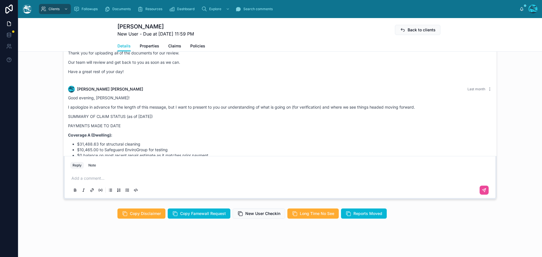
click at [73, 178] on p at bounding box center [281, 179] width 420 height 6
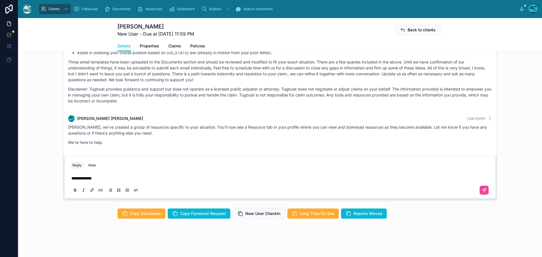
scroll to position [616, 0]
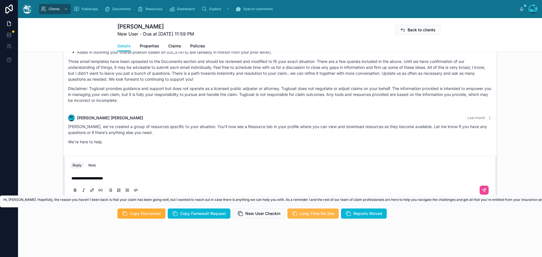
click at [322, 215] on span "Long Time No See" at bounding box center [317, 214] width 34 height 6
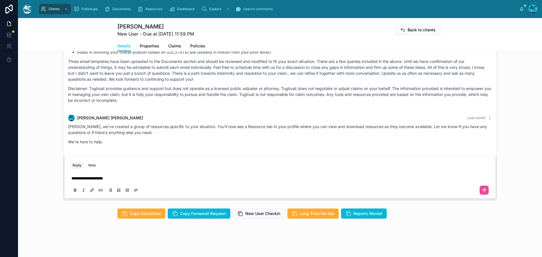
click at [122, 179] on p "**********" at bounding box center [281, 179] width 420 height 6
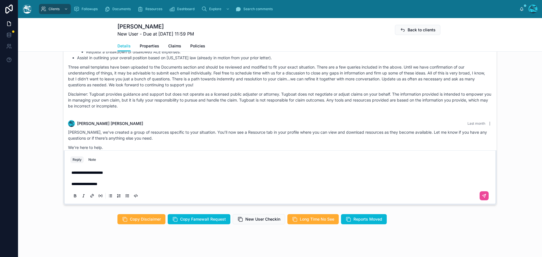
click at [119, 187] on p "**********" at bounding box center [281, 184] width 420 height 6
click at [141, 187] on p "**********" at bounding box center [281, 184] width 420 height 6
click at [482, 198] on icon at bounding box center [484, 196] width 5 height 5
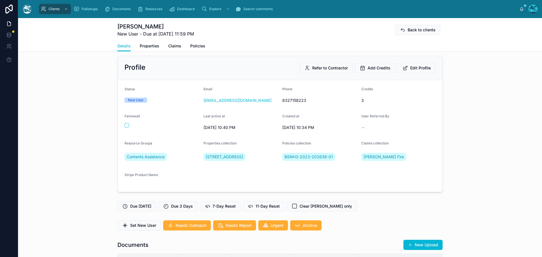
scroll to position [0, 0]
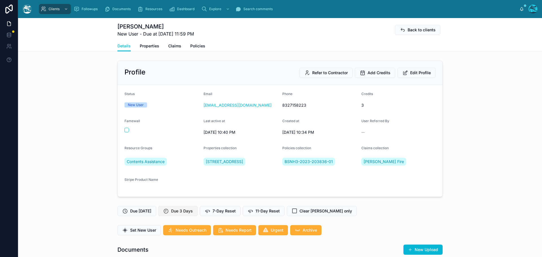
click at [176, 214] on span "Due 3 Days" at bounding box center [182, 211] width 22 height 6
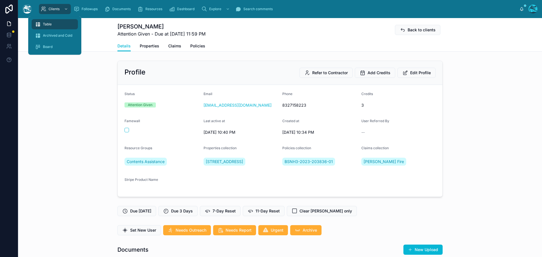
click at [47, 21] on div "Table" at bounding box center [55, 24] width 40 height 9
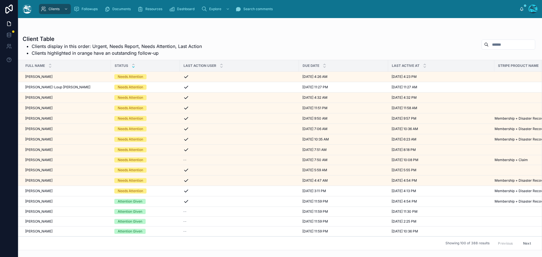
click at [133, 67] on icon at bounding box center [134, 67] width 4 height 4
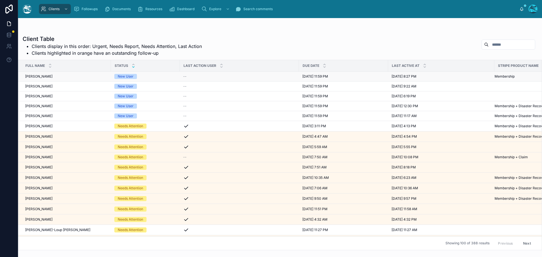
click at [54, 77] on div "Lauren Usher Lauren Usher" at bounding box center [66, 76] width 82 height 5
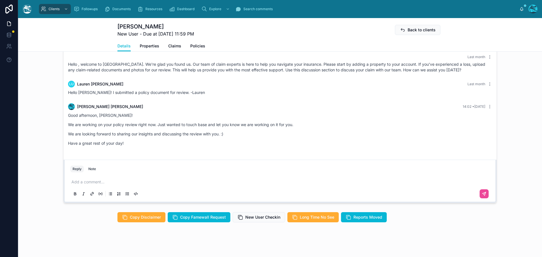
scroll to position [318, 0]
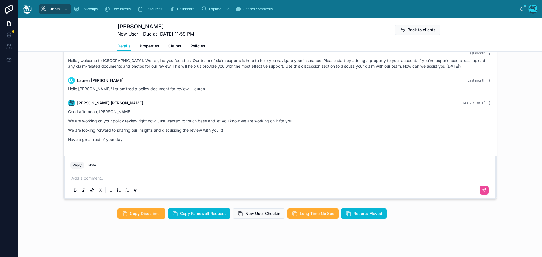
click at [77, 175] on div "Add a comment..." at bounding box center [280, 184] width 420 height 24
click at [76, 177] on p at bounding box center [281, 179] width 420 height 6
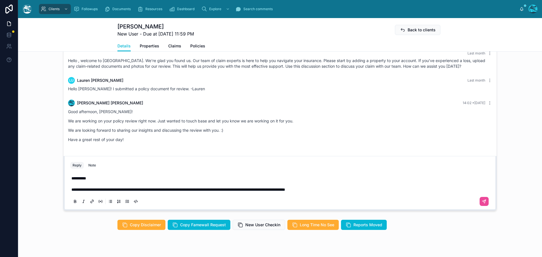
click at [182, 191] on span "**********" at bounding box center [178, 190] width 214 height 4
click at [358, 190] on p "**********" at bounding box center [281, 190] width 420 height 6
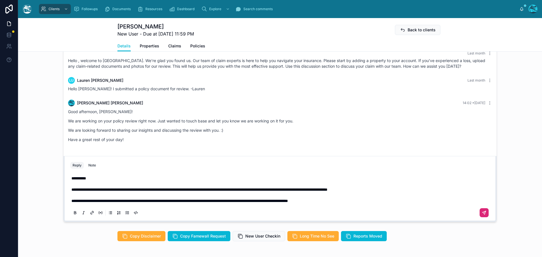
click at [483, 212] on icon at bounding box center [484, 212] width 3 height 3
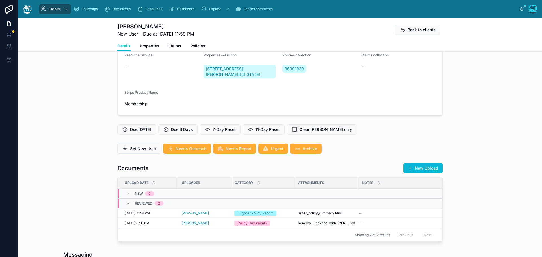
scroll to position [92, 0]
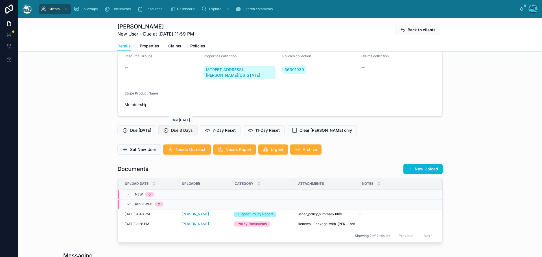
click at [174, 130] on button "Due 3 Days" at bounding box center [177, 130] width 39 height 10
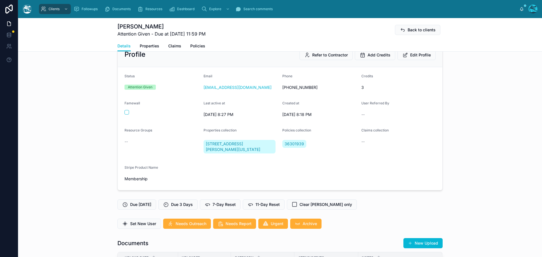
scroll to position [7, 0]
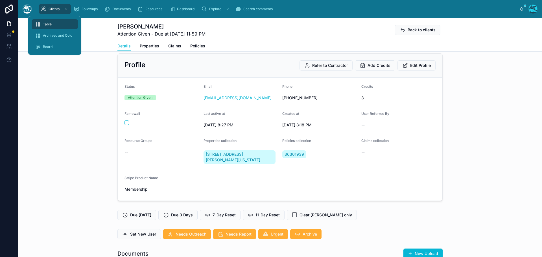
click at [46, 23] on span "Table" at bounding box center [47, 24] width 9 height 5
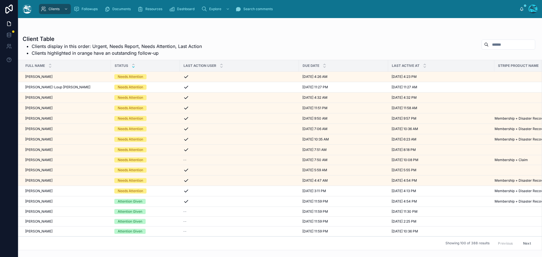
click at [133, 67] on icon at bounding box center [134, 67] width 4 height 4
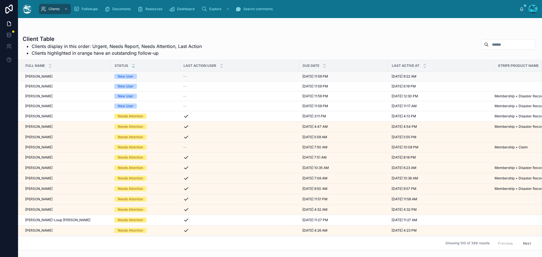
click at [53, 76] on div "Todj Mandel Todj Mandel" at bounding box center [66, 76] width 82 height 5
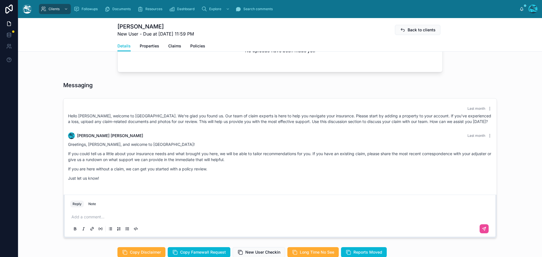
scroll to position [226, 0]
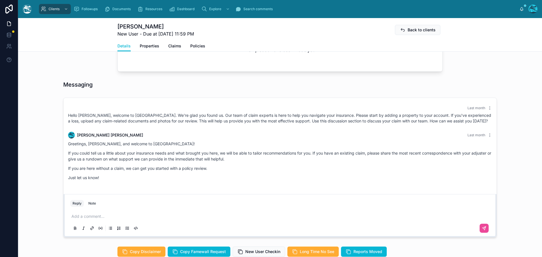
click at [85, 217] on p at bounding box center [281, 217] width 420 height 6
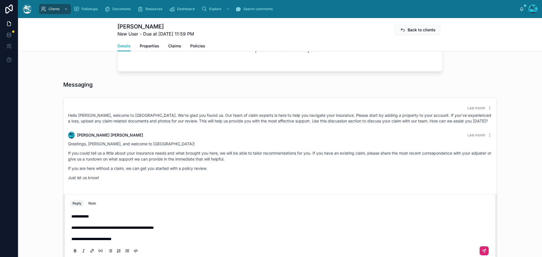
click at [482, 251] on icon at bounding box center [484, 251] width 5 height 5
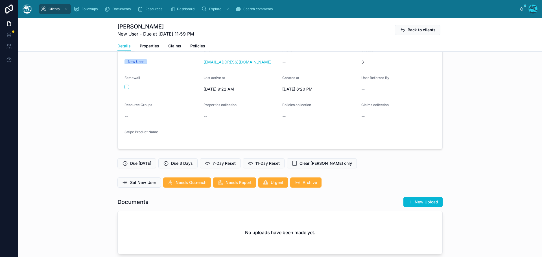
scroll to position [43, 0]
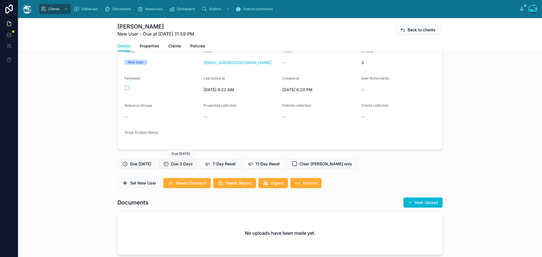
click at [189, 165] on span "Due 3 Days" at bounding box center [182, 164] width 22 height 6
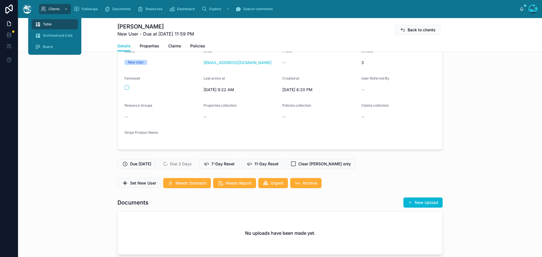
click at [49, 25] on span "Table" at bounding box center [47, 24] width 9 height 5
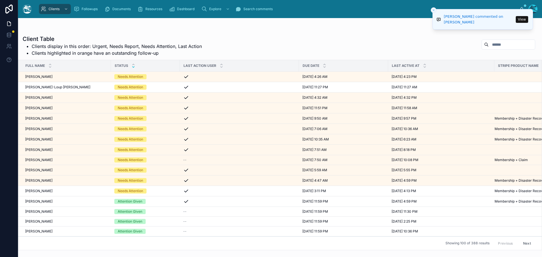
click at [133, 68] on icon at bounding box center [134, 67] width 4 height 4
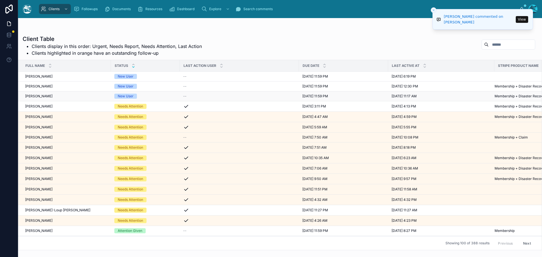
click at [145, 96] on div "New User" at bounding box center [145, 96] width 62 height 5
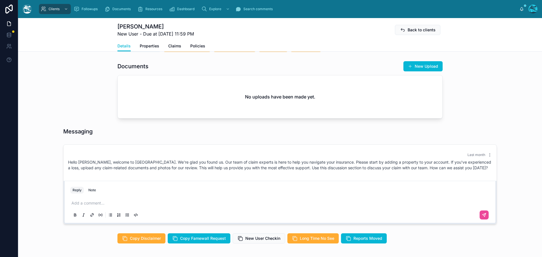
scroll to position [191, 0]
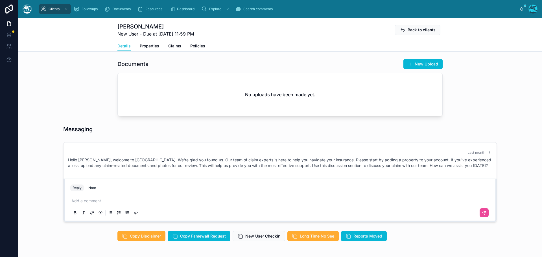
click at [78, 204] on p at bounding box center [281, 201] width 420 height 6
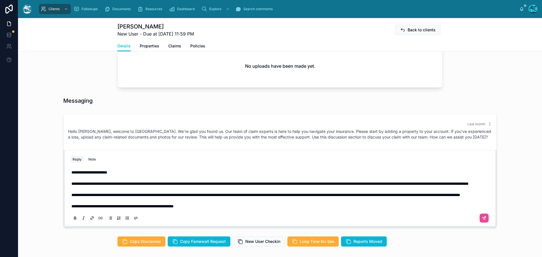
scroll to position [248, 0]
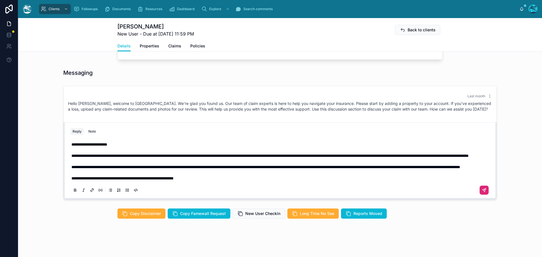
click at [482, 193] on icon at bounding box center [484, 190] width 5 height 5
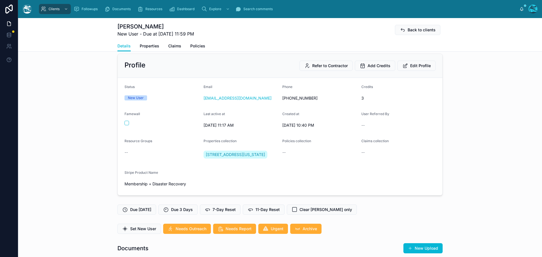
scroll to position [0, 0]
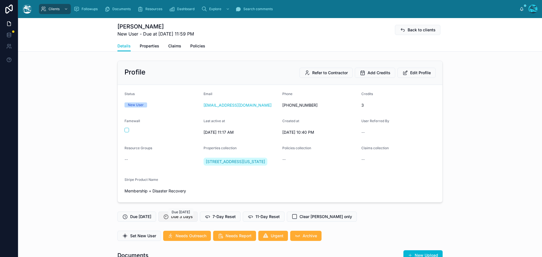
click at [180, 220] on span "Due 3 Days" at bounding box center [182, 217] width 22 height 6
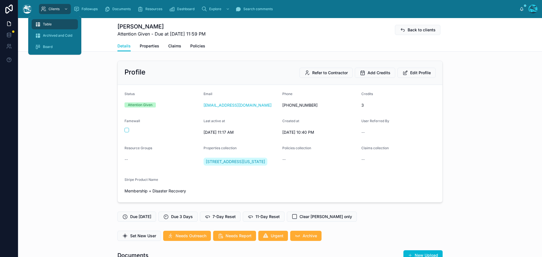
click at [49, 23] on span "Table" at bounding box center [47, 24] width 9 height 5
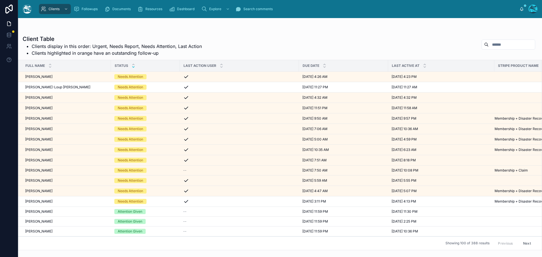
click at [133, 67] on icon at bounding box center [133, 67] width 2 height 1
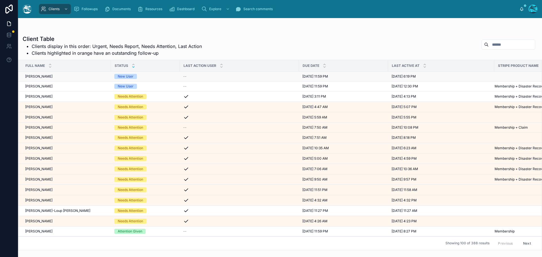
click at [75, 75] on div "Marc Jozefowicz Marc Jozefowicz" at bounding box center [66, 76] width 82 height 5
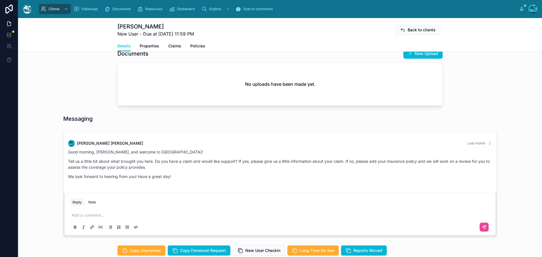
scroll to position [198, 0]
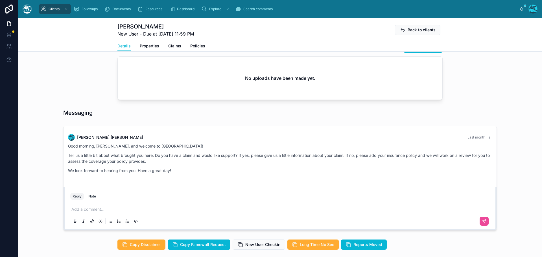
click at [85, 210] on p at bounding box center [281, 210] width 420 height 6
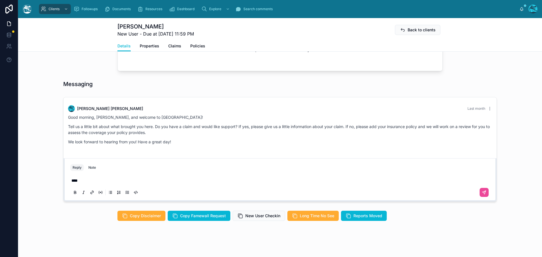
scroll to position [229, 0]
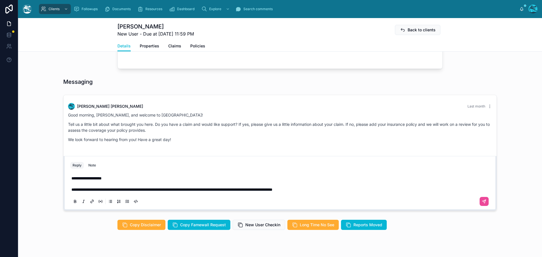
click at [225, 189] on span "**********" at bounding box center [171, 190] width 201 height 4
click at [348, 189] on p "**********" at bounding box center [281, 190] width 420 height 6
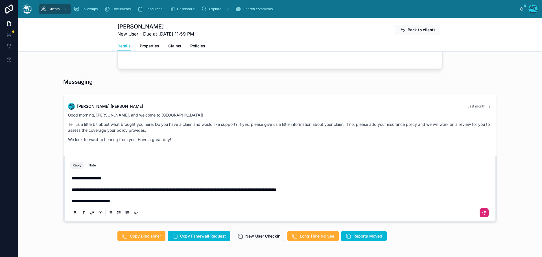
click at [482, 213] on icon at bounding box center [484, 213] width 5 height 5
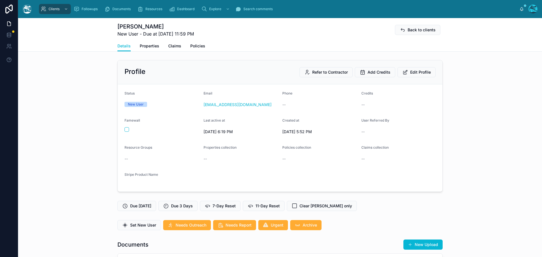
scroll to position [0, 0]
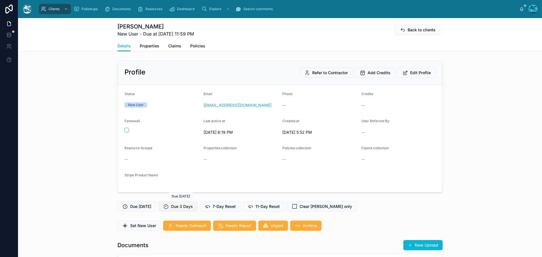
click at [185, 208] on span "Due 3 Days" at bounding box center [182, 207] width 22 height 6
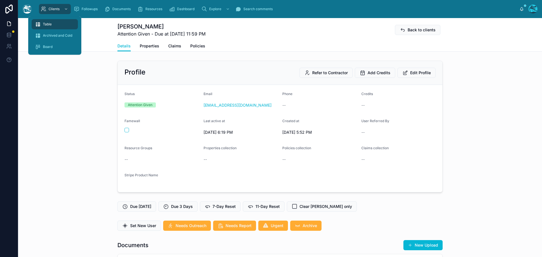
click at [49, 26] on span "Table" at bounding box center [47, 24] width 9 height 5
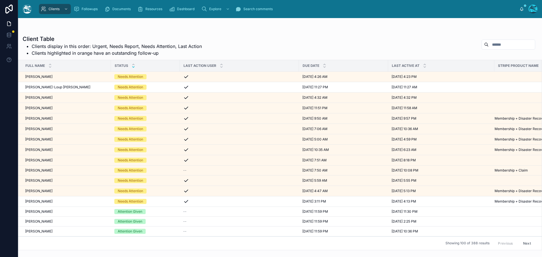
click at [133, 67] on icon at bounding box center [133, 67] width 2 height 1
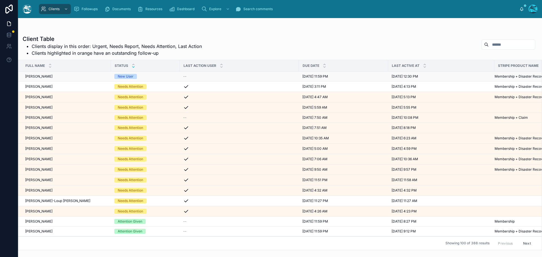
click at [99, 77] on div "Todd Small Todd Small" at bounding box center [66, 76] width 82 height 5
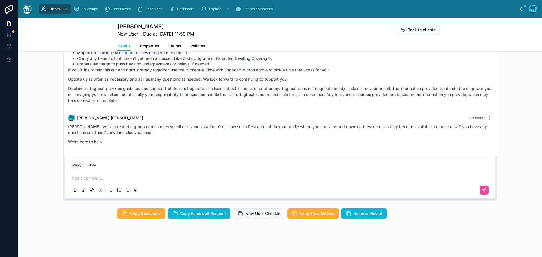
scroll to position [344, 0]
click at [86, 179] on p at bounding box center [281, 179] width 420 height 6
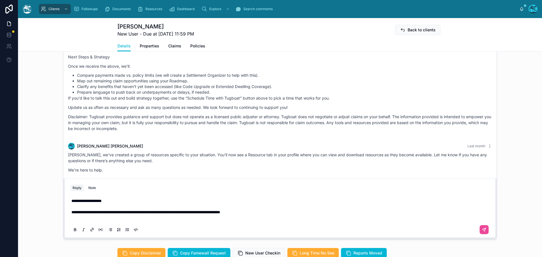
scroll to position [293, 0]
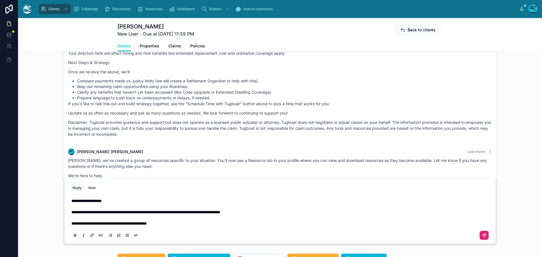
click at [482, 238] on icon at bounding box center [484, 235] width 5 height 5
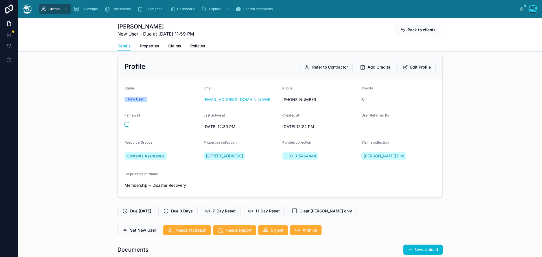
scroll to position [0, 0]
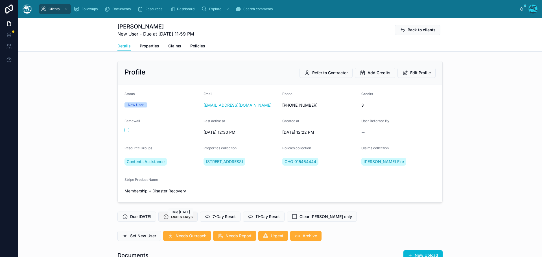
click at [182, 220] on span "Due 3 Days" at bounding box center [182, 217] width 22 height 6
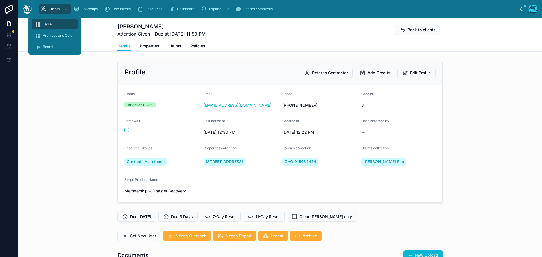
click at [45, 22] on div "Table" at bounding box center [55, 24] width 40 height 9
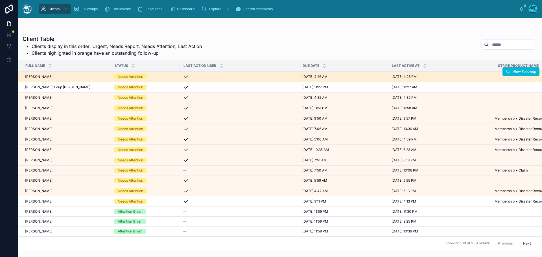
click at [79, 75] on div "[PERSON_NAME] [PERSON_NAME]" at bounding box center [66, 77] width 82 height 5
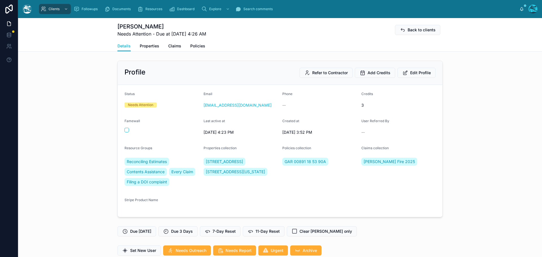
scroll to position [1530, 0]
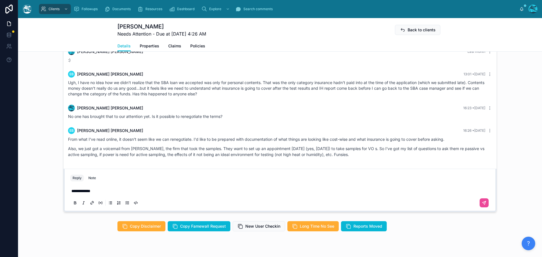
scroll to position [475, 0]
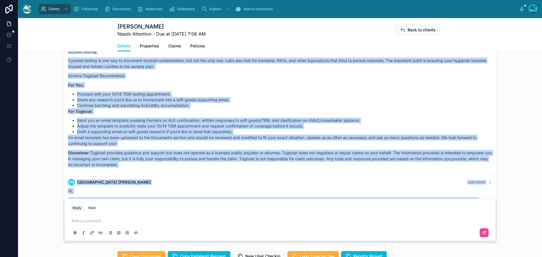
scroll to position [2072, 0]
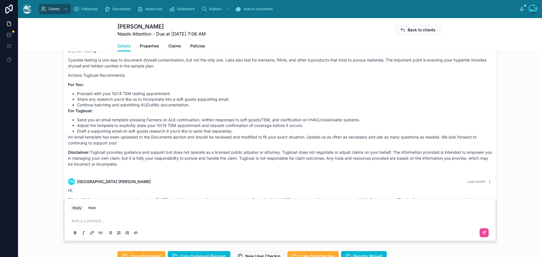
click at [83, 224] on p at bounding box center [281, 221] width 420 height 6
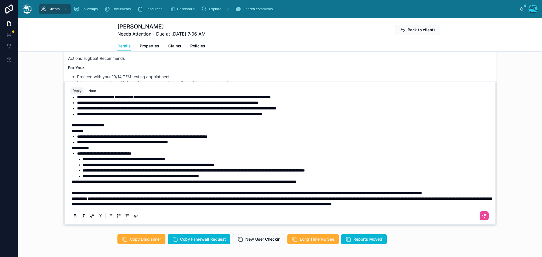
scroll to position [385, 0]
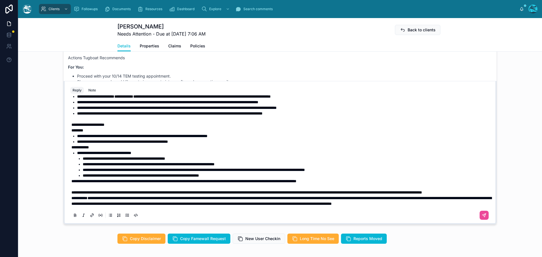
click at [153, 190] on p "**********" at bounding box center [281, 193] width 420 height 6
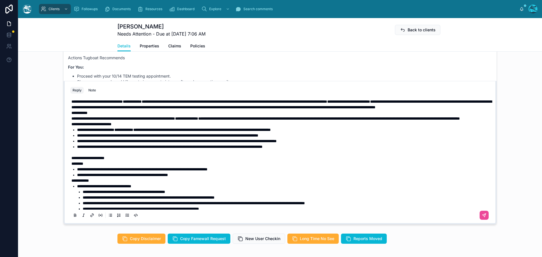
scroll to position [1, 0]
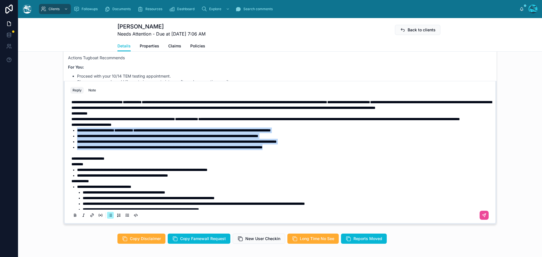
drag, startPoint x: 318, startPoint y: 164, endPoint x: 34, endPoint y: 146, distance: 284.9
click at [34, 146] on div "FN [PERSON_NAME] [DATE] that's the last message I sent to my adjuster, and it g…" at bounding box center [280, 128] width 524 height 197
click at [73, 218] on icon at bounding box center [75, 215] width 5 height 5
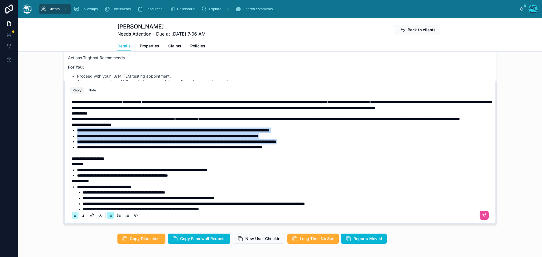
click at [73, 218] on icon at bounding box center [75, 215] width 5 height 5
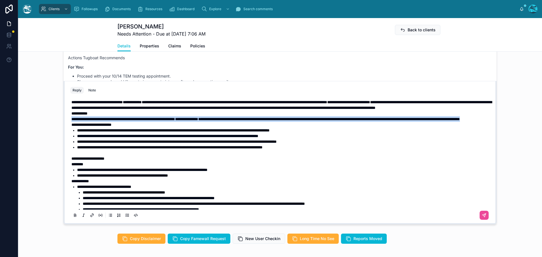
drag, startPoint x: 188, startPoint y: 136, endPoint x: 65, endPoint y: 132, distance: 123.7
click at [67, 132] on div "**********" at bounding box center [280, 159] width 426 height 129
click at [74, 216] on icon at bounding box center [75, 214] width 2 height 1
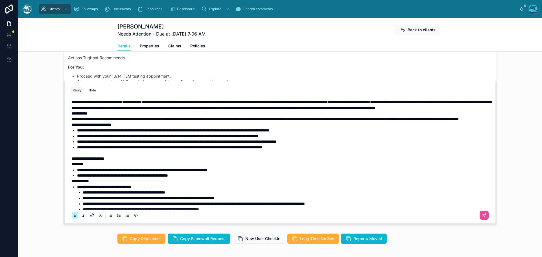
click at [74, 216] on icon at bounding box center [75, 214] width 2 height 1
click at [71, 127] on strong "**********" at bounding box center [91, 125] width 40 height 4
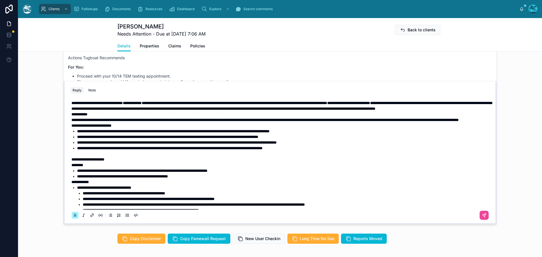
scroll to position [0, 0]
click at [187, 112] on p "**********" at bounding box center [281, 106] width 420 height 11
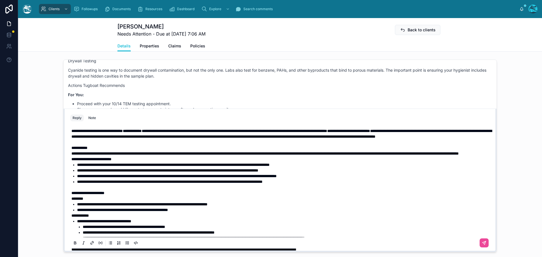
scroll to position [356, 0]
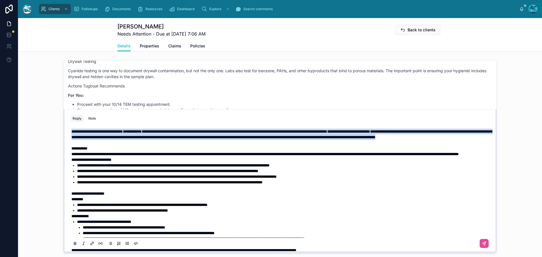
drag, startPoint x: 135, startPoint y: 149, endPoint x: 54, endPoint y: 168, distance: 82.7
click at [64, 138] on div "**********" at bounding box center [280, 181] width 433 height 144
click at [73, 246] on icon at bounding box center [75, 243] width 5 height 5
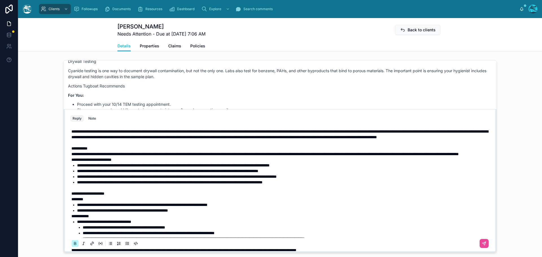
click at [73, 246] on icon at bounding box center [75, 243] width 5 height 5
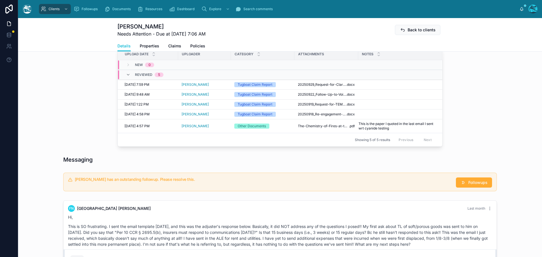
scroll to position [215, 0]
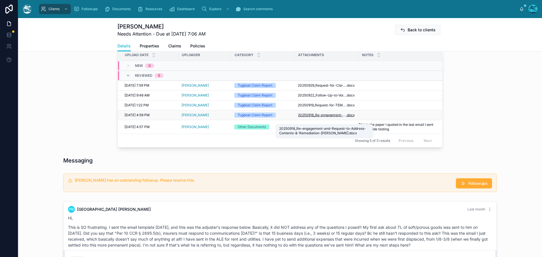
click at [314, 117] on span "20250918_Re-engagement-and-Request-to-Address-Contents-&-Remediation-[PERSON_NA…" at bounding box center [322, 115] width 48 height 5
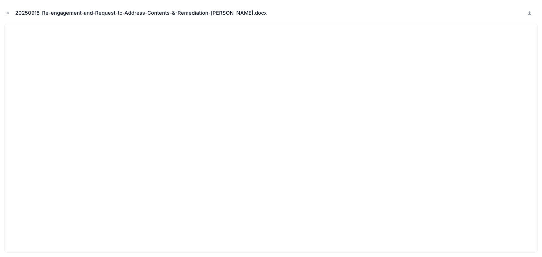
click at [8, 12] on icon "Close modal" at bounding box center [8, 13] width 4 height 4
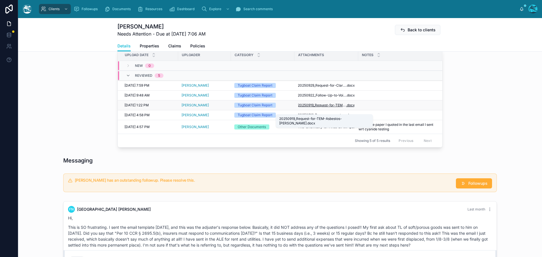
click at [317, 108] on span "20250919_Request-for-TEM-Asbestos-[PERSON_NAME]" at bounding box center [322, 105] width 48 height 5
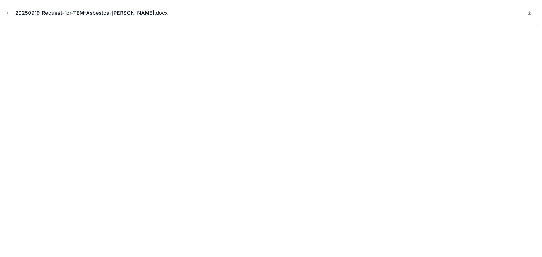
click at [6, 12] on icon "Close modal" at bounding box center [8, 13] width 4 height 4
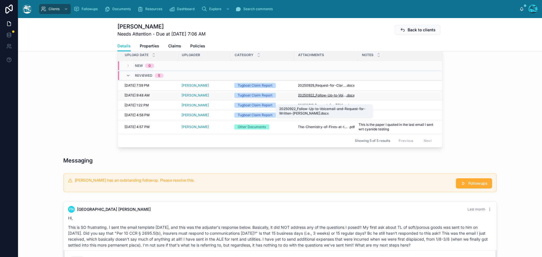
click at [339, 98] on span "20250922_Follow-Up-to-Voicemail-and-Request-for-Written-[PERSON_NAME]" at bounding box center [322, 95] width 48 height 5
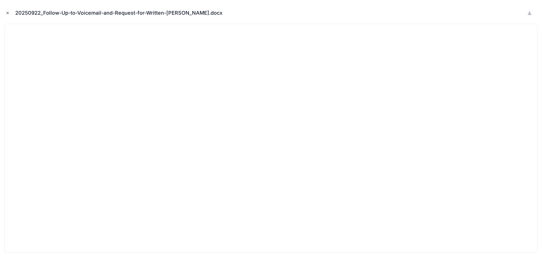
click at [6, 12] on icon "Close modal" at bounding box center [8, 13] width 4 height 4
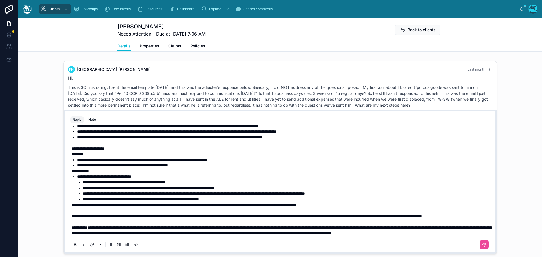
scroll to position [356, 0]
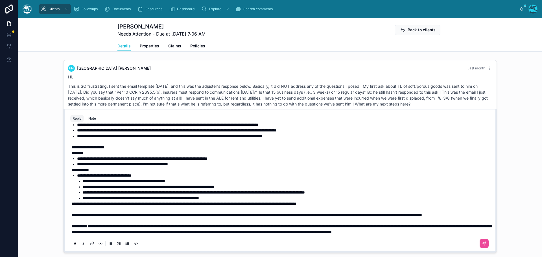
drag, startPoint x: 183, startPoint y: 27, endPoint x: 142, endPoint y: 27, distance: 40.7
click at [142, 27] on h1 "[PERSON_NAME]" at bounding box center [161, 27] width 88 height 8
copy h1 "[PERSON_NAME]"
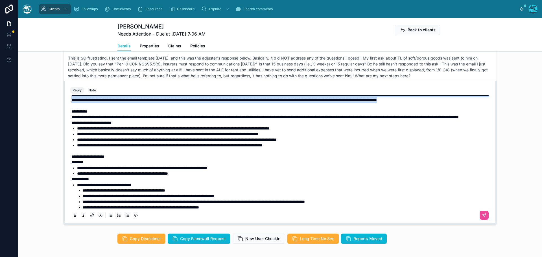
scroll to position [0, 0]
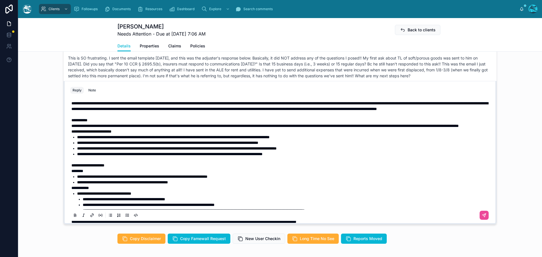
click at [71, 110] on span "**********" at bounding box center [279, 106] width 417 height 10
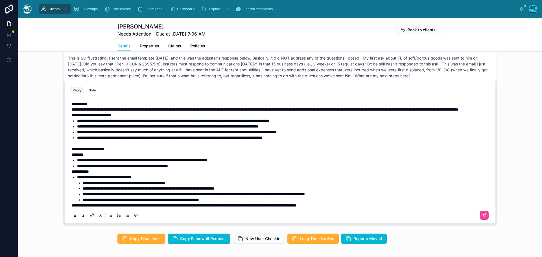
scroll to position [28, 0]
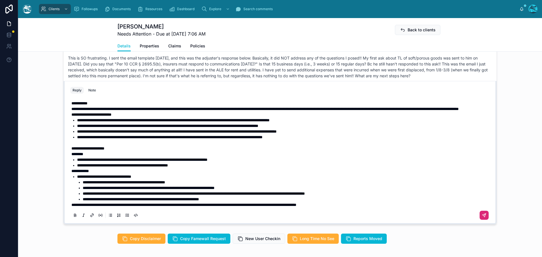
click at [483, 217] on icon at bounding box center [484, 215] width 3 height 3
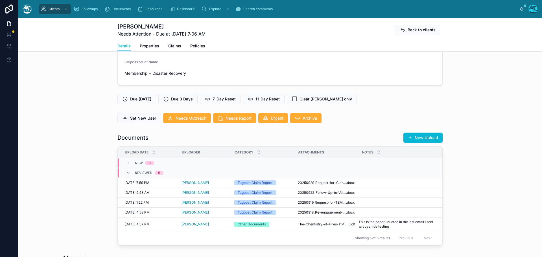
scroll to position [105, 0]
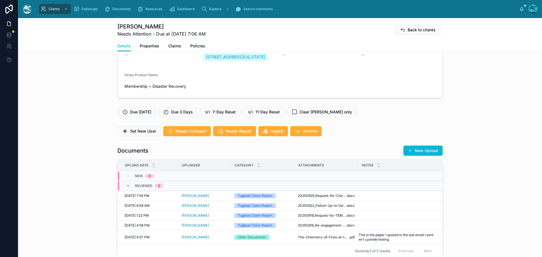
drag, startPoint x: 427, startPoint y: 158, endPoint x: 433, endPoint y: 158, distance: 6.5
click at [427, 156] on button "New Upload" at bounding box center [422, 151] width 39 height 10
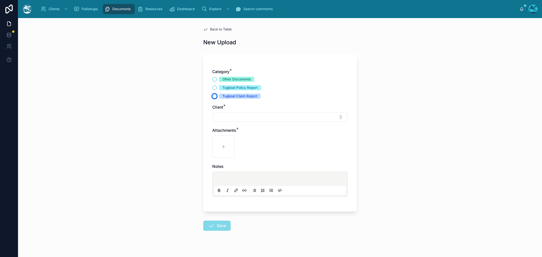
click at [213, 97] on button "Tugboat Claim Report" at bounding box center [214, 96] width 5 height 5
click at [221, 117] on button "Select Button" at bounding box center [280, 117] width 136 height 10
drag, startPoint x: 255, startPoint y: 128, endPoint x: 213, endPoint y: 129, distance: 42.1
click at [213, 129] on div "**********" at bounding box center [278, 128] width 135 height 10
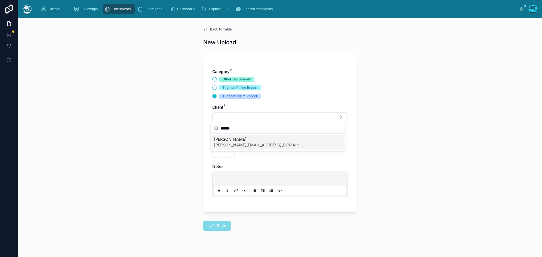
type input "******"
click at [240, 145] on span "[PERSON_NAME][EMAIL_ADDRESS][DOMAIN_NAME]" at bounding box center [259, 145] width 90 height 6
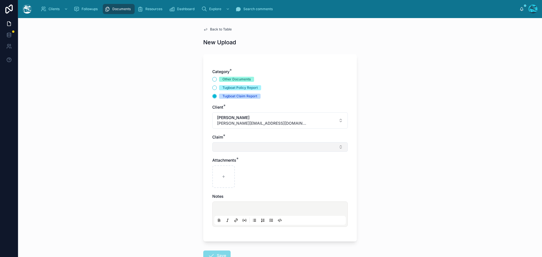
click at [228, 147] on button "Select Button" at bounding box center [280, 147] width 136 height 10
click at [213, 79] on button "Other Documents" at bounding box center [214, 79] width 5 height 5
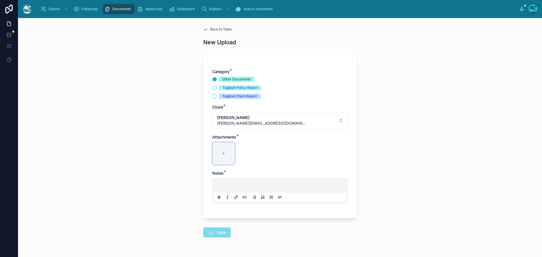
click at [221, 157] on div at bounding box center [223, 153] width 23 height 23
type input "**********"
click at [221, 187] on p at bounding box center [281, 187] width 132 height 6
click at [221, 233] on button "Save" at bounding box center [216, 233] width 27 height 10
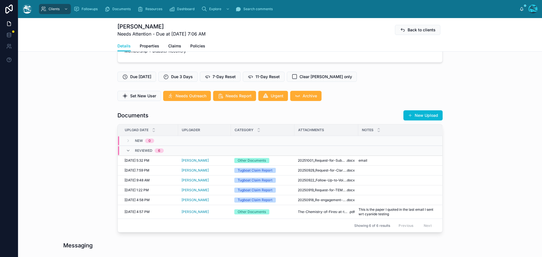
scroll to position [141, 0]
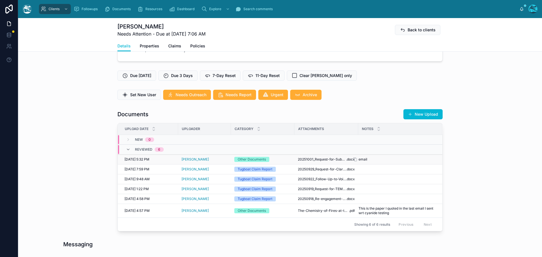
click at [365, 162] on span "email" at bounding box center [363, 159] width 9 height 5
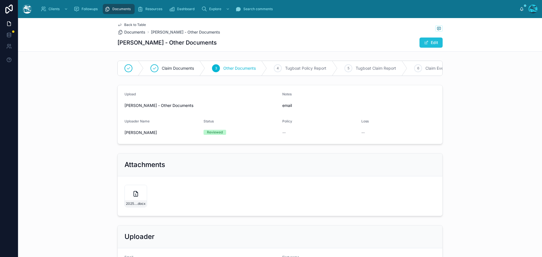
click at [422, 42] on button "Edit" at bounding box center [431, 43] width 23 height 10
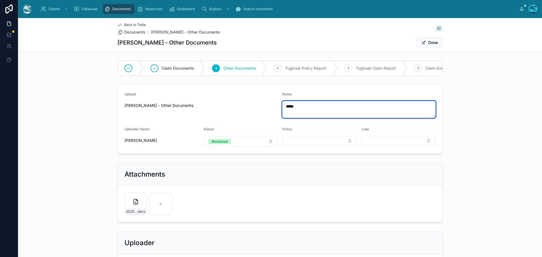
drag, startPoint x: 297, startPoint y: 111, endPoint x: 271, endPoint y: 112, distance: 25.4
click at [271, 112] on form "Upload [PERSON_NAME] - Other Documents Notes ***** Uploader Name [PERSON_NAME] …" at bounding box center [280, 119] width 325 height 68
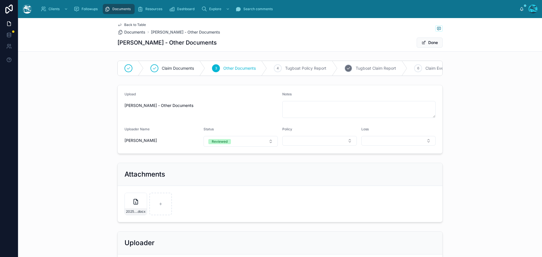
click at [369, 66] on span "Tugboat Claim Report" at bounding box center [376, 69] width 40 height 6
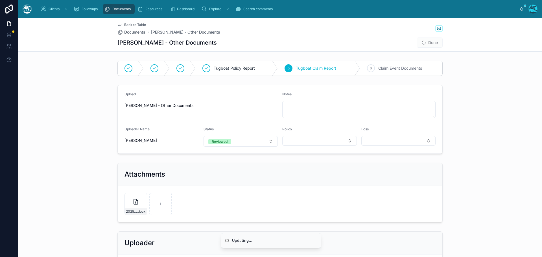
click at [426, 43] on span "Done" at bounding box center [430, 43] width 26 height 10
click at [426, 42] on button "Done" at bounding box center [430, 43] width 26 height 10
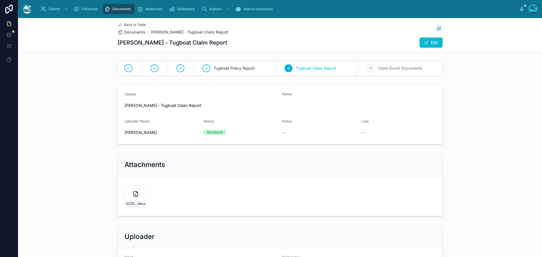
click at [132, 24] on span "Back to Table" at bounding box center [135, 25] width 22 height 5
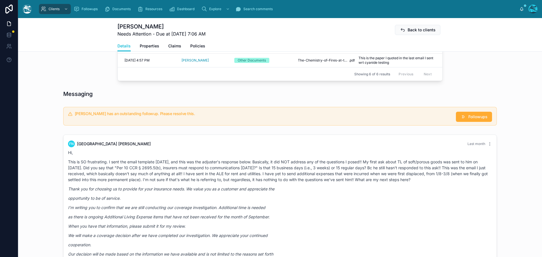
scroll to position [284, 0]
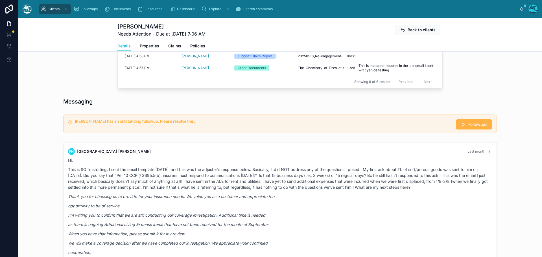
click at [479, 127] on span "Followups" at bounding box center [477, 125] width 19 height 6
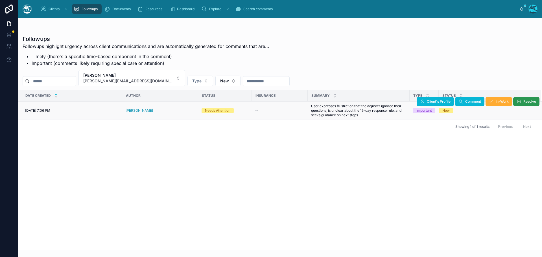
click at [521, 102] on button "Resolve" at bounding box center [526, 101] width 26 height 9
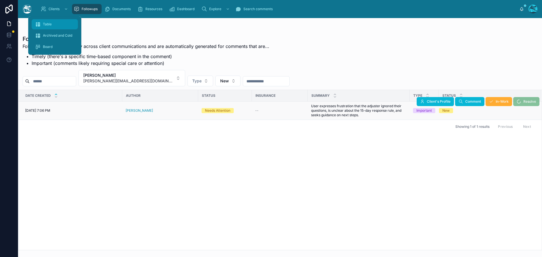
click at [52, 25] on div "Table" at bounding box center [55, 24] width 40 height 9
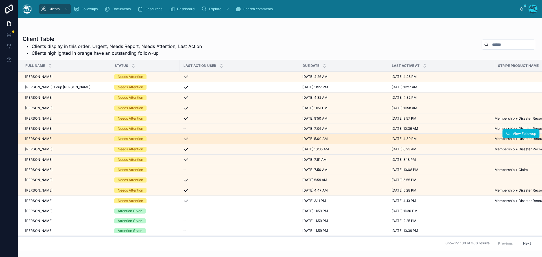
click at [74, 138] on div "[PERSON_NAME] [PERSON_NAME]" at bounding box center [66, 139] width 82 height 5
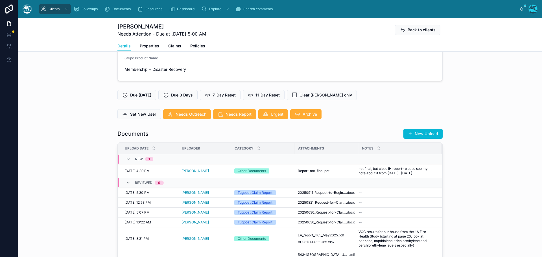
scroll to position [141, 0]
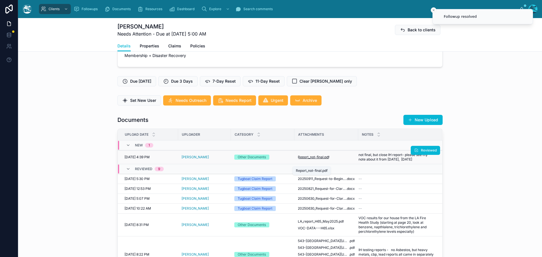
click at [317, 160] on span "Report_not-final" at bounding box center [311, 157] width 26 height 5
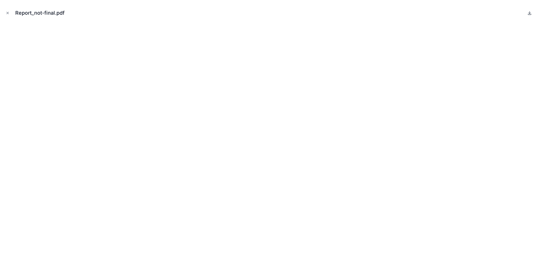
click at [529, 12] on icon at bounding box center [529, 13] width 5 height 5
drag, startPoint x: 8, startPoint y: 13, endPoint x: 18, endPoint y: 18, distance: 11.3
click at [8, 13] on icon "Close modal" at bounding box center [8, 13] width 4 height 4
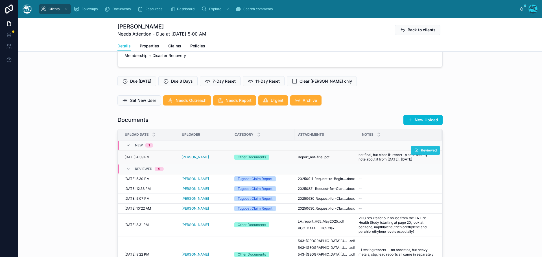
click at [421, 153] on span "Reviewed" at bounding box center [429, 150] width 16 height 5
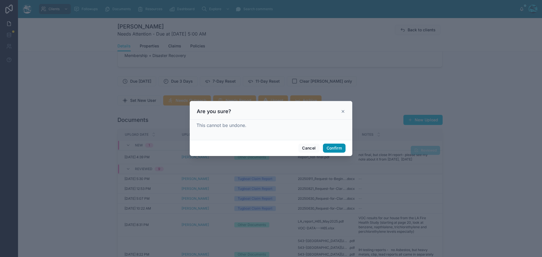
click at [331, 148] on button "Confirm" at bounding box center [334, 148] width 23 height 9
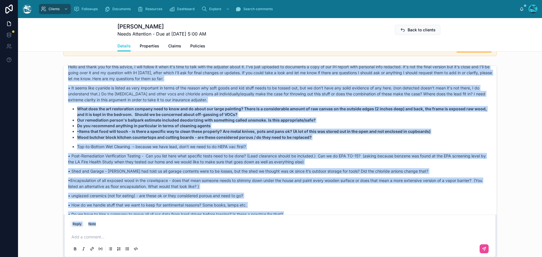
scroll to position [3972, 0]
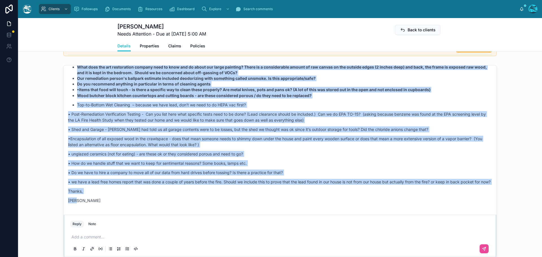
drag, startPoint x: 201, startPoint y: 128, endPoint x: 202, endPoint y: 207, distance: 78.8
copy div "Loremi Dolor Sita conse Adip elitseddo, Eius! Temp incididu ut labo et, dol mag…"
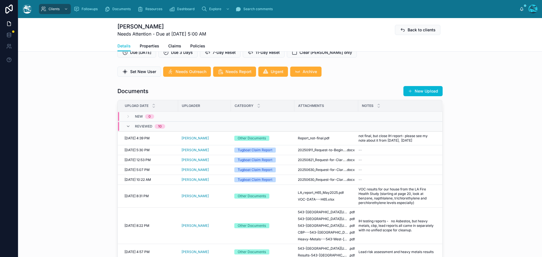
scroll to position [169, 0]
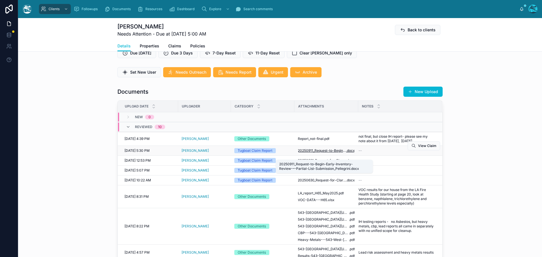
click at [324, 153] on span "20250911_Request-to-Begin-Early-Inventory-Review-–-Partial-List-Submission_Pell…" at bounding box center [322, 151] width 48 height 5
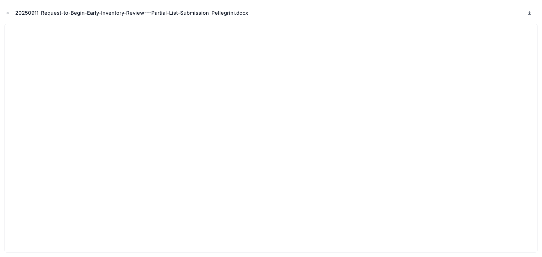
click at [529, 13] on icon at bounding box center [529, 13] width 5 height 5
click at [7, 12] on icon "Close modal" at bounding box center [8, 13] width 2 height 2
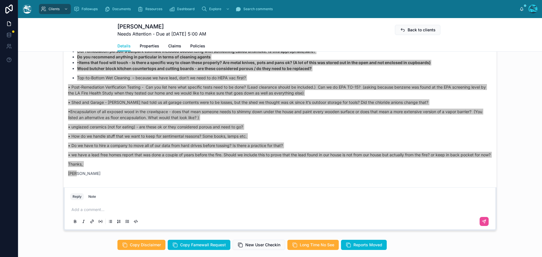
scroll to position [480, 0]
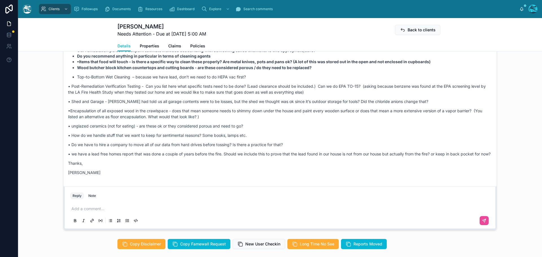
click at [90, 212] on p at bounding box center [281, 209] width 420 height 6
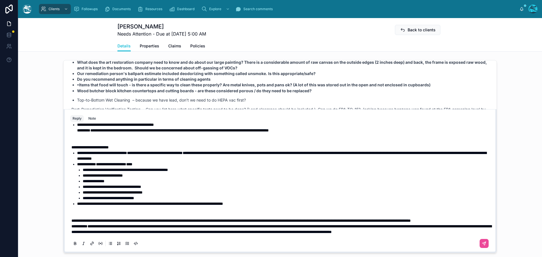
scroll to position [312, 0]
click at [130, 221] on p "**********" at bounding box center [281, 221] width 420 height 6
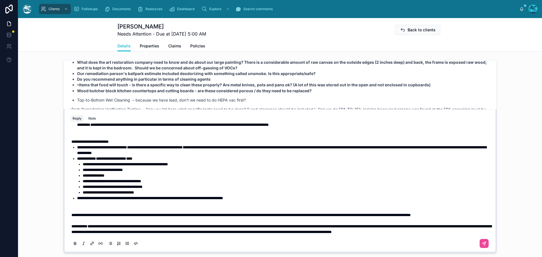
click at [106, 207] on p at bounding box center [281, 206] width 420 height 11
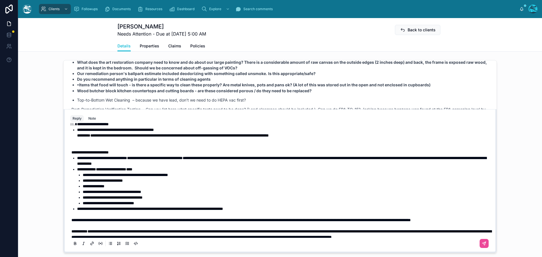
scroll to position [283, 0]
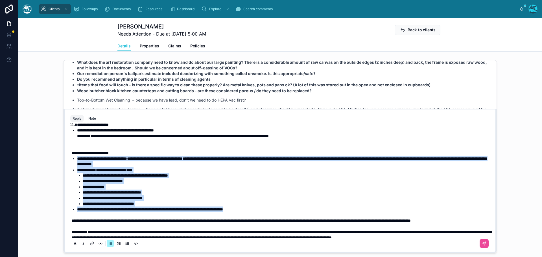
drag, startPoint x: 261, startPoint y: 226, endPoint x: 48, endPoint y: 176, distance: 218.7
click at [48, 176] on div "[PERSON_NAME] [DATE] Hey there! Updated Strategy and Recommendations from Tugbo…" at bounding box center [280, 156] width 524 height 197
click at [73, 246] on icon at bounding box center [75, 244] width 5 height 5
click at [224, 190] on li "**********" at bounding box center [287, 187] width 408 height 6
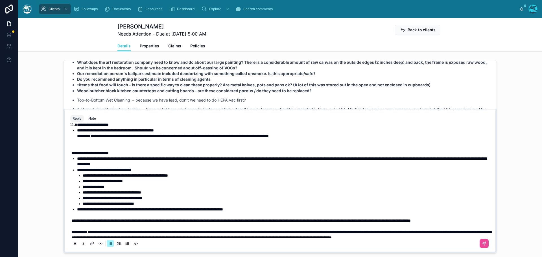
click at [92, 150] on p at bounding box center [281, 144] width 420 height 11
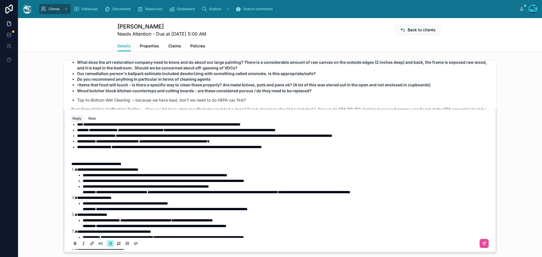
scroll to position [58, 0]
click at [106, 162] on p at bounding box center [281, 155] width 420 height 11
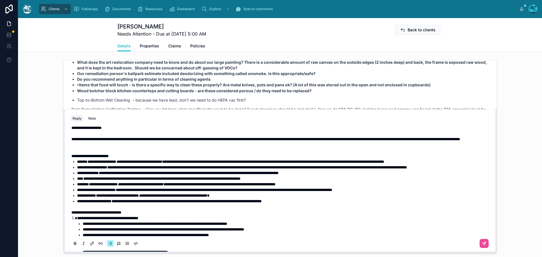
scroll to position [1, 0]
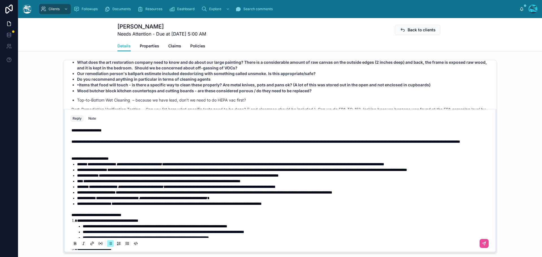
click at [112, 156] on p at bounding box center [281, 150] width 420 height 11
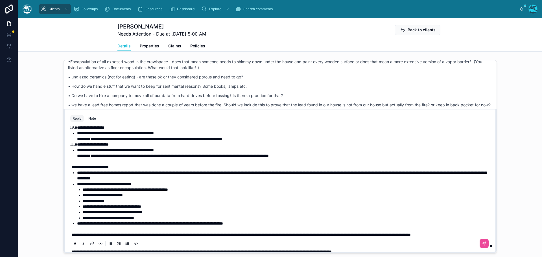
scroll to position [255, 0]
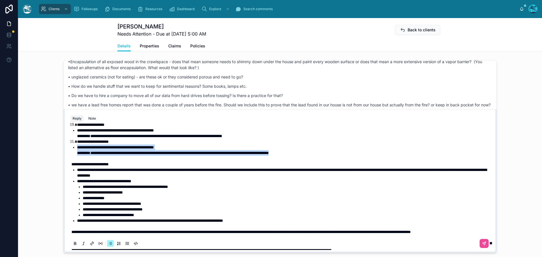
drag, startPoint x: 322, startPoint y: 170, endPoint x: 75, endPoint y: 165, distance: 246.8
click at [77, 162] on li "**********" at bounding box center [284, 153] width 414 height 17
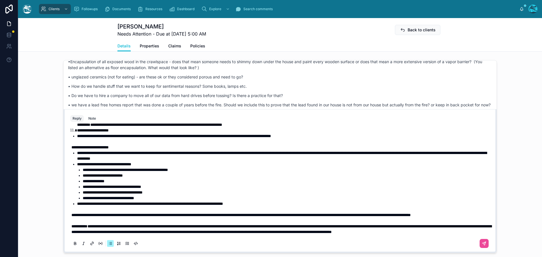
scroll to position [283, 0]
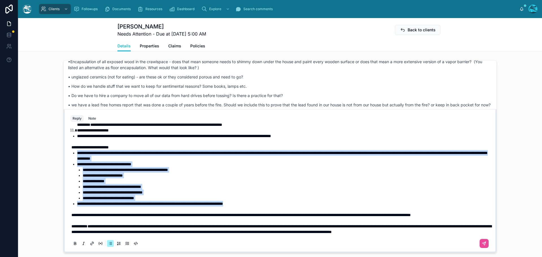
drag, startPoint x: 75, startPoint y: 153, endPoint x: 263, endPoint y: 206, distance: 195.6
click at [263, 206] on ul "**********" at bounding box center [281, 178] width 420 height 56
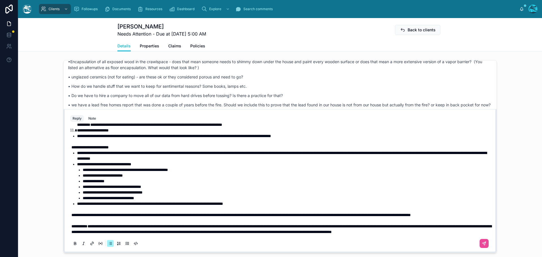
scroll to position [485, 0]
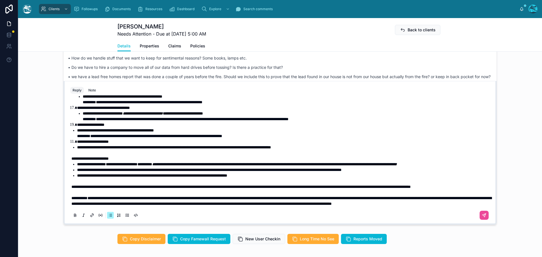
drag, startPoint x: 156, startPoint y: 27, endPoint x: 130, endPoint y: 29, distance: 25.4
click at [130, 29] on h1 "[PERSON_NAME]" at bounding box center [161, 27] width 89 height 8
copy h1 "[PERSON_NAME]"
click at [480, 220] on button at bounding box center [484, 215] width 9 height 9
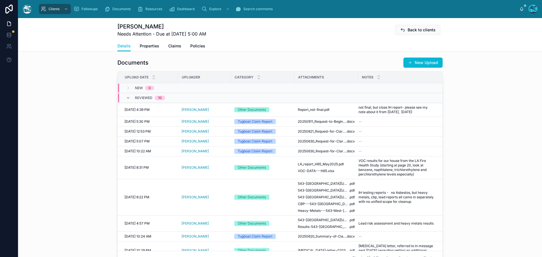
scroll to position [186, 0]
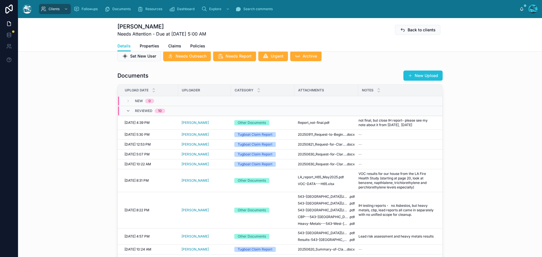
click at [422, 80] on button "New Upload" at bounding box center [422, 76] width 39 height 10
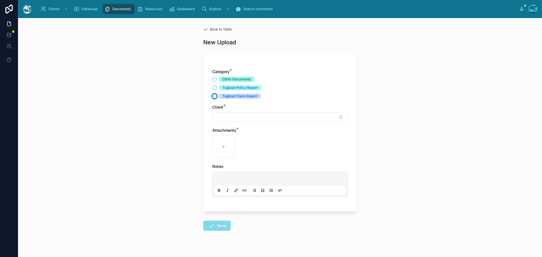
click at [213, 95] on button "Tugboat Claim Report" at bounding box center [214, 96] width 5 height 5
click at [226, 117] on button "Select Button" at bounding box center [280, 117] width 136 height 10
click at [242, 130] on input "**********" at bounding box center [281, 128] width 121 height 10
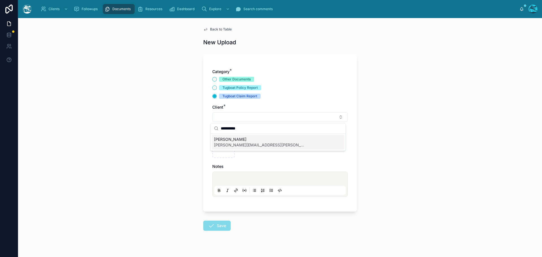
type input "**********"
click at [237, 142] on span "[PERSON_NAME][EMAIL_ADDRESS][PERSON_NAME][DOMAIN_NAME]" at bounding box center [259, 145] width 90 height 6
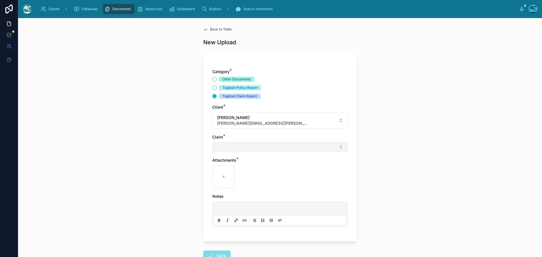
click at [224, 148] on button "Select Button" at bounding box center [280, 147] width 136 height 10
click at [222, 171] on span "[PERSON_NAME] Fire Claim" at bounding box center [240, 170] width 52 height 6
click at [222, 180] on icon at bounding box center [224, 178] width 4 height 4
type input "**********"
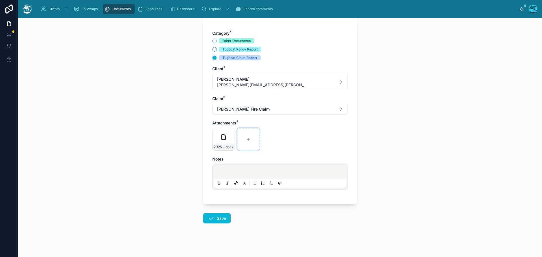
scroll to position [41, 0]
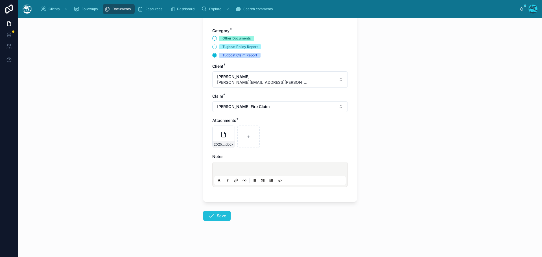
click at [212, 216] on icon at bounding box center [211, 216] width 7 height 7
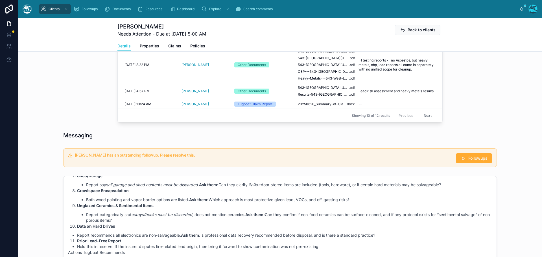
scroll to position [352, 0]
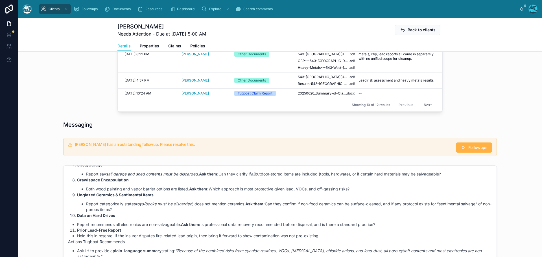
click at [469, 150] on span "Followups" at bounding box center [477, 148] width 19 height 6
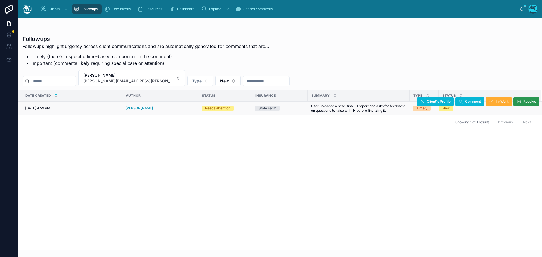
click at [524, 101] on span "Resolve" at bounding box center [529, 101] width 13 height 5
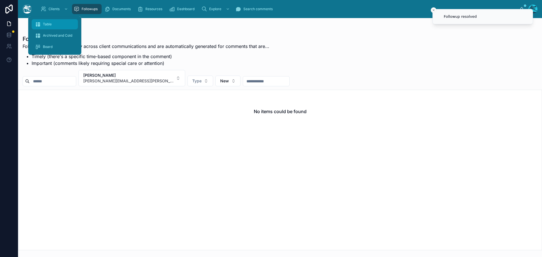
click at [43, 23] on span "Table" at bounding box center [47, 24] width 9 height 5
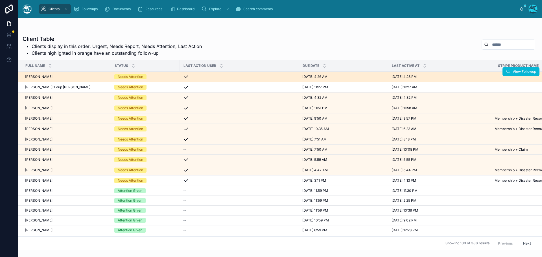
click at [56, 77] on div "[PERSON_NAME] [PERSON_NAME]" at bounding box center [66, 77] width 82 height 5
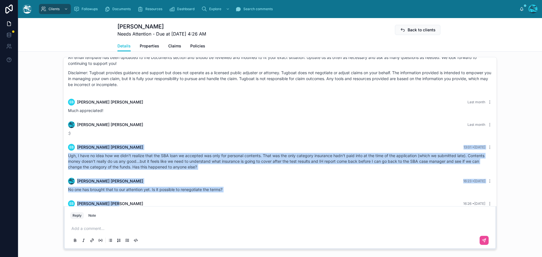
scroll to position [1602, 0]
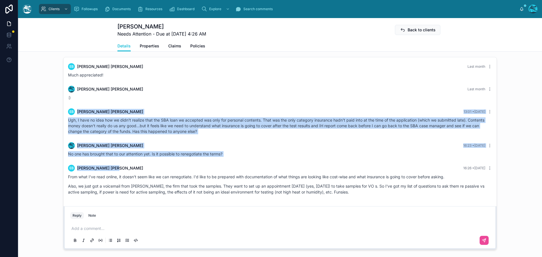
drag, startPoint x: 200, startPoint y: 137, endPoint x: 385, endPoint y: 200, distance: 195.2
copy div "LO Ipsum Dolo 67:53 • Sitam Con, A elit se doei tem in utla'e dolorem aliq eni …"
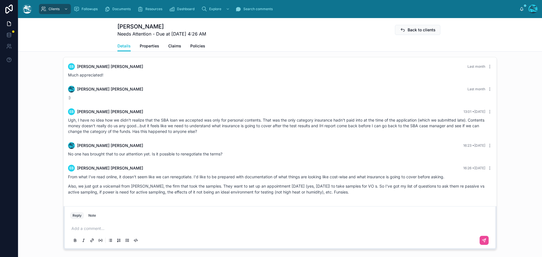
click at [90, 228] on p at bounding box center [281, 229] width 420 height 6
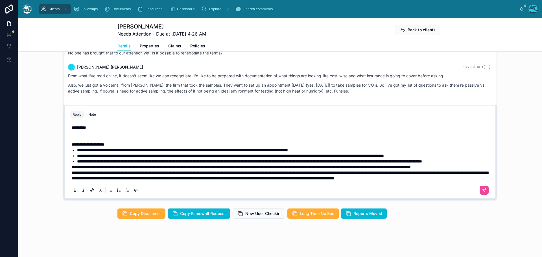
scroll to position [475, 0]
drag, startPoint x: 70, startPoint y: 119, endPoint x: 91, endPoint y: 133, distance: 26.0
click at [91, 133] on div "**********" at bounding box center [281, 153] width 420 height 56
click at [70, 121] on div "**********" at bounding box center [280, 158] width 420 height 75
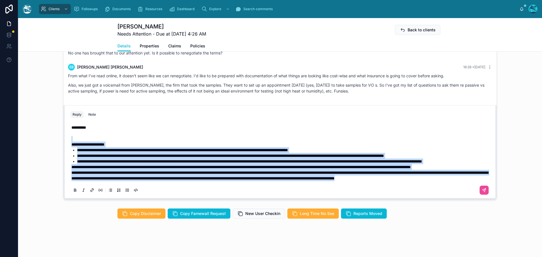
drag, startPoint x: 69, startPoint y: 122, endPoint x: 164, endPoint y: 183, distance: 112.5
click at [164, 183] on div "**********" at bounding box center [280, 158] width 420 height 75
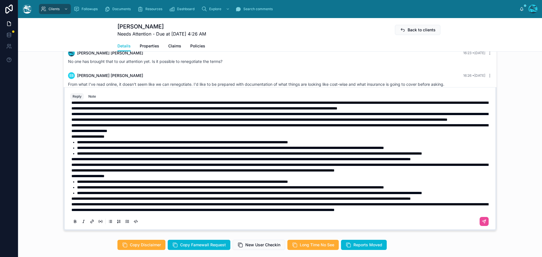
scroll to position [63, 0]
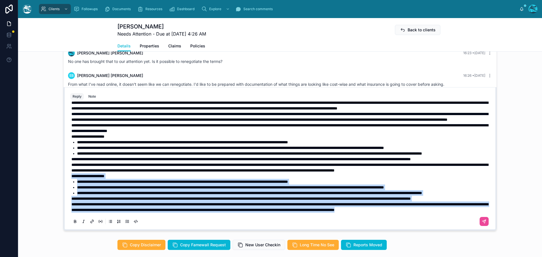
drag, startPoint x: 163, startPoint y: 211, endPoint x: 61, endPoint y: 161, distance: 113.5
click at [63, 161] on div "EB [PERSON_NAME] Last month Real time update as I'm at the house "supervising" …" at bounding box center [280, 134] width 434 height 193
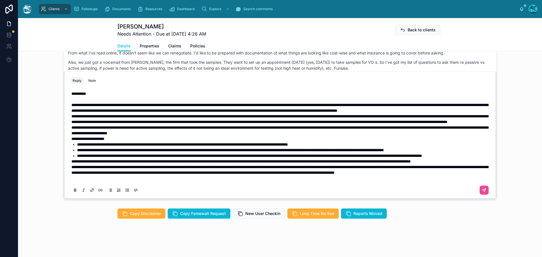
scroll to position [7, 0]
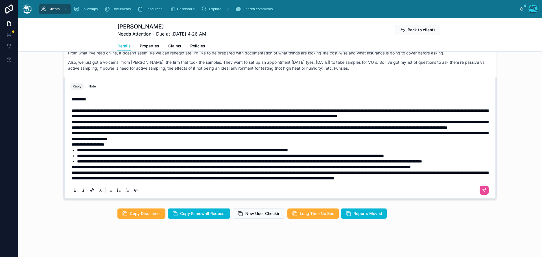
click at [128, 164] on p "**********" at bounding box center [281, 167] width 420 height 6
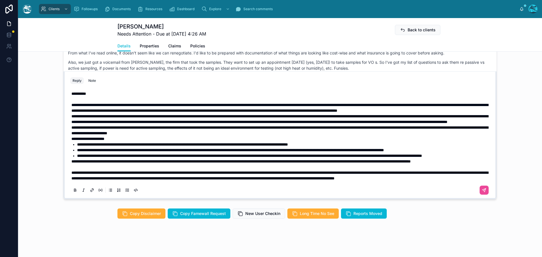
scroll to position [12, 0]
click at [71, 160] on span "**********" at bounding box center [240, 162] width 339 height 4
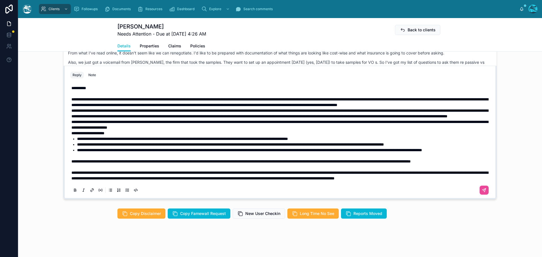
scroll to position [0, 0]
click at [71, 133] on strong "**********" at bounding box center [87, 133] width 33 height 4
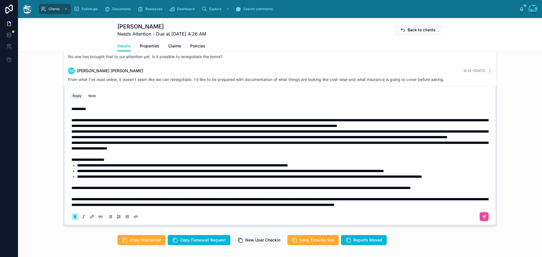
scroll to position [447, 0]
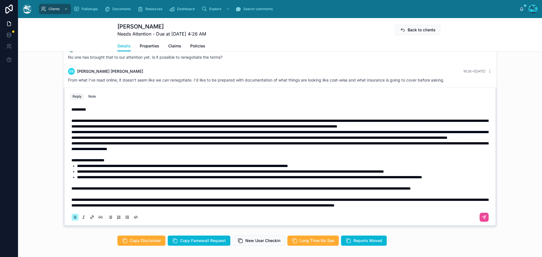
click at [175, 129] on p "**********" at bounding box center [281, 123] width 420 height 11
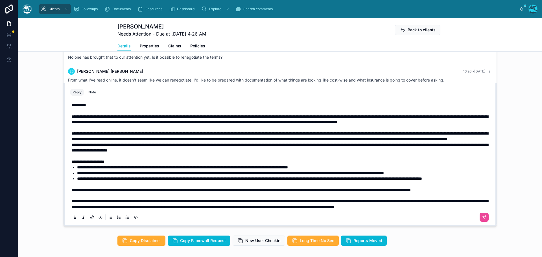
click at [307, 142] on p "**********" at bounding box center [281, 136] width 420 height 11
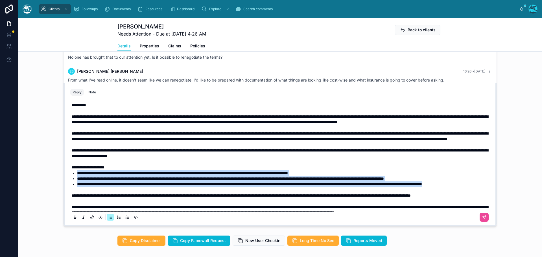
drag, startPoint x: 127, startPoint y: 202, endPoint x: 65, endPoint y: 187, distance: 64.3
click at [67, 187] on div "**********" at bounding box center [280, 161] width 426 height 129
click at [74, 219] on icon at bounding box center [75, 217] width 2 height 1
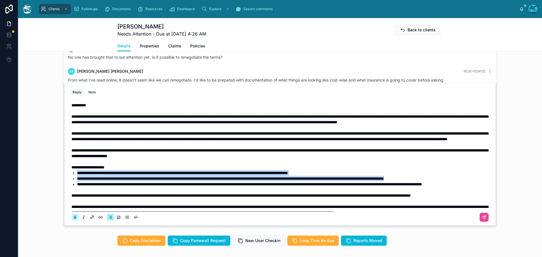
click at [74, 219] on icon at bounding box center [75, 217] width 2 height 1
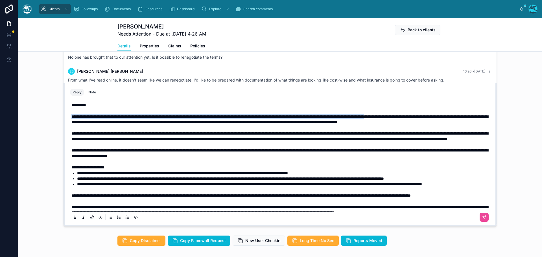
drag, startPoint x: 467, startPoint y: 117, endPoint x: 62, endPoint y: 118, distance: 405.2
click at [64, 118] on div "**********" at bounding box center [280, 155] width 433 height 144
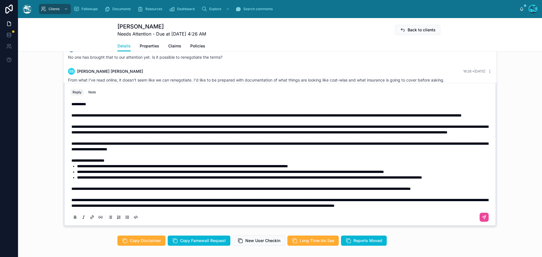
scroll to position [29, 0]
drag, startPoint x: 70, startPoint y: 178, endPoint x: 309, endPoint y: 180, distance: 238.9
click at [309, 187] on span "**********" at bounding box center [240, 189] width 339 height 4
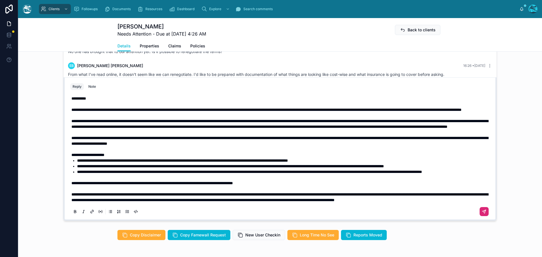
click at [482, 212] on icon at bounding box center [484, 212] width 5 height 5
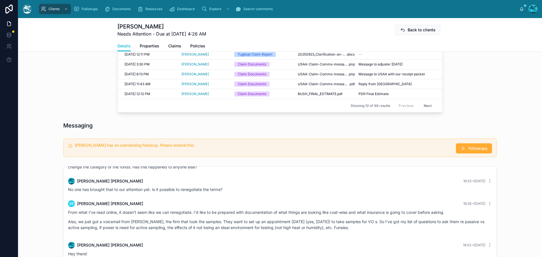
scroll to position [314, 0]
click at [475, 149] on span "Followups" at bounding box center [477, 149] width 19 height 6
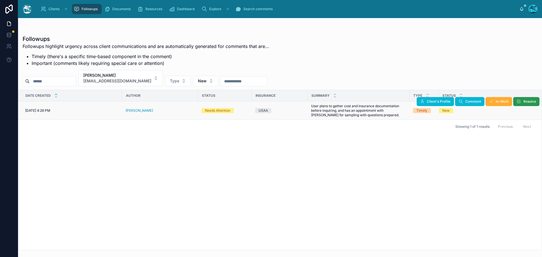
click at [524, 101] on span "Resolve" at bounding box center [529, 101] width 13 height 5
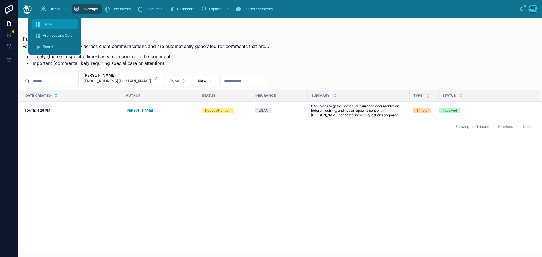
click at [51, 21] on div "Table" at bounding box center [55, 24] width 40 height 9
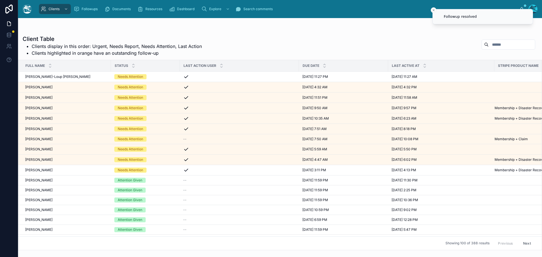
click at [66, 88] on div "[PERSON_NAME] [PERSON_NAME]" at bounding box center [66, 87] width 82 height 5
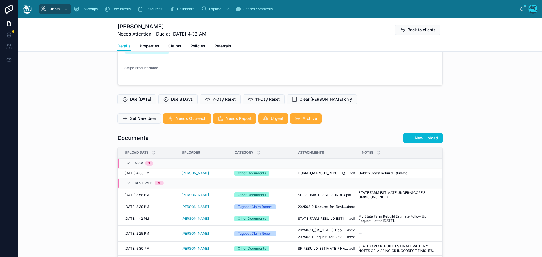
scroll to position [141, 0]
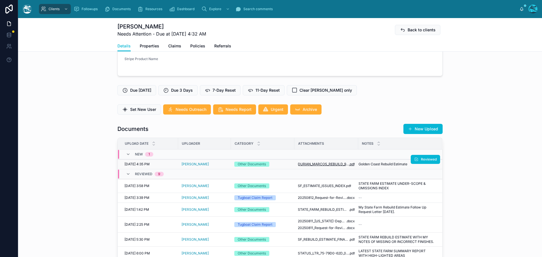
click at [324, 165] on span "DURIAN_MARCOS_REBUILD_9_12_2025" at bounding box center [323, 164] width 51 height 5
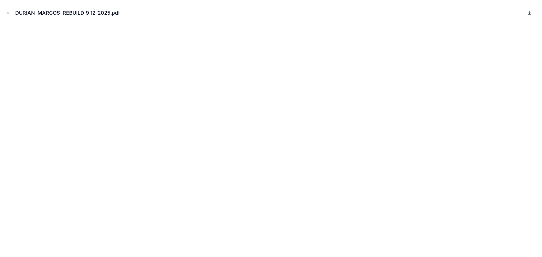
click at [531, 13] on icon at bounding box center [530, 13] width 2 height 1
click at [7, 12] on icon "Close modal" at bounding box center [8, 13] width 2 height 2
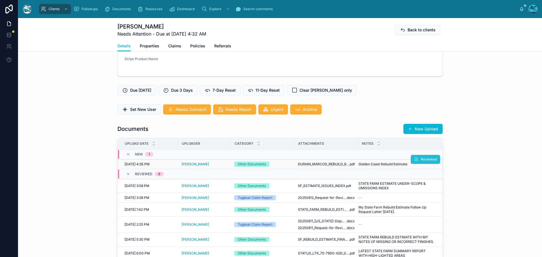
click at [425, 160] on span "Reviewed" at bounding box center [429, 159] width 16 height 5
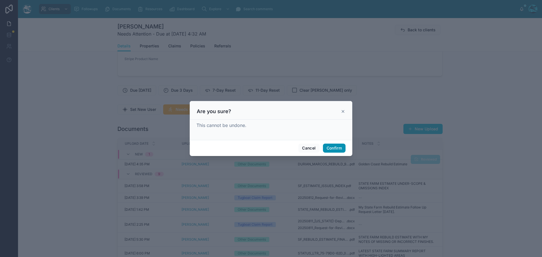
click at [332, 149] on button "Confirm" at bounding box center [334, 148] width 23 height 9
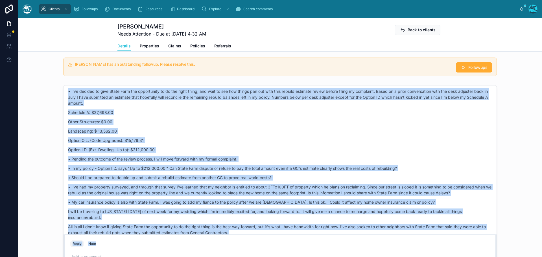
scroll to position [1750, 0]
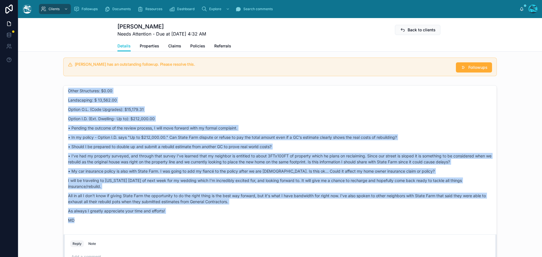
drag, startPoint x: 159, startPoint y: 152, endPoint x: 162, endPoint y: 222, distance: 69.5
copy div "LO Ipsumd Sitame 48:94 • Conse Ad Elitse - D'ei temp incididu utla etdo mag ali…"
